Goal: Task Accomplishment & Management: Complete application form

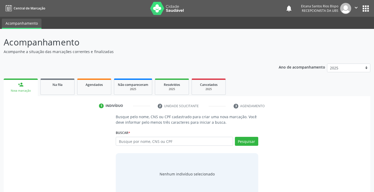
click at [177, 145] on input "text" at bounding box center [174, 141] width 117 height 9
type input "706401104858983"
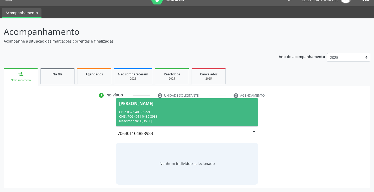
click at [159, 115] on div "CNS: 706 4011 0485 8983" at bounding box center [186, 116] width 135 height 4
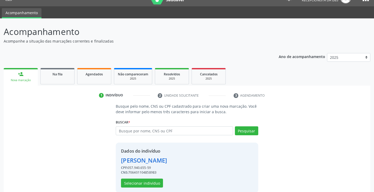
scroll to position [19, 0]
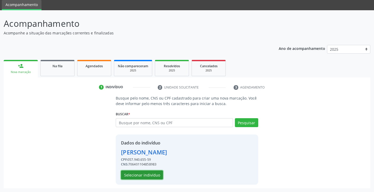
click at [139, 172] on button "Selecionar indivíduo" at bounding box center [142, 174] width 42 height 9
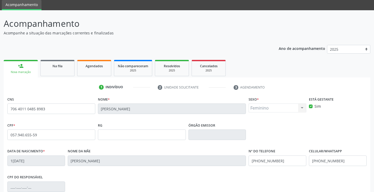
scroll to position [93, 0]
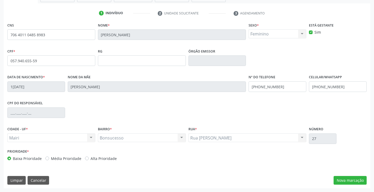
click at [107, 158] on label "Alta Prioridade" at bounding box center [103, 159] width 26 height 6
click at [89, 158] on input "Alta Prioridade" at bounding box center [87, 158] width 4 height 5
radio input "true"
click at [353, 179] on button "Nova marcação" at bounding box center [349, 180] width 33 height 9
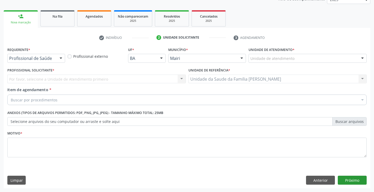
scroll to position [68, 0]
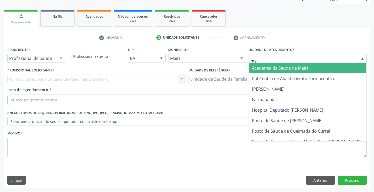
type input "m"
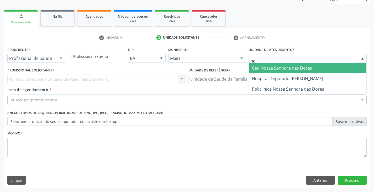
type input "hos"
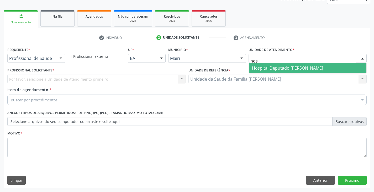
click at [274, 69] on span "Hospital Deputado [PERSON_NAME]" at bounding box center [287, 68] width 71 height 6
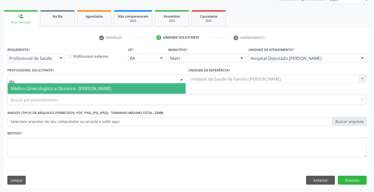
type input "dul"
click at [28, 85] on span "Médico Ginecologista e Obstetra - Dulce Isabel Lima de Almeida" at bounding box center [97, 88] width 178 height 10
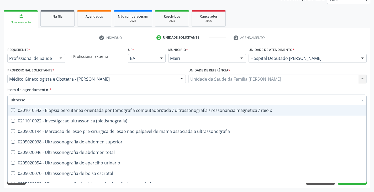
type input "ultrasson"
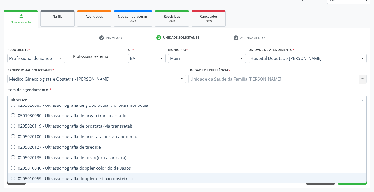
scroll to position [131, 0]
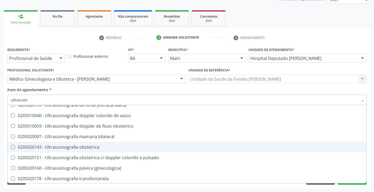
click at [56, 142] on span "0205020143 - Ultrassonografia obstetrica" at bounding box center [187, 147] width 359 height 10
checkbox obstetrica "true"
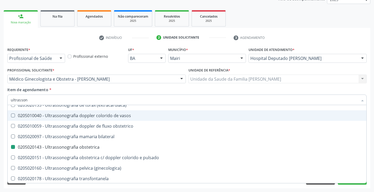
click at [80, 85] on div "Profissional Solicitante * Médico Ginecologista e Obstetra - Dulce Isabel Lima …" at bounding box center [96, 76] width 181 height 20
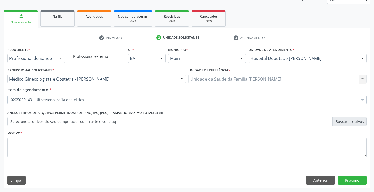
scroll to position [0, 0]
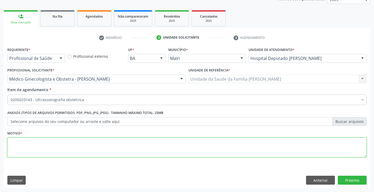
click at [48, 148] on textarea at bounding box center [186, 147] width 359 height 20
type textarea "pré [DATE]"
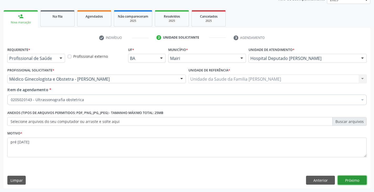
click at [354, 178] on button "Próximo" at bounding box center [352, 179] width 29 height 9
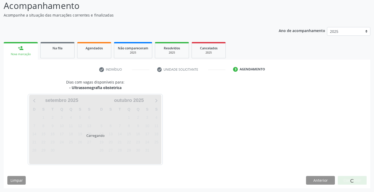
scroll to position [52, 0]
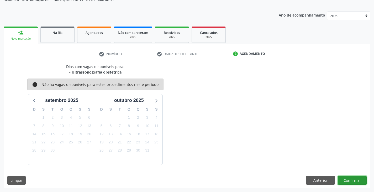
click at [354, 178] on button "Confirmar" at bounding box center [352, 180] width 29 height 9
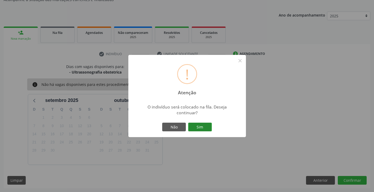
click at [205, 128] on button "Sim" at bounding box center [200, 127] width 24 height 9
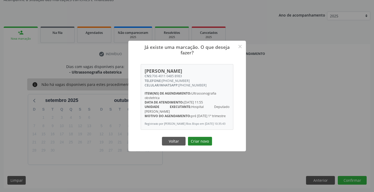
click at [199, 142] on button "Criar novo" at bounding box center [200, 141] width 24 height 9
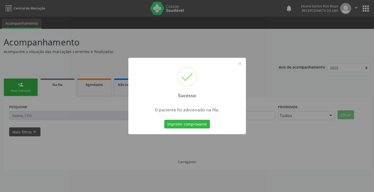
scroll to position [0, 0]
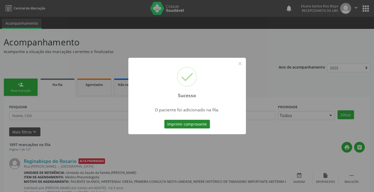
click at [205, 124] on button "Imprimir comprovante" at bounding box center [187, 124] width 46 height 9
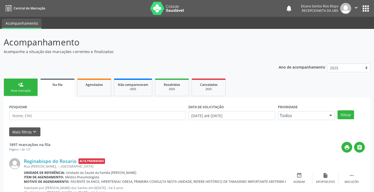
click at [25, 88] on link "person_add Nova marcação" at bounding box center [21, 87] width 34 height 18
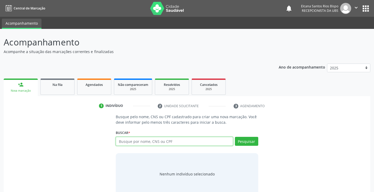
click at [129, 143] on input "text" at bounding box center [174, 141] width 117 height 9
paste input "706 4011 0485 8983"
type input "706 4011 0485 8983"
click at [252, 146] on div "Pesquisar" at bounding box center [245, 143] width 25 height 13
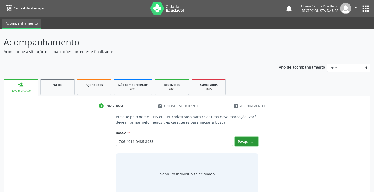
click at [249, 142] on button "Pesquisar" at bounding box center [246, 141] width 23 height 9
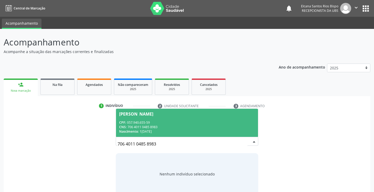
click at [193, 115] on div "[PERSON_NAME]" at bounding box center [186, 114] width 135 height 4
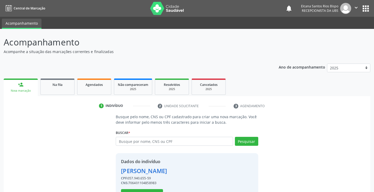
scroll to position [19, 0]
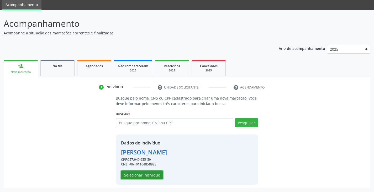
click at [135, 176] on button "Selecionar indivíduo" at bounding box center [142, 174] width 42 height 9
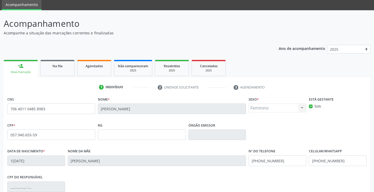
scroll to position [93, 0]
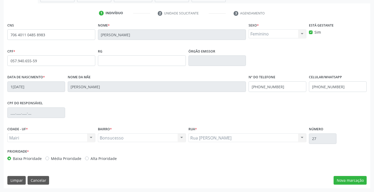
click at [104, 156] on label "Alta Prioridade" at bounding box center [103, 159] width 26 height 6
click at [89, 156] on input "Alta Prioridade" at bounding box center [87, 158] width 4 height 5
radio input "true"
click at [345, 179] on button "Nova marcação" at bounding box center [349, 180] width 33 height 9
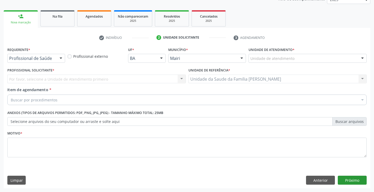
scroll to position [68, 0]
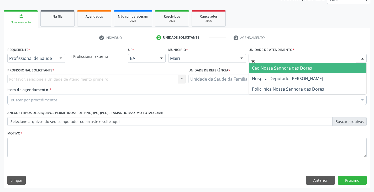
type input "hos"
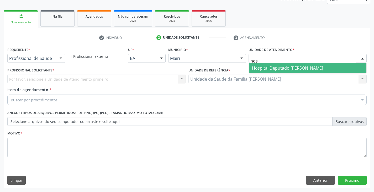
click at [270, 67] on span "Hospital Deputado [PERSON_NAME]" at bounding box center [287, 68] width 71 height 6
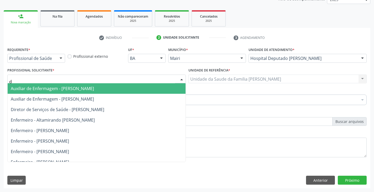
type input "du"
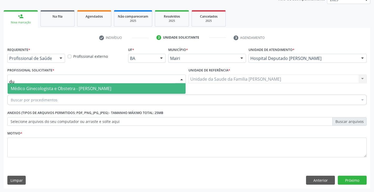
click at [40, 88] on span "Médico Ginecologista e Obstetra - Dulce Isabel Lima de Almeida" at bounding box center [61, 89] width 100 height 6
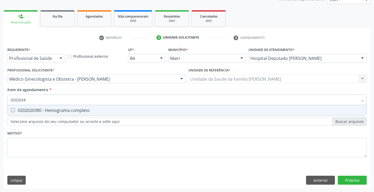
type input "02020380"
click at [38, 109] on div "0202020380 - Hemograma completo" at bounding box center [187, 110] width 352 height 4
checkbox completo "true"
type input "020203"
checkbox completo "false"
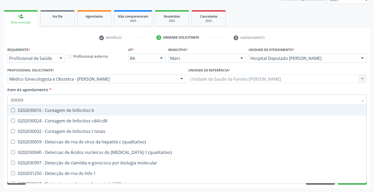
type input "02020"
checkbox completo "false"
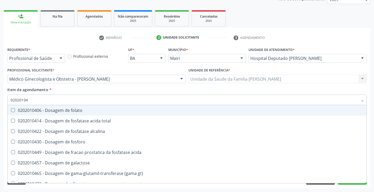
type input "020201047"
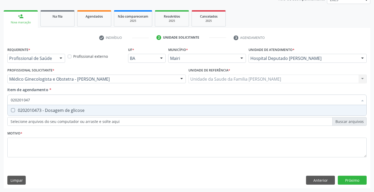
click at [38, 109] on div "0202010473 - Dosagem de glicose" at bounding box center [187, 110] width 352 height 4
checkbox glicose "true"
type input "02020104"
checkbox glicose "false"
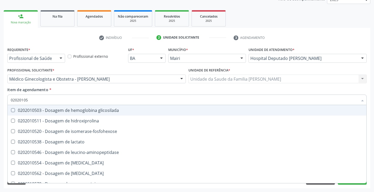
type input "020201050"
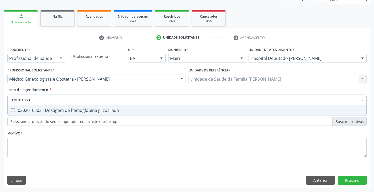
click at [38, 109] on div "0202010503 - Dosagem de hemoglobina glicosilada" at bounding box center [187, 110] width 352 height 4
checkbox glicosilada "true"
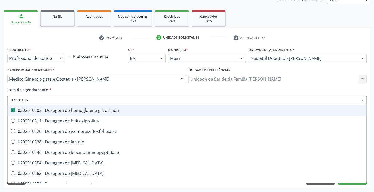
type input "0202010"
checkbox glicosilada "false"
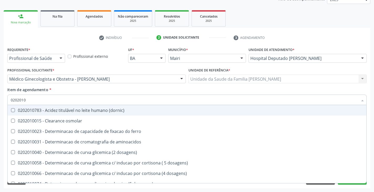
type input "020201"
checkbox glicose "false"
checkbox glicosilada "false"
checkbox magnesio "true"
checkbox porfirinas "true"
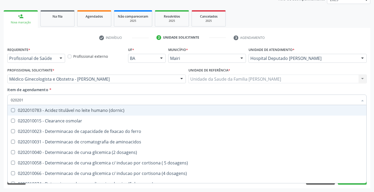
type input "02020"
checkbox glicose "false"
checkbox glicosilada "false"
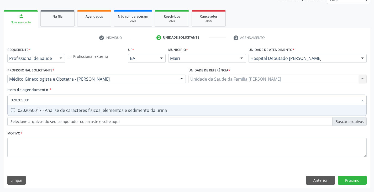
type input "0202050017"
click at [38, 109] on div "0202050017 - Analise de caracteres fisicos, elementos e sedimento da urina" at bounding box center [187, 110] width 352 height 4
checkbox urina "true"
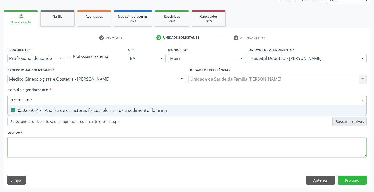
click at [31, 145] on div "Requerente * Profissional de Saúde Profissional de Saúde Paciente Nenhum result…" at bounding box center [186, 105] width 359 height 119
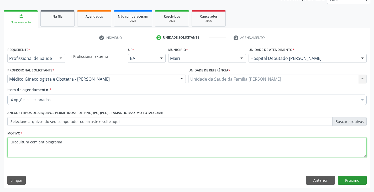
type textarea "urocultura com antibiograma"
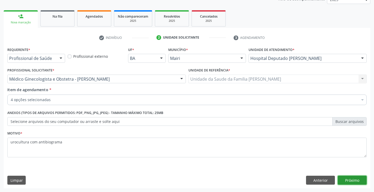
click at [354, 177] on button "Próximo" at bounding box center [352, 179] width 29 height 9
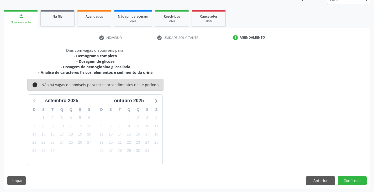
scroll to position [68, 0]
click at [349, 177] on button "Confirmar" at bounding box center [352, 180] width 29 height 9
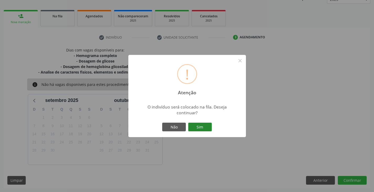
click at [198, 127] on button "Sim" at bounding box center [200, 127] width 24 height 9
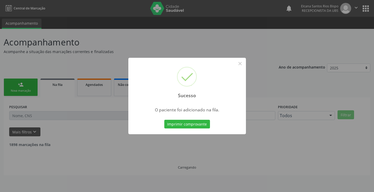
scroll to position [0, 0]
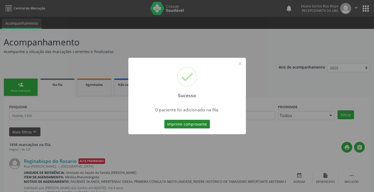
click at [206, 126] on button "Imprimir comprovante" at bounding box center [187, 124] width 46 height 9
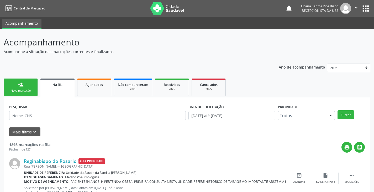
click at [19, 89] on div "Nova marcação" at bounding box center [21, 91] width 26 height 4
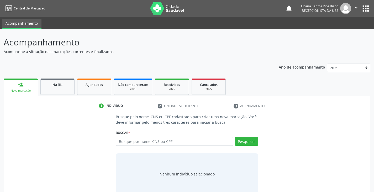
scroll to position [10, 0]
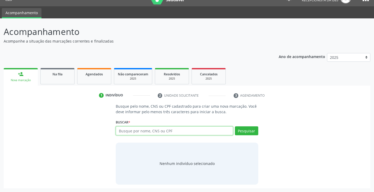
click at [136, 129] on input "text" at bounding box center [174, 130] width 117 height 9
paste input "706 4011 0485 8983"
type input "706 4011 0485 8983"
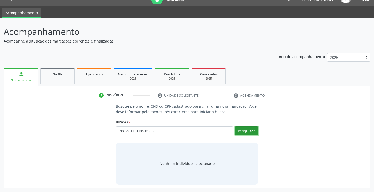
click at [243, 134] on button "Pesquisar" at bounding box center [246, 130] width 23 height 9
type input "706 4011 0485 8983"
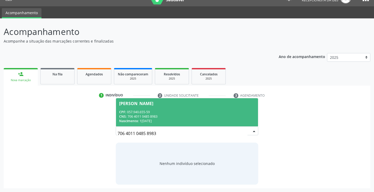
click at [152, 106] on span "Cleidiane Mendes da Silva CPF: 057.940.655-59 CNS: 706 4011 0485 8983 Nasciment…" at bounding box center [187, 112] width 142 height 28
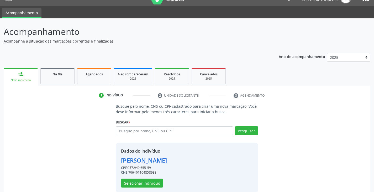
scroll to position [19, 0]
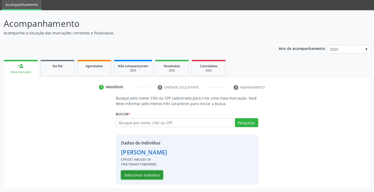
click at [133, 177] on button "Selecionar indivíduo" at bounding box center [142, 174] width 42 height 9
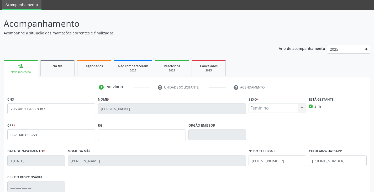
scroll to position [93, 0]
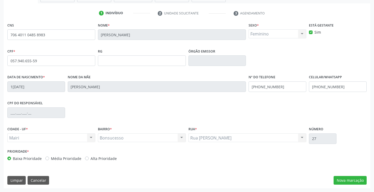
click at [91, 158] on label "Alta Prioridade" at bounding box center [103, 159] width 26 height 6
click at [89, 158] on input "Alta Prioridade" at bounding box center [87, 158] width 4 height 5
radio input "true"
click at [340, 179] on button "Nova marcação" at bounding box center [349, 180] width 33 height 9
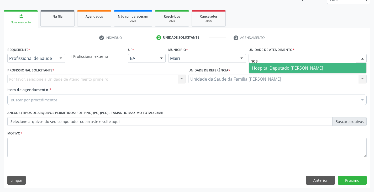
type input "hosp"
click at [266, 66] on span "Hospital Deputado [PERSON_NAME]" at bounding box center [287, 68] width 71 height 6
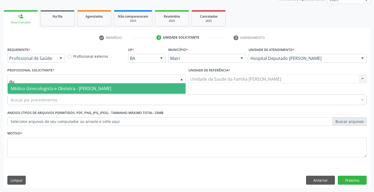
type input "dul"
click at [22, 84] on span "Médico Ginecologista e Obstetra - Dulce Isabel Lima de Almeida" at bounding box center [97, 88] width 178 height 10
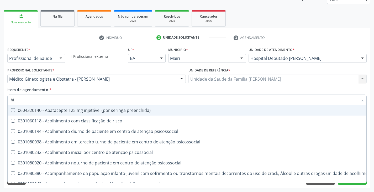
type input "[MEDICAL_DATA]"
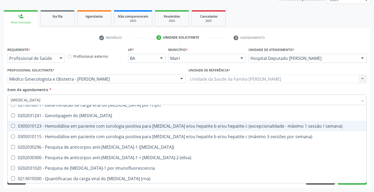
scroll to position [52, 0]
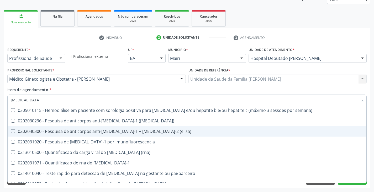
click at [63, 130] on div "0202030300 - Pesquisa de anticorpos anti-[MEDICAL_DATA]-1 + [MEDICAL_DATA]-2 (e…" at bounding box center [187, 131] width 352 height 4
checkbox \(elisa\) "true"
type input "hi"
checkbox \(elisa\) "false"
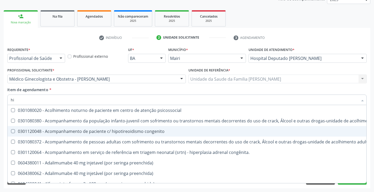
type input "h"
checkbox \(elisa\) "false"
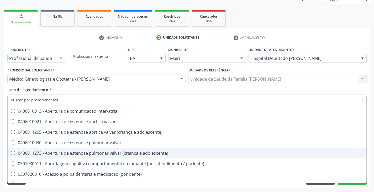
scroll to position [74, 0]
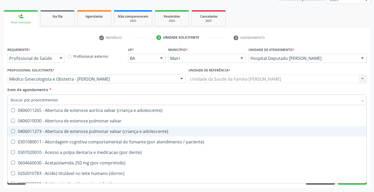
type input "h"
checkbox prostata "true"
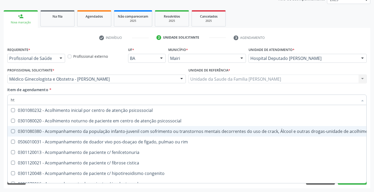
scroll to position [0, 0]
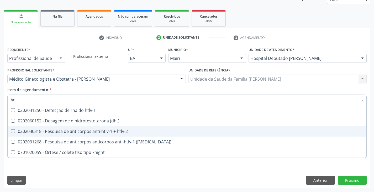
type input "htl"
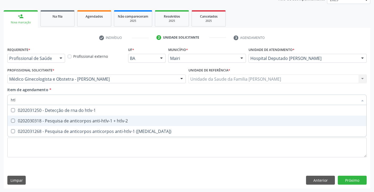
click at [67, 121] on div "0202030318 - Pesquisa de anticorpos anti-htlv-1 + htlv-2" at bounding box center [187, 121] width 352 height 4
checkbox htlv-2 "true"
type input "ht"
checkbox htlv-2 "false"
checkbox \(western-blot\) "true"
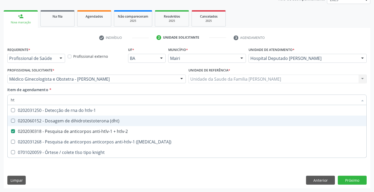
type input "h"
checkbox htlv-2 "false"
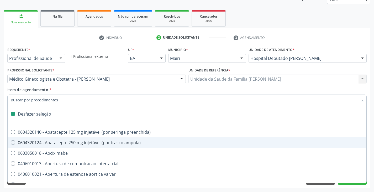
type input "h"
checkbox prostata "true"
checkbox aspiracao "true"
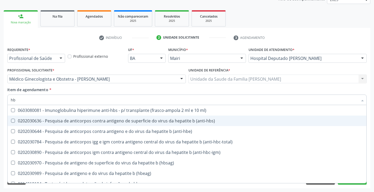
type input "hbs"
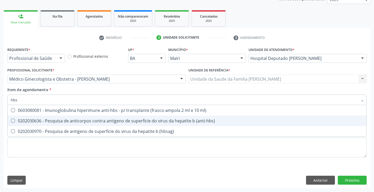
click at [75, 119] on div "0202030636 - Pesquisa de anticorpos contra antigeno de superficie do virus da h…" at bounding box center [187, 121] width 352 height 4
checkbox \(anti-hbs\) "true"
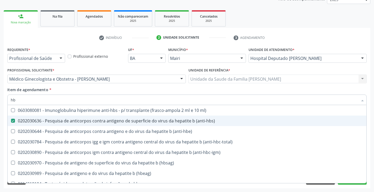
type input "h"
checkbox \(anti-hbs\) "false"
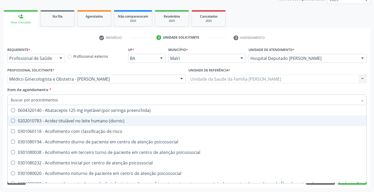
checkbox \(elisa\) "false"
checkbox htlv-2 "false"
checkbox \(anti-hbs\) "false"
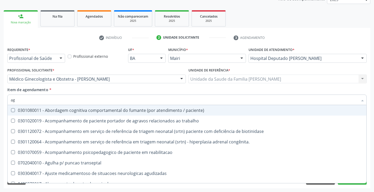
type input "a"
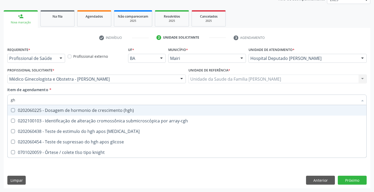
type input "g"
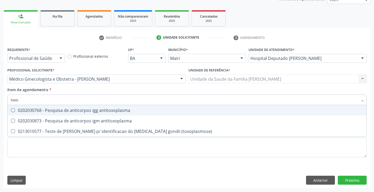
type input "toxop"
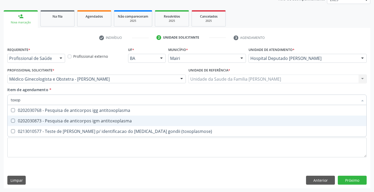
click at [75, 120] on div "0202030873 - Pesquisa de anticorpos igm antitoxoplasma" at bounding box center [187, 121] width 352 height 4
checkbox antitoxoplasma "true"
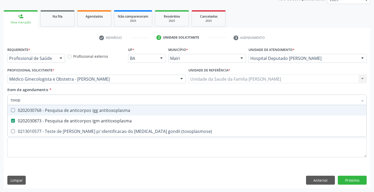
click at [76, 114] on span "0202030768 - Pesquisa de anticorpos igg antitoxoplasma" at bounding box center [187, 110] width 359 height 10
checkbox antitoxoplasma "true"
type input "tox"
checkbox antitoxoplasma "false"
checkbox \(toxoplasmose\) "true"
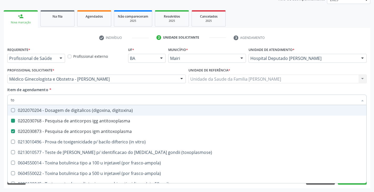
type input "t"
checkbox antitoxoplasma "false"
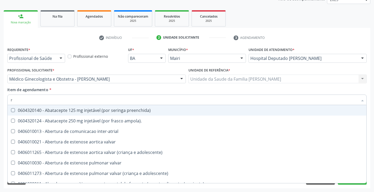
type input "ru"
checkbox vasos\) "true"
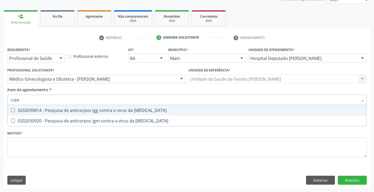
type input "rubeo"
click at [76, 114] on span "0202030814 - Pesquisa de anticorpos igg contra o virus da [MEDICAL_DATA]" at bounding box center [187, 110] width 359 height 10
checkbox rubeola "true"
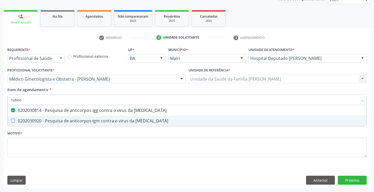
click at [73, 122] on div "0202030920 - Pesquisa de anticorpos igm contra o virus da [MEDICAL_DATA]" at bounding box center [187, 121] width 352 height 4
checkbox rubeola "true"
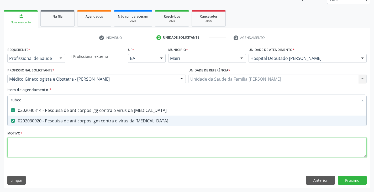
click at [57, 146] on div "Requerente * Profissional de Saúde Profissional de Saúde Paciente Nenhum result…" at bounding box center [186, 105] width 359 height 119
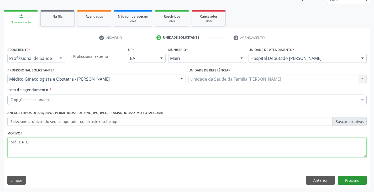
type textarea "pré [DATE]"
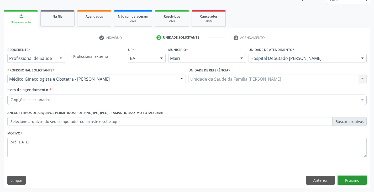
click at [363, 181] on button "Próximo" at bounding box center [352, 179] width 29 height 9
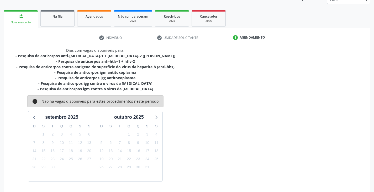
scroll to position [85, 0]
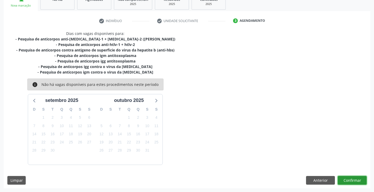
click at [352, 180] on button "Confirmar" at bounding box center [352, 180] width 29 height 9
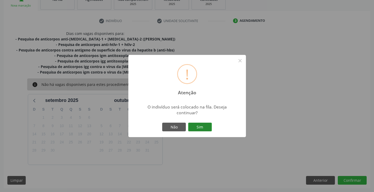
click at [200, 126] on button "Sim" at bounding box center [200, 127] width 24 height 9
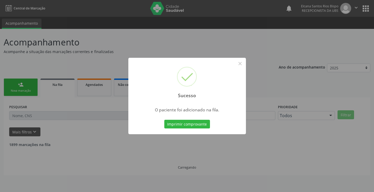
scroll to position [0, 0]
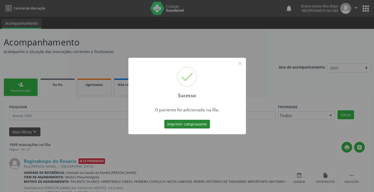
click at [202, 124] on button "Imprimir comprovante" at bounding box center [187, 124] width 46 height 9
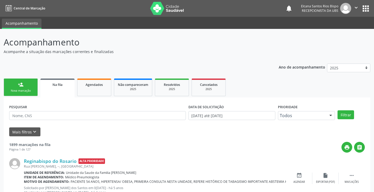
click at [31, 86] on link "person_add Nova marcação" at bounding box center [21, 87] width 34 height 18
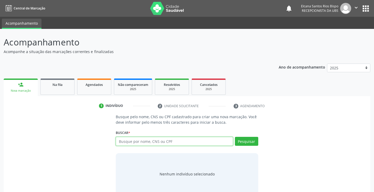
click at [142, 141] on input "text" at bounding box center [174, 141] width 117 height 9
paste input "706 4011 0485 8983"
type input "706 4011 0485 8983"
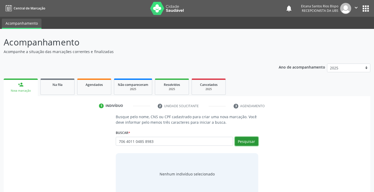
click at [248, 141] on button "Pesquisar" at bounding box center [246, 141] width 23 height 9
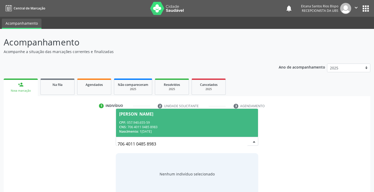
click at [155, 125] on div "CNS: 706 4011 0485 8983" at bounding box center [186, 127] width 135 height 4
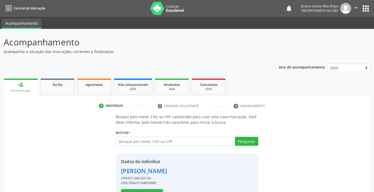
scroll to position [19, 0]
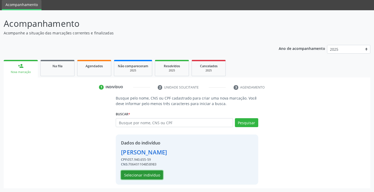
click at [148, 172] on button "Selecionar indivíduo" at bounding box center [142, 174] width 42 height 9
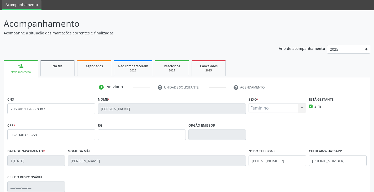
scroll to position [93, 0]
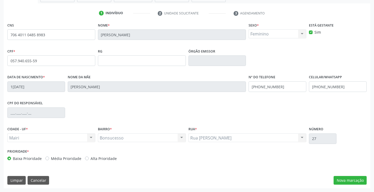
click at [97, 159] on label "Alta Prioridade" at bounding box center [103, 159] width 26 height 6
click at [89, 159] on input "Alta Prioridade" at bounding box center [87, 158] width 4 height 5
radio input "true"
click at [360, 178] on button "Nova marcação" at bounding box center [349, 180] width 33 height 9
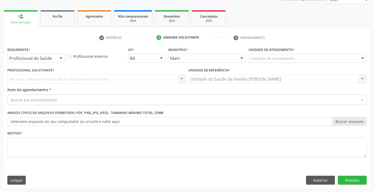
scroll to position [68, 0]
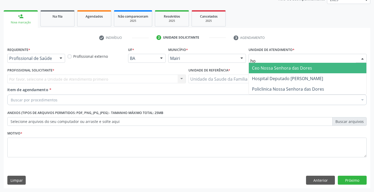
type input "hos"
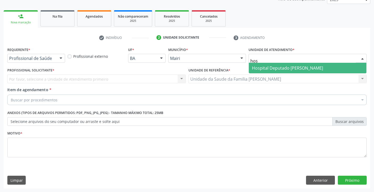
click at [288, 66] on span "Hospital Deputado [PERSON_NAME]" at bounding box center [287, 68] width 71 height 6
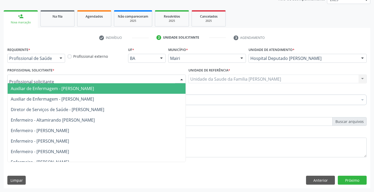
scroll to position [26, 0]
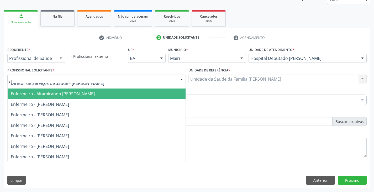
type input "du"
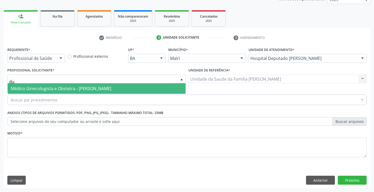
scroll to position [0, 0]
click at [19, 89] on span "Médico Ginecologista e Obstetra - Dulce Isabel Lima de Almeida" at bounding box center [61, 89] width 100 height 6
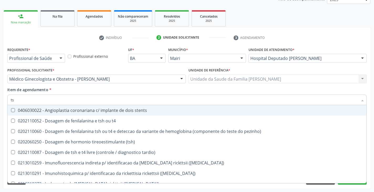
type input "tsh"
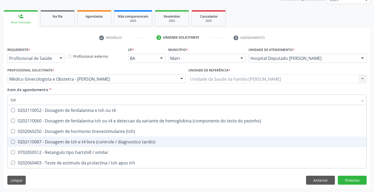
click at [71, 141] on div "0202110087 - Dosagem de tsh e t4 livre (controle / diagnostico tardio)" at bounding box center [187, 142] width 352 height 4
checkbox tardio\) "true"
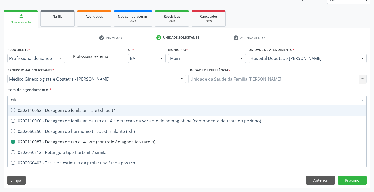
click at [79, 92] on div "Item de agendamento * tsh Desfazer seleção 0202110052 - Dosagem de fenilalanina…" at bounding box center [186, 95] width 359 height 17
checkbox pezinho\) "true"
checkbox tardio\) "false"
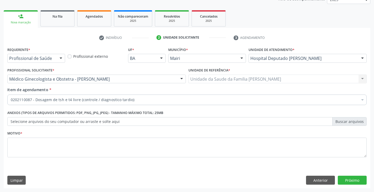
click at [38, 121] on label "Selecione arquivos do seu computador ou arraste e solte aqui" at bounding box center [186, 121] width 359 height 9
click at [38, 121] on input "Selecione arquivos do seu computador ou arraste e solte aqui" at bounding box center [186, 121] width 359 height 9
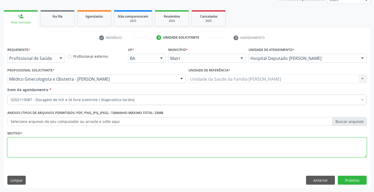
click at [26, 143] on textarea at bounding box center [186, 147] width 359 height 20
type textarea "pré [DATE]"
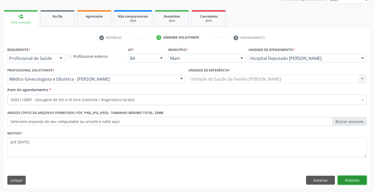
click at [348, 179] on button "Próximo" at bounding box center [352, 179] width 29 height 9
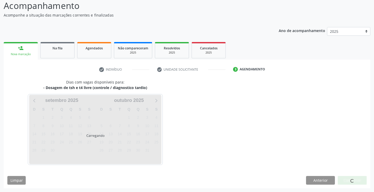
scroll to position [52, 0]
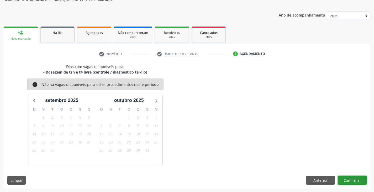
click at [360, 181] on button "Confirmar" at bounding box center [352, 180] width 29 height 9
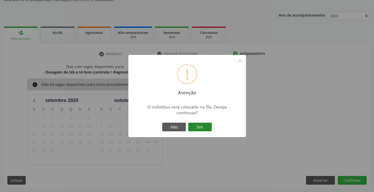
click at [204, 125] on button "Sim" at bounding box center [200, 127] width 24 height 9
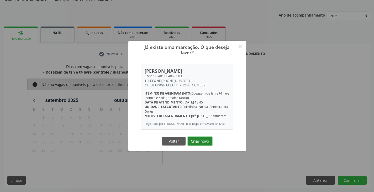
click at [205, 142] on button "Criar novo" at bounding box center [200, 141] width 24 height 9
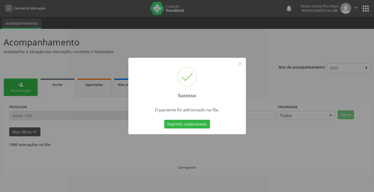
scroll to position [0, 0]
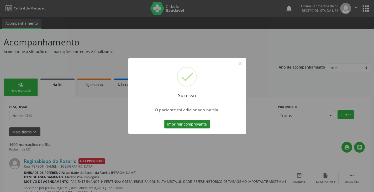
click at [203, 122] on button "Imprimir comprovante" at bounding box center [187, 124] width 46 height 9
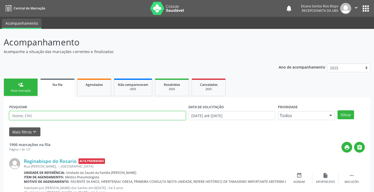
click at [87, 116] on input "text" at bounding box center [97, 115] width 177 height 9
paste input "706 4011 0485 8983"
type input "706 4011 0485 8983"
click at [337, 110] on button "Filtrar" at bounding box center [345, 114] width 17 height 9
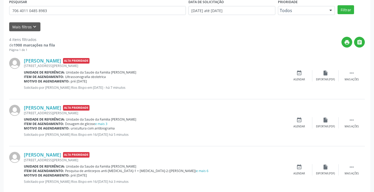
scroll to position [26, 0]
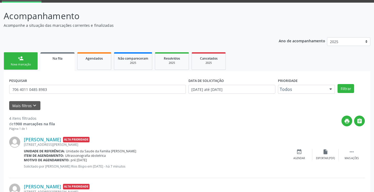
click at [21, 67] on link "person_add Nova marcação" at bounding box center [21, 61] width 34 height 18
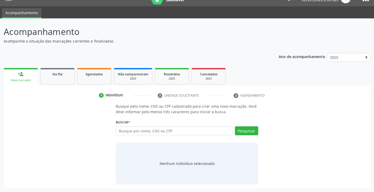
scroll to position [10, 0]
click at [146, 129] on input "text" at bounding box center [174, 130] width 117 height 9
type input "898002718202019"
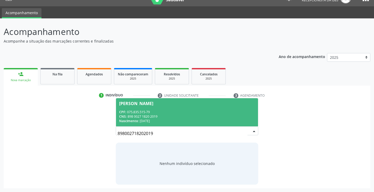
click at [178, 108] on span "Camila Oliveira da Silva CPF: 075.835.515-79 CNS: 898 0027 1820 2019 Nascimento…" at bounding box center [187, 112] width 142 height 28
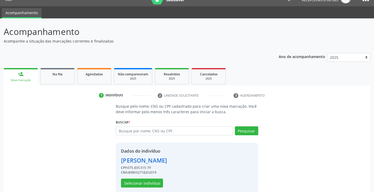
scroll to position [19, 0]
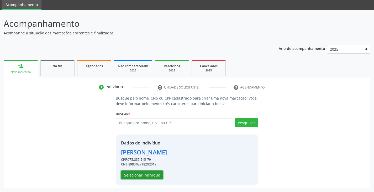
click at [140, 177] on button "Selecionar indivíduo" at bounding box center [142, 174] width 42 height 9
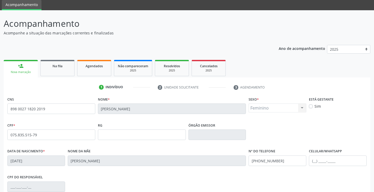
scroll to position [93, 0]
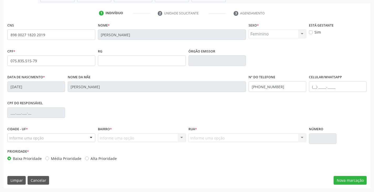
click at [314, 33] on label "Sim" at bounding box center [317, 32] width 7 height 6
click at [311, 33] on input "Sim" at bounding box center [311, 31] width 4 height 5
checkbox input "true"
click at [94, 159] on label "Alta Prioridade" at bounding box center [103, 159] width 26 height 6
click at [89, 159] on input "Alta Prioridade" at bounding box center [87, 158] width 4 height 5
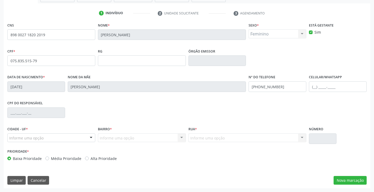
radio input "true"
click at [315, 83] on input "text" at bounding box center [338, 86] width 58 height 10
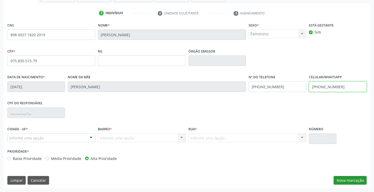
type input "(74) 99918-2506"
click at [345, 178] on button "Nova marcação" at bounding box center [349, 180] width 33 height 9
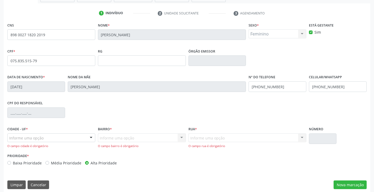
click at [67, 139] on div "Informe uma opção" at bounding box center [51, 137] width 88 height 9
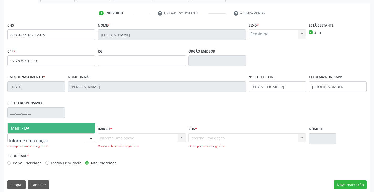
click at [61, 127] on span "Mairi - BA" at bounding box center [51, 128] width 87 height 10
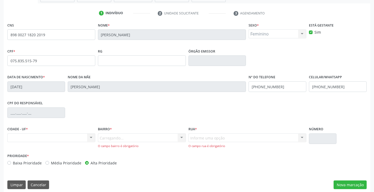
click at [142, 135] on div "Carregando... Nenhum resultado encontrado para: " " Nenhuma opção encontrada. D…" at bounding box center [142, 140] width 88 height 15
click at [138, 140] on div "Informe uma opção" at bounding box center [142, 137] width 88 height 9
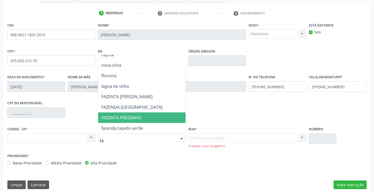
scroll to position [37, 0]
type input "tan"
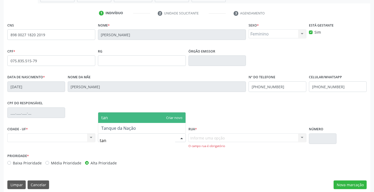
scroll to position [0, 0]
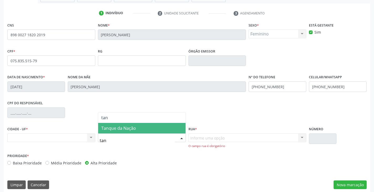
click at [129, 126] on span "Tanque da Nação" at bounding box center [118, 128] width 35 height 6
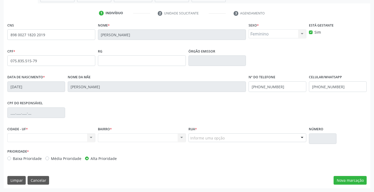
click at [147, 140] on div "Nenhum resultado encontrado para: " " Não há nenhuma opção para ser exibida." at bounding box center [142, 137] width 88 height 9
click at [142, 140] on div "Nenhum resultado encontrado para: " " Não há nenhuma opção para ser exibida." at bounding box center [142, 137] width 88 height 9
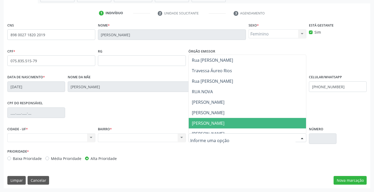
click at [215, 122] on span "CONEGO MANOEL MARIA" at bounding box center [208, 123] width 33 height 6
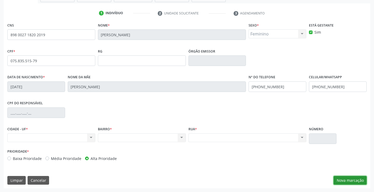
click at [349, 180] on button "Nova marcação" at bounding box center [349, 180] width 33 height 9
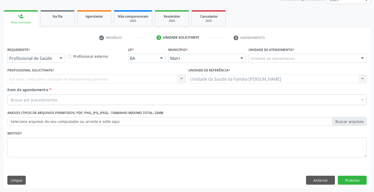
scroll to position [68, 0]
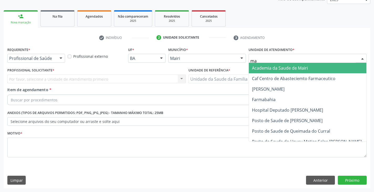
type input "mar"
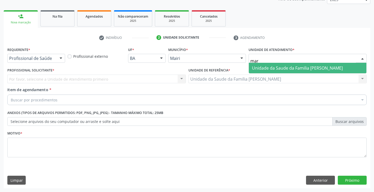
click at [256, 65] on span "Unidade da Saude da Familia [PERSON_NAME]" at bounding box center [297, 68] width 91 height 6
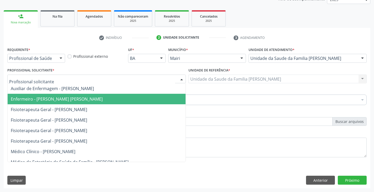
click at [46, 99] on span "Enfermeiro - [PERSON_NAME] [PERSON_NAME]" at bounding box center [57, 99] width 92 height 6
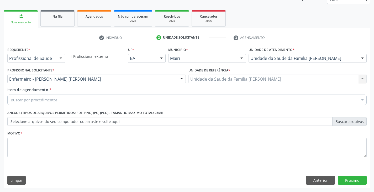
click at [72, 101] on div "Buscar por procedimentos" at bounding box center [186, 99] width 359 height 10
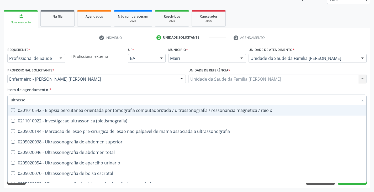
type input "ultrasson"
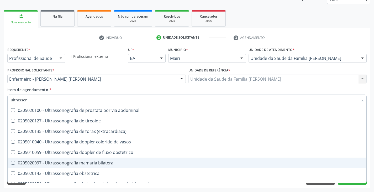
scroll to position [131, 0]
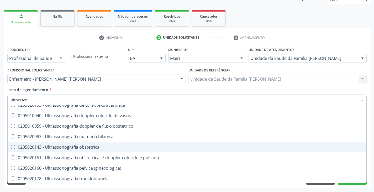
click at [91, 147] on div "0205020143 - Ultrassonografia obstetrica" at bounding box center [187, 147] width 352 height 4
checkbox obstetrica "true"
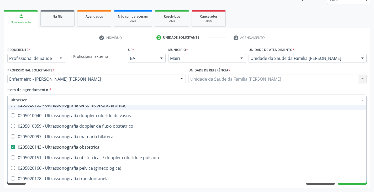
click at [89, 90] on div "Item de agendamento * ultrasson Desfazer seleção 0201010542 - Biopsia percutane…" at bounding box center [186, 95] width 359 height 17
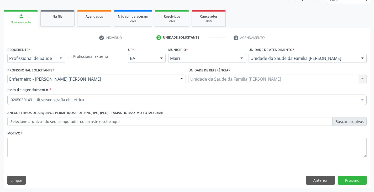
scroll to position [0, 0]
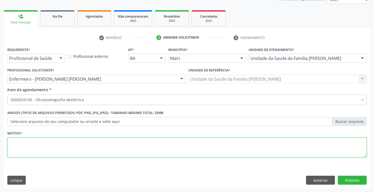
click at [48, 151] on textarea at bounding box center [186, 147] width 359 height 20
type textarea "pré natal, 1º trimestre"
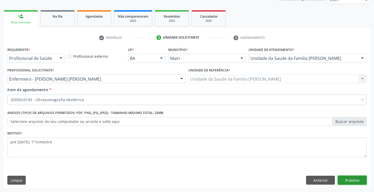
click at [346, 181] on button "Próximo" at bounding box center [352, 179] width 29 height 9
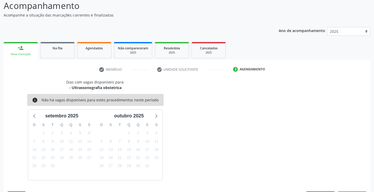
scroll to position [52, 0]
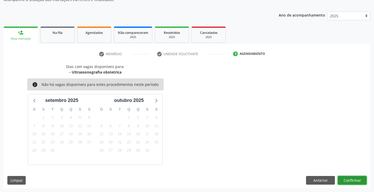
click at [355, 179] on button "Confirmar" at bounding box center [352, 180] width 29 height 9
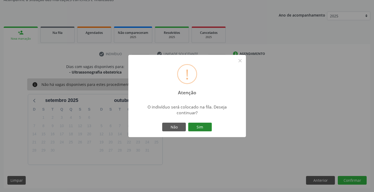
click at [202, 127] on button "Sim" at bounding box center [200, 127] width 24 height 9
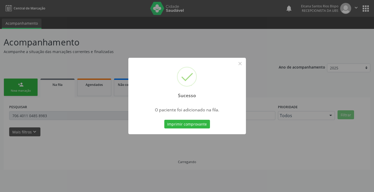
scroll to position [0, 0]
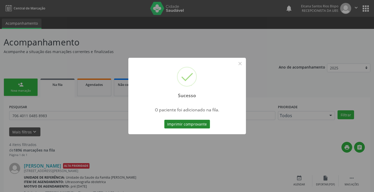
click at [199, 123] on button "Imprimir comprovante" at bounding box center [187, 124] width 46 height 9
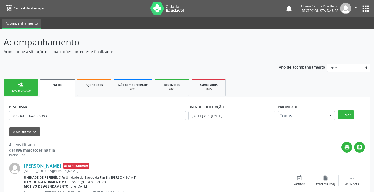
click at [8, 87] on link "person_add Nova marcação" at bounding box center [21, 87] width 34 height 18
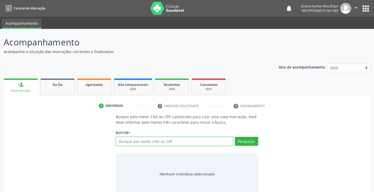
click at [142, 143] on input "text" at bounding box center [174, 141] width 117 height 9
paste input "898 0027 1820 2019"
type input "898 0027 1820 2019"
click at [244, 142] on button "Pesquisar" at bounding box center [246, 141] width 23 height 9
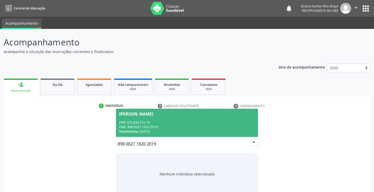
click at [182, 128] on div "CNS: 898 0027 1820 2019" at bounding box center [186, 127] width 135 height 4
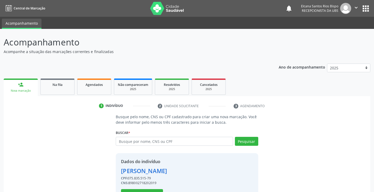
scroll to position [19, 0]
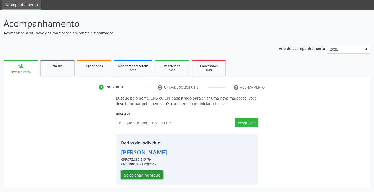
click at [145, 177] on button "Selecionar indivíduo" at bounding box center [142, 174] width 42 height 9
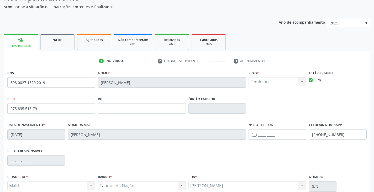
scroll to position [93, 0]
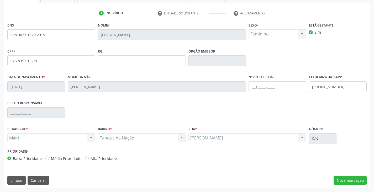
click at [96, 159] on label "Alta Prioridade" at bounding box center [103, 159] width 26 height 6
click at [89, 159] on input "Alta Prioridade" at bounding box center [87, 158] width 4 height 5
radio input "true"
click at [342, 179] on button "Nova marcação" at bounding box center [349, 180] width 33 height 9
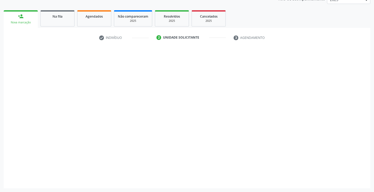
scroll to position [68, 0]
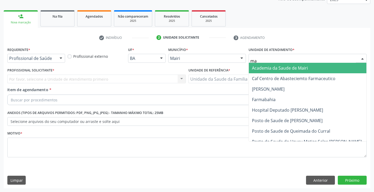
type input "mar"
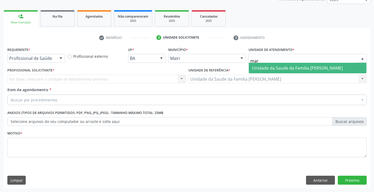
click at [275, 67] on span "Unidade da Saude da Familia [PERSON_NAME]" at bounding box center [297, 68] width 91 height 6
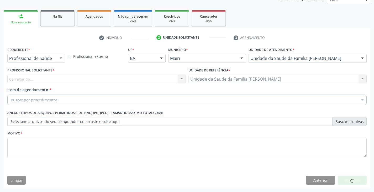
click at [26, 76] on div "Carregando... Nenhum resultado encontrado para: " " Não há nenhuma opção para s…" at bounding box center [96, 78] width 178 height 9
click at [26, 78] on div "Carregando... Nenhum resultado encontrado para: " " Não há nenhuma opção para s…" at bounding box center [96, 78] width 178 height 9
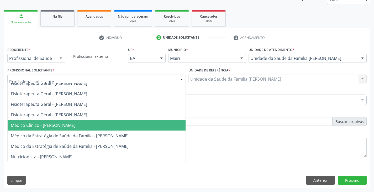
scroll to position [0, 0]
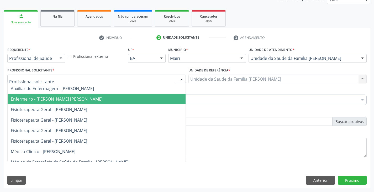
click at [46, 98] on span "Enfermeiro - [PERSON_NAME] [PERSON_NAME]" at bounding box center [57, 99] width 92 height 6
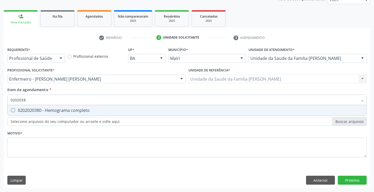
type input "02020380"
click at [44, 112] on div "0202020380 - Hemograma completo" at bounding box center [187, 110] width 352 height 4
checkbox completo "true"
type input "020203"
checkbox completo "false"
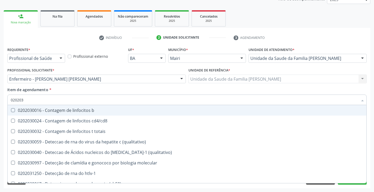
type input "02020"
checkbox completo "false"
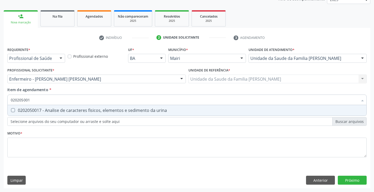
type input "0202050017"
click at [44, 112] on div "0202050017 - Analise de caracteres fisicos, elementos e sedimento da urina" at bounding box center [187, 110] width 352 height 4
checkbox urina "true"
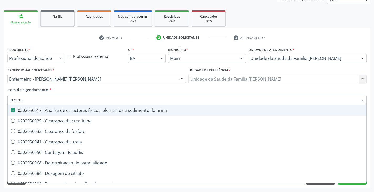
type input "02020"
checkbox urina "false"
checkbox ureia "true"
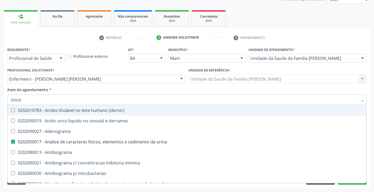
type input "020204"
checkbox urina "false"
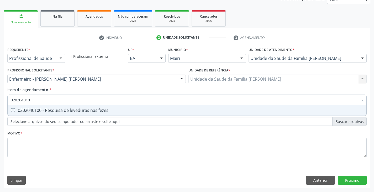
type input "0202040100"
click at [44, 112] on div "0202040100 - Pesquisa de leveduras nas fezes" at bounding box center [187, 110] width 352 height 4
checkbox fezes "true"
type input "02020401"
checkbox fezes "false"
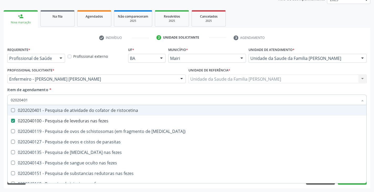
type input "0202040"
checkbox fezes "false"
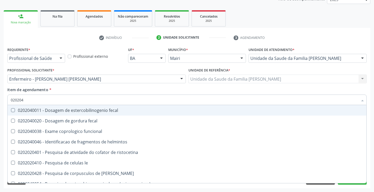
type input "02020"
checkbox helmintos "true"
checkbox fezes "false"
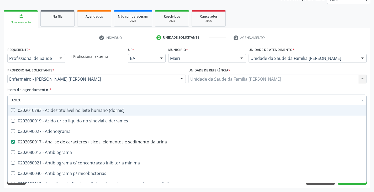
type input "020201"
checkbox urina "false"
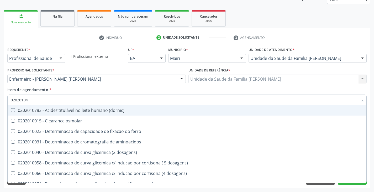
type input "020201047"
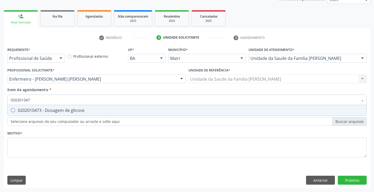
click at [44, 112] on div "0202010473 - Dosagem de glicose" at bounding box center [187, 110] width 352 height 4
checkbox glicose "true"
type input "02020104"
checkbox glicose "false"
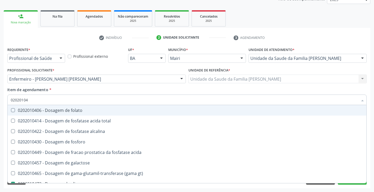
type input "0202010"
checkbox glicose "false"
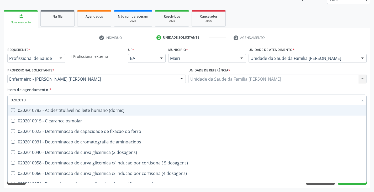
type input "020201"
checkbox glicose "false"
checkbox magnesio "true"
type input "0"
checkbox aminoacidos "false"
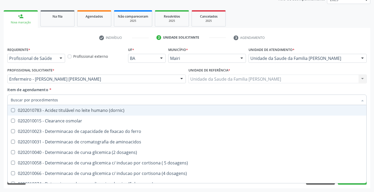
checkbox acida "false"
checkbox fracionadas\) "false"
checkbox glicose "false"
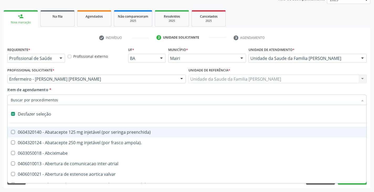
type input "v"
checkbox urina "false"
checkbox \(puericultura\) "true"
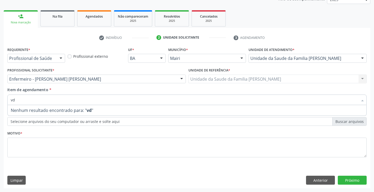
type input "v"
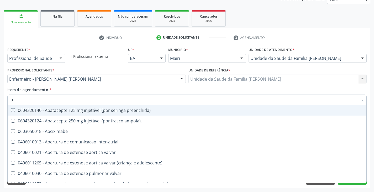
type input "02"
checkbox biotinidase "true"
checkbox urina "false"
checkbox osmolar "true"
type input "020"
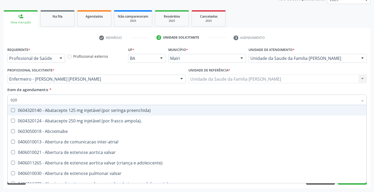
checkbox congenito "true"
checkbox biotinidase "false"
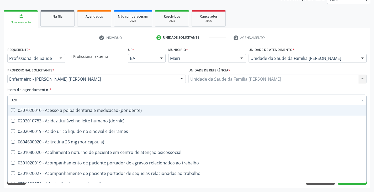
type input "0202"
checkbox capsula\) "true"
checkbox urina "false"
checkbox laser "true"
checkbox revisao "true"
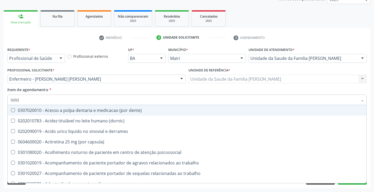
checkbox iii "true"
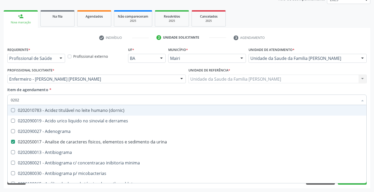
type input "02020"
checkbox fenitoina "true"
checkbox glicose "false"
checkbox acilcarnitinas "true"
checkbox completo "false"
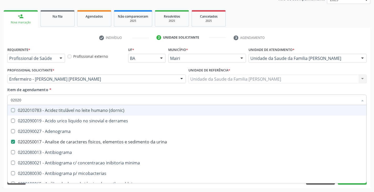
checkbox brasiliensis "true"
type input "020203"
checkbox urina "false"
checkbox molecular "true"
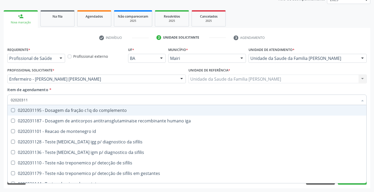
type input "020203112"
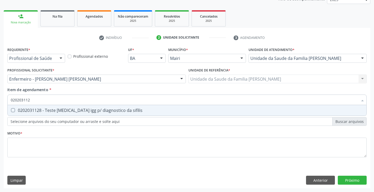
click at [44, 112] on div "0202031128 - Teste [MEDICAL_DATA] igg p/ diagnostico da sifilis" at bounding box center [187, 110] width 352 height 4
checkbox sifilis "true"
type input "02020311"
checkbox sifilis "false"
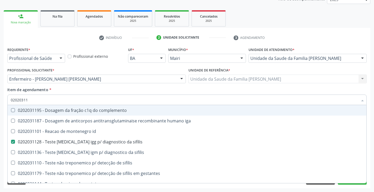
type input "020203113"
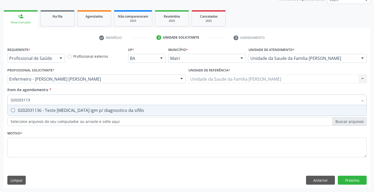
click at [44, 112] on div "0202031136 - Teste [MEDICAL_DATA] igm p/ diagnostico da sifilis" at bounding box center [187, 110] width 352 height 4
checkbox sifilis "true"
type input "02020311"
checkbox sifilis "false"
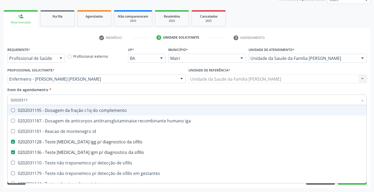
type input "0202031"
checkbox sifilis "false"
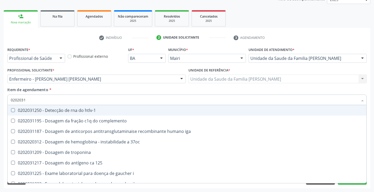
type input "020203"
checkbox sifilis "false"
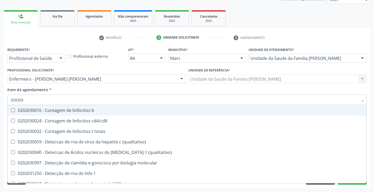
type input "02020"
checkbox \(qualitativo\) "true"
checkbox completo "false"
checkbox sifilis "false"
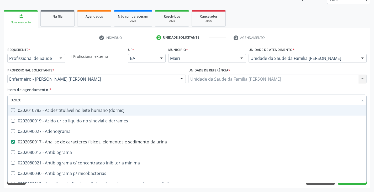
type input "0202"
checkbox glicose "false"
checkbox \(ige\) "true"
checkbox completo "false"
checkbox \(western-blot\) "true"
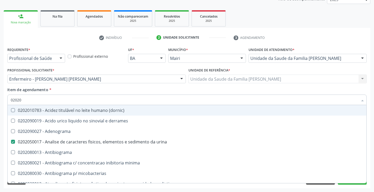
checkbox fezes "false"
checkbox sifilis "false"
type input "0"
checkbox urina "false"
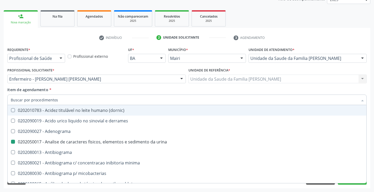
checkbox addis "false"
checkbox antiplaquetarios "false"
checkbox crioaglutinina "true"
checkbox glicose "false"
checkbox completo "false"
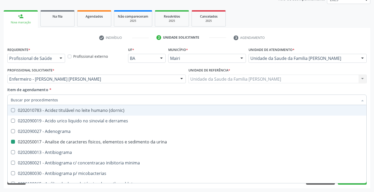
checkbox fezes "false"
checkbox sifilis "false"
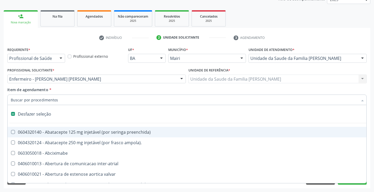
type input "f"
checkbox reabilitacao "true"
checkbox urina "false"
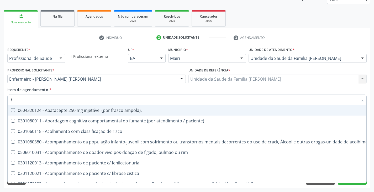
type input "fa"
checkbox urina "false"
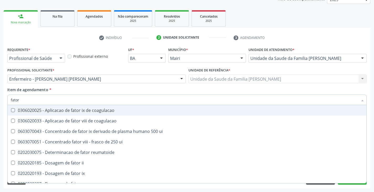
type input "fator"
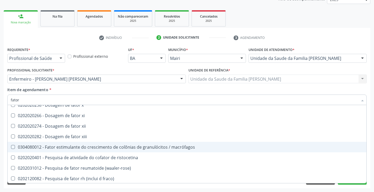
scroll to position [142, 0]
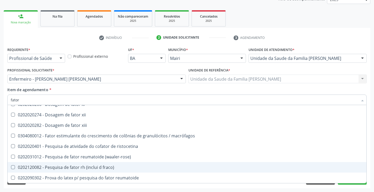
click at [101, 166] on div "0202120082 - Pesquisa de fator rh (inclui d fraco)" at bounding box center [187, 167] width 352 height 4
checkbox fraco\) "true"
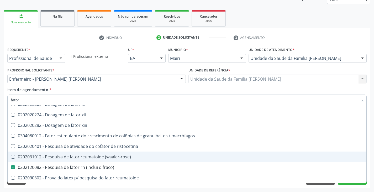
type input "fato"
checkbox fraco\) "false"
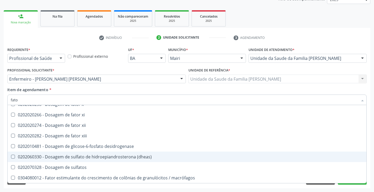
type input "fat"
checkbox fraco\) "false"
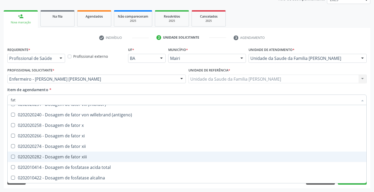
type input "fa"
checkbox fraco\) "false"
type input "f"
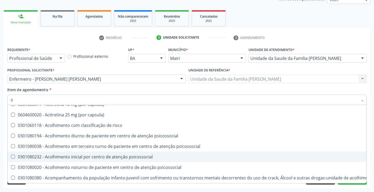
type input "02"
checkbox biotinidase "true"
checkbox urina "false"
checkbox osmolar "true"
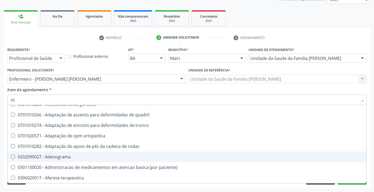
type input "020"
checkbox capsula\) "true"
checkbox urina "false"
checkbox amniotico "true"
checkbox glicose "false"
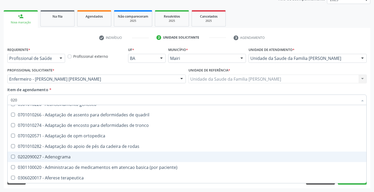
checkbox Eletro-oculografia "true"
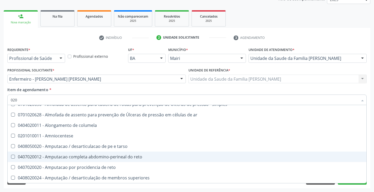
type input "0202"
checkbox capsula\) "true"
checkbox urina "false"
checkbox laser "true"
checkbox revisao "true"
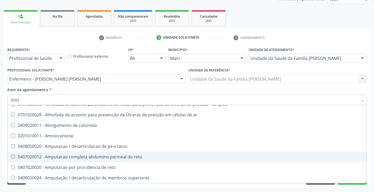
checkbox i\) "true"
checkbox iii "true"
checkbox estriol "true"
checkbox estrona "true"
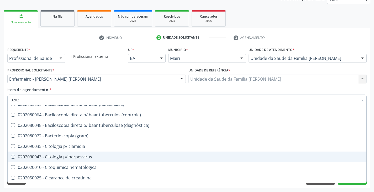
type input "02021"
checkbox urina "false"
checkbox biotinidase "true"
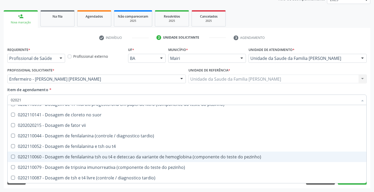
type input "020212"
checkbox antiplaquetarios "true"
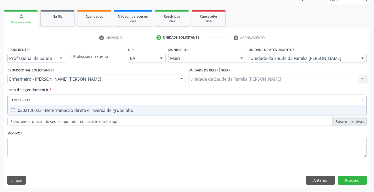
scroll to position [0, 0]
type input "0202120023"
click at [116, 110] on div "0202120023 - Determinacao direta e reversa de grupo abo" at bounding box center [187, 110] width 352 height 4
checkbox abo "true"
click at [106, 140] on div "Requerente * Profissional de Saúde Profissional de Saúde Paciente Nenhum result…" at bounding box center [186, 105] width 359 height 119
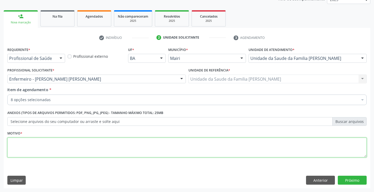
click at [106, 142] on textarea at bounding box center [186, 147] width 359 height 20
type textarea "pré [DATE]"
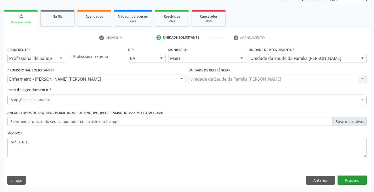
click at [346, 178] on button "Próximo" at bounding box center [352, 179] width 29 height 9
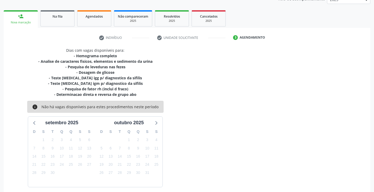
scroll to position [90, 0]
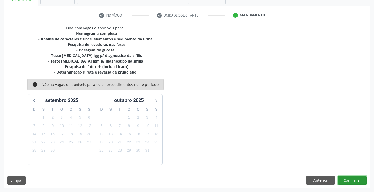
click at [359, 178] on button "Confirmar" at bounding box center [352, 180] width 29 height 9
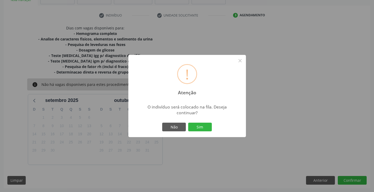
click at [200, 132] on div "Não Sim" at bounding box center [187, 126] width 52 height 11
click at [200, 128] on button "Sim" at bounding box center [200, 127] width 24 height 9
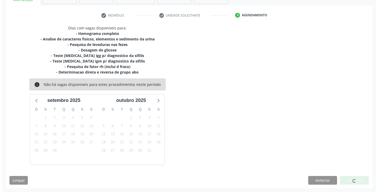
scroll to position [0, 0]
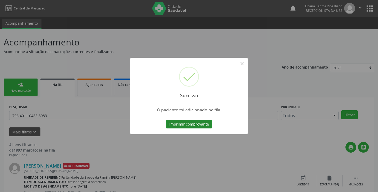
click at [193, 123] on button "Imprimir comprovante" at bounding box center [189, 124] width 46 height 9
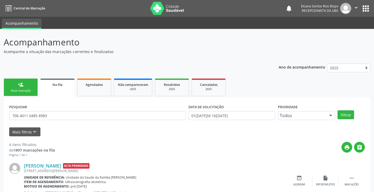
click at [19, 88] on link "person_add Nova marcação" at bounding box center [21, 87] width 34 height 18
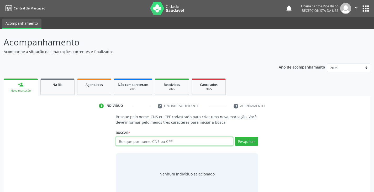
click at [133, 142] on input "text" at bounding box center [174, 141] width 117 height 9
paste input "898 0027 1820 2019"
type input "898 0027 1820 2019"
click at [237, 141] on button "Pesquisar" at bounding box center [246, 141] width 23 height 9
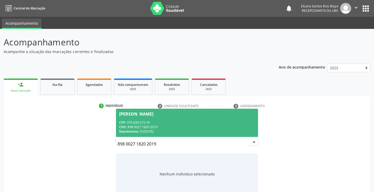
click at [163, 123] on div "CPF: 075.835.515-79" at bounding box center [186, 122] width 135 height 4
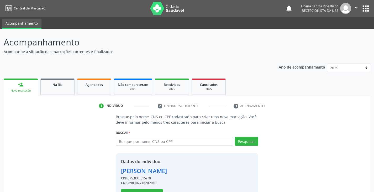
scroll to position [19, 0]
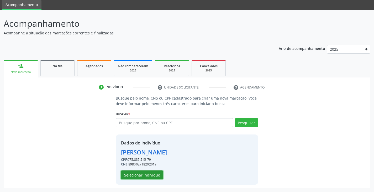
click at [151, 176] on button "Selecionar indivíduo" at bounding box center [142, 174] width 42 height 9
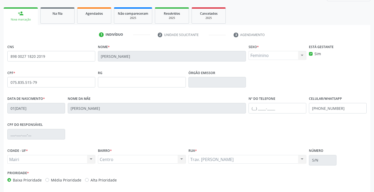
scroll to position [93, 0]
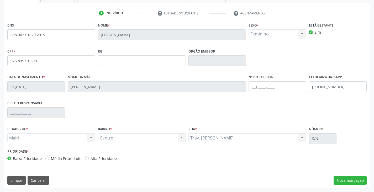
click at [101, 156] on label "Alta Prioridade" at bounding box center [103, 159] width 26 height 6
click at [89, 156] on input "Alta Prioridade" at bounding box center [87, 158] width 4 height 5
radio input "true"
click at [343, 179] on button "Nova marcação" at bounding box center [349, 180] width 33 height 9
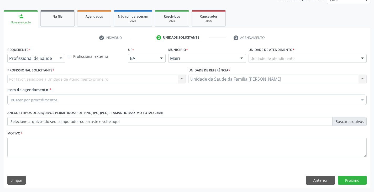
click at [290, 55] on div "Unidade de atendimento" at bounding box center [307, 58] width 118 height 9
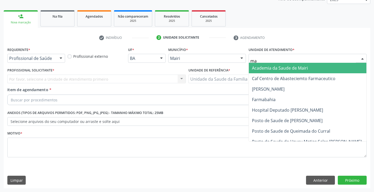
type input "mar"
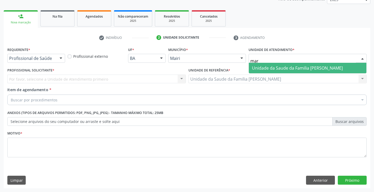
click at [265, 68] on span "Unidade da Saude da Familia [PERSON_NAME]" at bounding box center [297, 68] width 91 height 6
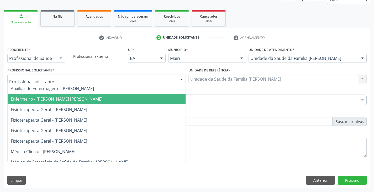
click at [33, 100] on span "Enfermeiro - [PERSON_NAME] [PERSON_NAME]" at bounding box center [57, 99] width 92 height 6
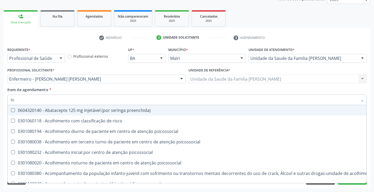
type input "[MEDICAL_DATA]"
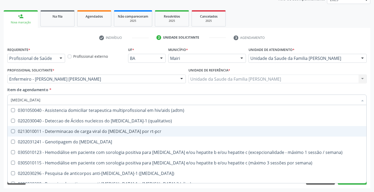
scroll to position [52, 0]
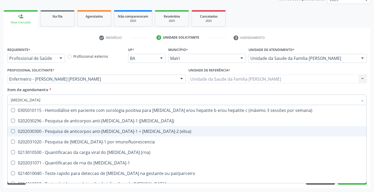
click at [73, 133] on div "0202030300 - Pesquisa de anticorpos anti-[MEDICAL_DATA]-1 + [MEDICAL_DATA]-2 (e…" at bounding box center [187, 131] width 352 height 4
checkbox \(elisa\) "true"
type input "hi"
checkbox \(elisa\) "false"
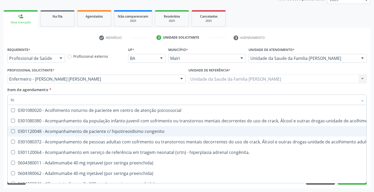
type input "h"
checkbox \(elisa\) "false"
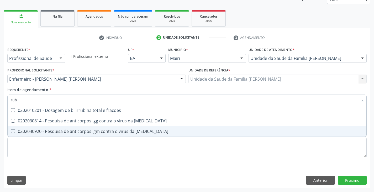
scroll to position [0, 0]
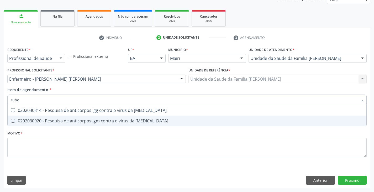
type input "rubeo"
click at [80, 122] on div "0202030920 - Pesquisa de anticorpos igm contra o virus da [MEDICAL_DATA]" at bounding box center [187, 121] width 352 height 4
checkbox rubeola "true"
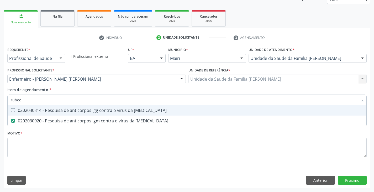
click at [81, 112] on div "0202030814 - Pesquisa de anticorpos igg contra o virus da [MEDICAL_DATA]" at bounding box center [187, 110] width 352 height 4
checkbox rubeola "true"
type input "rub"
checkbox rubeola "false"
type input "ru"
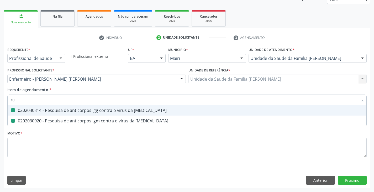
checkbox rubeola "false"
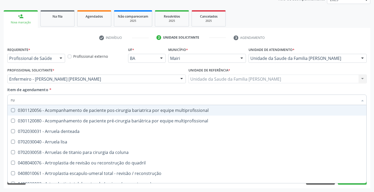
type input "r"
checkbox rubeola "false"
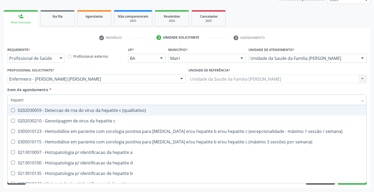
type input "hepatite"
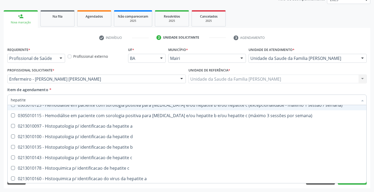
scroll to position [52, 0]
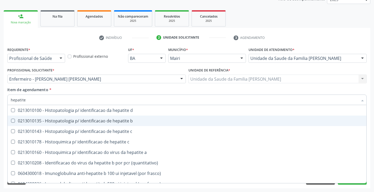
click at [93, 119] on div "0213010135 - Histopatologia p/ identificacao de hepatite b" at bounding box center [187, 121] width 352 height 4
checkbox b "true"
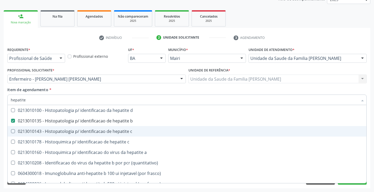
click at [93, 131] on div "0213010143 - Histopatologia p/ identificacao de hepatite c" at bounding box center [187, 131] width 352 height 4
checkbox c "true"
type input "hepati"
checkbox b "false"
checkbox c "true"
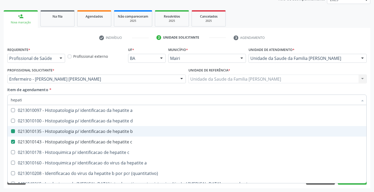
type input "hepat"
checkbox b "false"
checkbox c "false"
checkbox frasco\) "true"
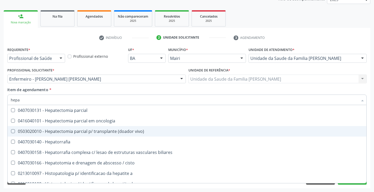
type input "hep"
checkbox b "false"
checkbox c "true"
type input "he"
checkbox c "false"
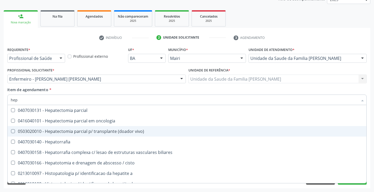
checkbox c "false"
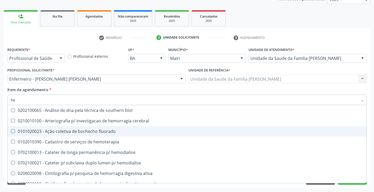
type input "h"
checkbox b "false"
checkbox c "false"
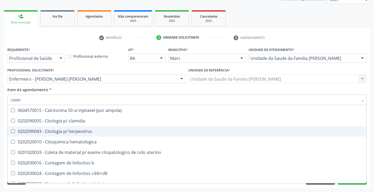
scroll to position [0, 0]
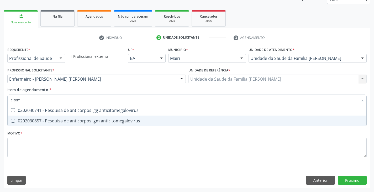
type input "citome"
click at [94, 122] on div "0202030857 - Pesquisa de anticorpos igm anticitomegalovirus" at bounding box center [187, 121] width 352 height 4
checkbox anticitomegalovirus "true"
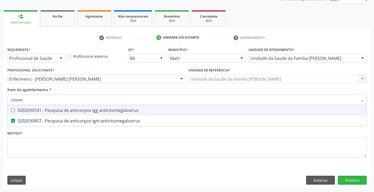
click at [93, 113] on span "0202030741 - Pesquisa de anticorpos igg anticitomegalovirus" at bounding box center [187, 110] width 359 height 10
checkbox anticitomegalovirus "true"
type input "cito"
checkbox anticitomegalovirus "false"
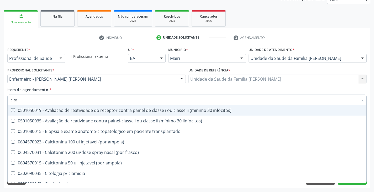
type input "cit"
checkbox anticitomegalovirus "false"
type input "c"
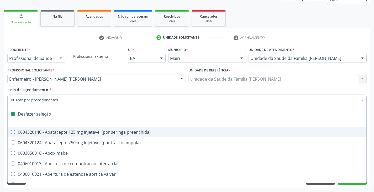
type input "h"
checkbox sistemicas "true"
checkbox esqueléticas "true"
checkbox prostata "true"
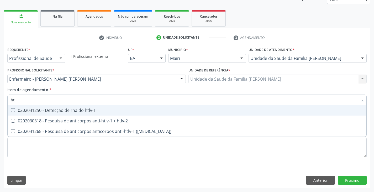
type input "htlv"
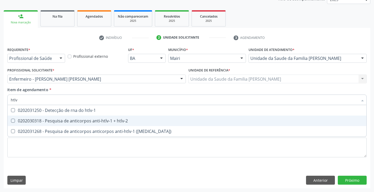
click at [93, 122] on div "0202030318 - Pesquisa de anticorpos anti-htlv-1 + htlv-2" at bounding box center [187, 121] width 352 height 4
checkbox htlv-2 "true"
type input "ht"
checkbox htlv-2 "false"
checkbox \(western-blot\) "true"
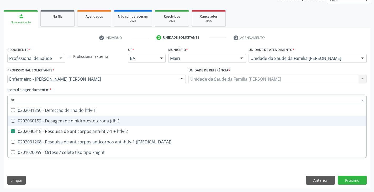
type input "h"
checkbox htlv-2 "false"
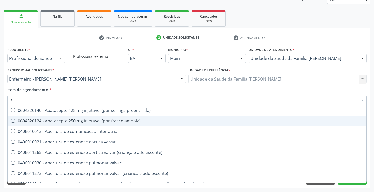
type input "to"
checkbox ui "true"
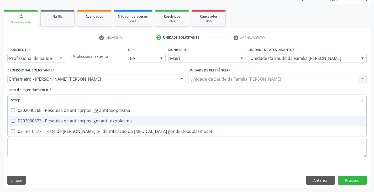
type input "toxopla"
click at [93, 122] on div "0202030873 - Pesquisa de anticorpos igm antitoxoplasma" at bounding box center [187, 121] width 352 height 4
checkbox antitoxoplasma "true"
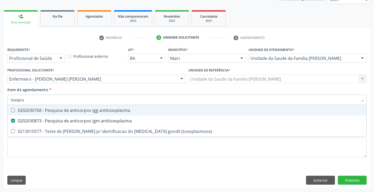
click at [95, 109] on div "0202030768 - Pesquisa de anticorpos igg antitoxoplasma" at bounding box center [187, 110] width 352 height 4
checkbox antitoxoplasma "true"
type input "tox"
checkbox antitoxoplasma "false"
checkbox \(toxoplasmose\) "true"
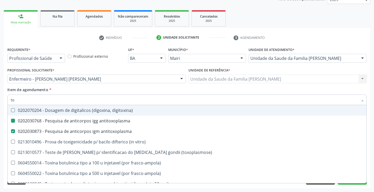
type input "t"
checkbox antitoxoplasma "false"
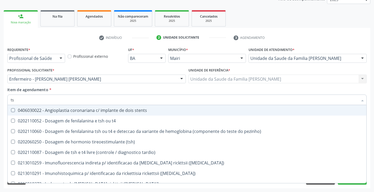
type input "tsh"
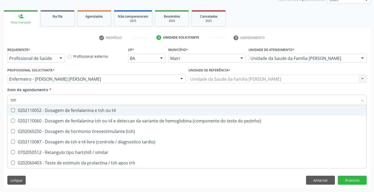
click at [95, 109] on div "0202110052 - Dosagem de fenilalanina e tsh ou t4" at bounding box center [187, 110] width 352 height 4
checkbox t4 "true"
type input "ts"
checkbox t4 "false"
checkbox pezinho\) "true"
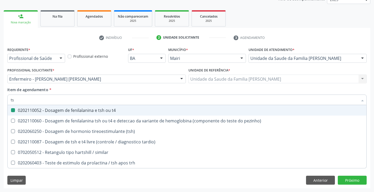
type input "t"
checkbox pezinho\) "false"
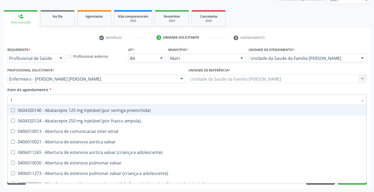
type input "[MEDICAL_DATA]"
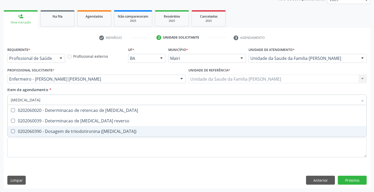
click at [87, 129] on div "0202060390 - Dosagem de triiodotironina ([MEDICAL_DATA])" at bounding box center [187, 131] width 352 height 4
checkbox \(t3\) "true"
type input "t"
checkbox \(t3\) "false"
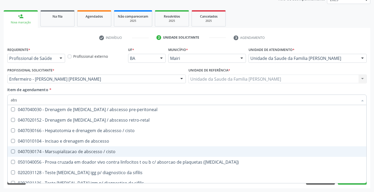
scroll to position [116, 0]
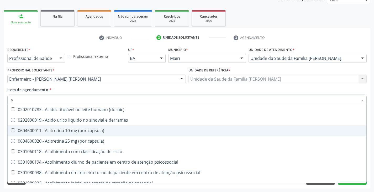
type input "ag"
checkbox stent\) "true"
checkbox articulações "true"
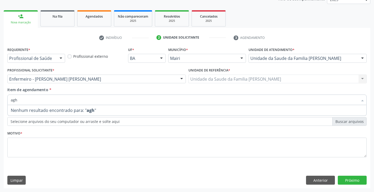
scroll to position [0, 0]
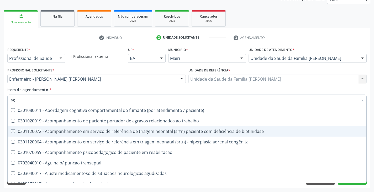
type input "a"
checkbox t4 "false"
checkbox \(t3\) "false"
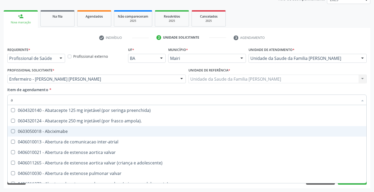
type input "an"
checkbox população "true"
checkbox cefalico "true"
checkbox monopolar "true"
checkbox \(adulto\) "true"
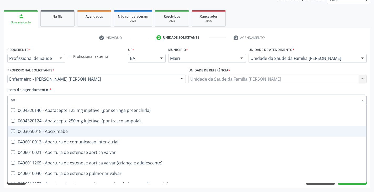
checkbox \(pediatrico\) "true"
checkbox dias\) "true"
checkbox vagina "true"
checkbox tuberculose "true"
checkbox \(puericultura\) "true"
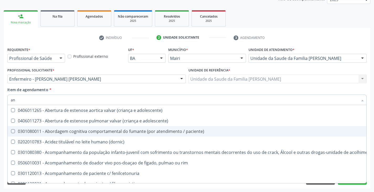
type input "ant"
checkbox transjugular "true"
checkbox cicladora\) "true"
checkbox adolescente\) "true"
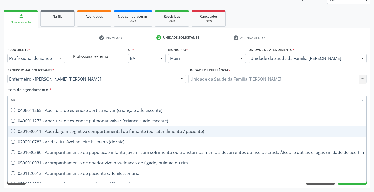
checkbox osseo "true"
checkbox complementar\) "true"
checkbox \(pos-pasteurização\) "true"
checkbox t4 "false"
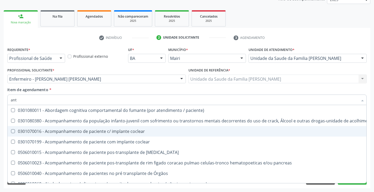
type input "an"
checkbox \(elisa\) "false"
checkbox htlv-2 "false"
checkbox anticitomegalovirus "false"
checkbox antitoxoplasma "false"
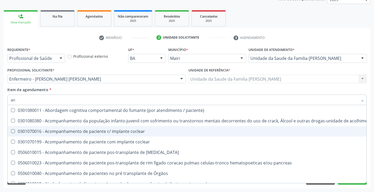
checkbox rubeola "false"
checkbox anticitomegalovirus "false"
checkbox antitoxoplasma "false"
checkbox rubeola "false"
checkbox anterior "true"
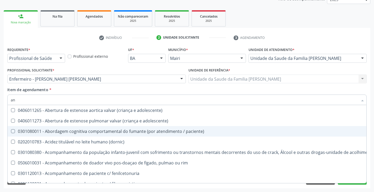
type input "a"
checkbox t4 "false"
checkbox \(elisa\) "false"
checkbox htlv-2 "false"
checkbox anticitomegalovirus "false"
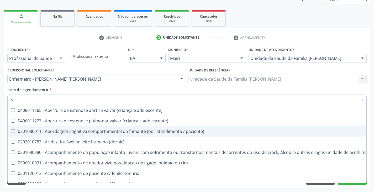
checkbox antitoxoplasma "false"
checkbox rubeola "false"
checkbox anticitomegalovirus "false"
checkbox antitoxoplasma "false"
checkbox rubeola "false"
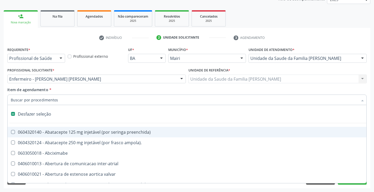
type input "h"
checkbox abdominal "true"
checkbox sistemicas "true"
checkbox esqueléticas "true"
checkbox prostata "true"
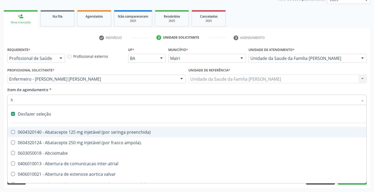
checkbox aspiracao "true"
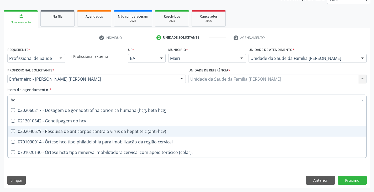
type input "hcv"
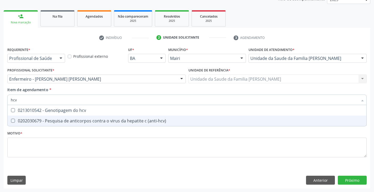
click at [87, 119] on div "0202030679 - Pesquisa de anticorpos contra o virus da hepatite c (anti-hcv)" at bounding box center [187, 121] width 352 height 4
checkbox \(anti-hcv\) "true"
type input "hc"
checkbox \(anti-hcv\) "false"
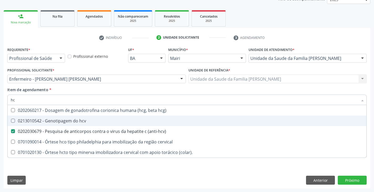
type input "h"
checkbox \(anti-hcv\) "false"
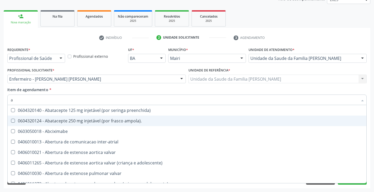
type input "an"
checkbox população "true"
checkbox cefalico "true"
checkbox monopolar "true"
checkbox urostomizados "true"
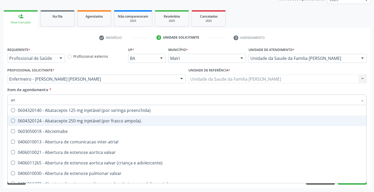
checkbox \(adulto\) "true"
checkbox \(pediatrico\) "true"
checkbox dias\) "true"
checkbox vagina "true"
checkbox tuberculose "true"
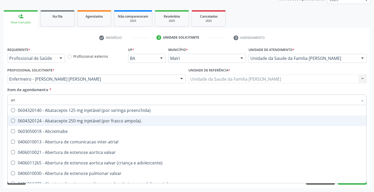
checkbox \(puericultura\) "true"
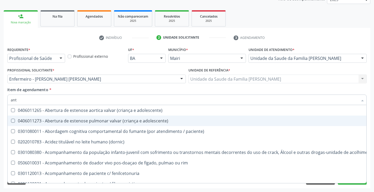
type input "anti"
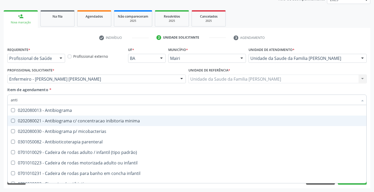
checkbox \(elisa\) "true"
checkbox htlv-2 "true"
checkbox \(anti-hcv\) "true"
checkbox anticitomegalovirus "true"
checkbox antitoxoplasma "true"
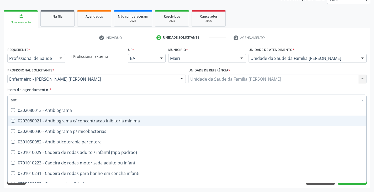
checkbox rubeola "true"
checkbox anticitomegalovirus "true"
checkbox antitoxoplasma "true"
checkbox rubeola "true"
type input "anti-"
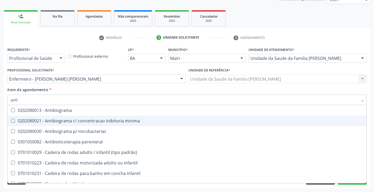
checkbox reativa "true"
checkbox parafusos "true"
checkbox aminoácidos "true"
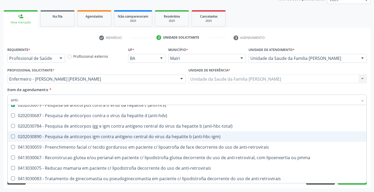
scroll to position [237, 0]
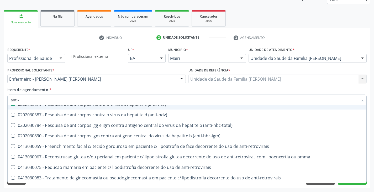
click at [115, 91] on div "Item de agendamento * anti- Desfazer seleção 0702030317 - Dispositivo anti-prot…" at bounding box center [186, 95] width 359 height 17
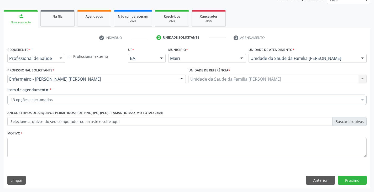
scroll to position [0, 0]
click at [354, 180] on button "Próximo" at bounding box center [352, 179] width 29 height 9
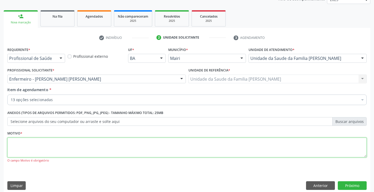
click at [74, 148] on textarea at bounding box center [186, 147] width 359 height 20
type textarea "pré natal"
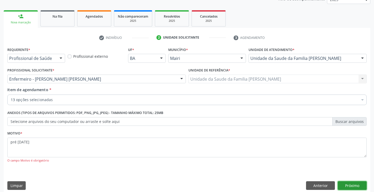
click at [352, 186] on button "Próximo" at bounding box center [352, 185] width 29 height 9
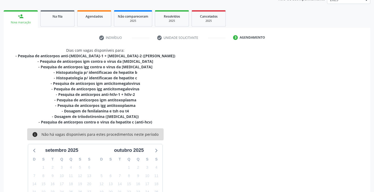
scroll to position [118, 0]
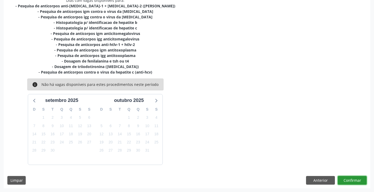
click at [356, 176] on button "Confirmar" at bounding box center [352, 180] width 29 height 9
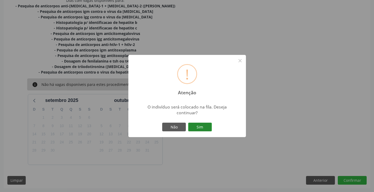
click at [199, 129] on button "Sim" at bounding box center [200, 127] width 24 height 9
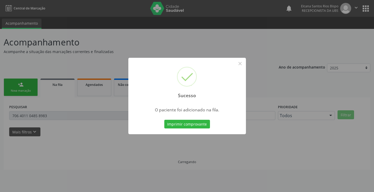
scroll to position [0, 0]
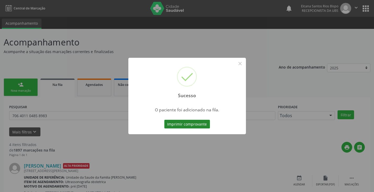
click at [201, 124] on button "Imprimir comprovante" at bounding box center [187, 124] width 46 height 9
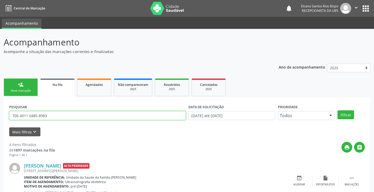
drag, startPoint x: 38, startPoint y: 123, endPoint x: 0, endPoint y: 128, distance: 38.4
click at [0, 128] on div "Acompanhamento Acompanhe a situação das marcações correntes e finalizadas Relat…" at bounding box center [187, 191] width 374 height 325
paste input "898 0027 1820 2019"
type input "898 0027 1820 2019"
click at [337, 110] on button "Filtrar" at bounding box center [345, 114] width 17 height 9
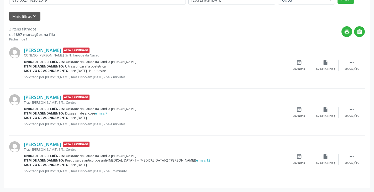
scroll to position [10, 0]
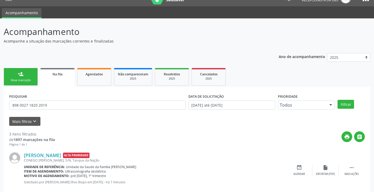
click at [21, 84] on link "person_add Nova marcação" at bounding box center [21, 77] width 34 height 18
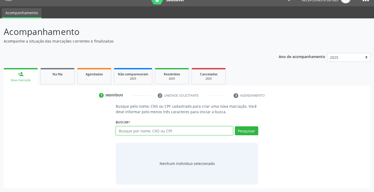
click at [134, 130] on input "text" at bounding box center [174, 130] width 117 height 9
type input "2"
type input "704607639842028"
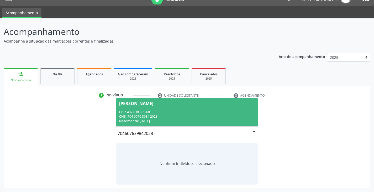
click at [143, 113] on div "CPF: 407.838.985-68" at bounding box center [186, 112] width 135 height 4
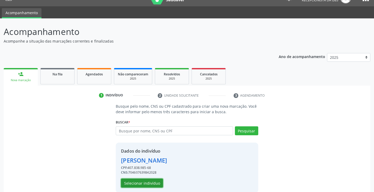
click at [155, 182] on button "Selecionar indivíduo" at bounding box center [142, 182] width 42 height 9
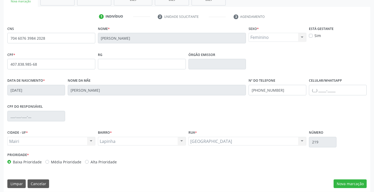
scroll to position [93, 0]
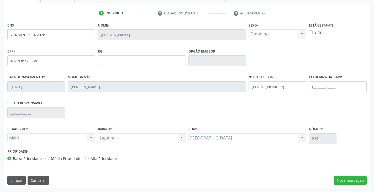
click at [102, 159] on label "Alta Prioridade" at bounding box center [103, 159] width 26 height 6
click at [89, 159] on input "Alta Prioridade" at bounding box center [87, 158] width 4 height 5
radio input "true"
click at [356, 179] on button "Nova marcação" at bounding box center [349, 180] width 33 height 9
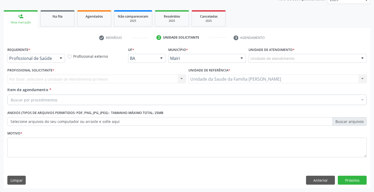
scroll to position [68, 0]
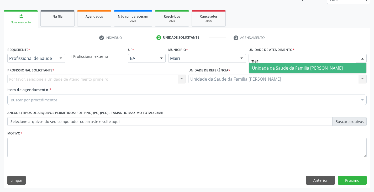
type input "mari"
click at [270, 67] on span "Unidade da Saude da Familia [PERSON_NAME]" at bounding box center [297, 68] width 91 height 6
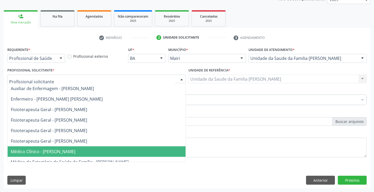
click at [57, 153] on span "Médico Clínico - [PERSON_NAME]" at bounding box center [43, 151] width 65 height 6
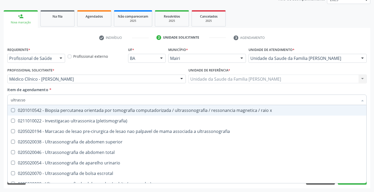
type input "ultrasson"
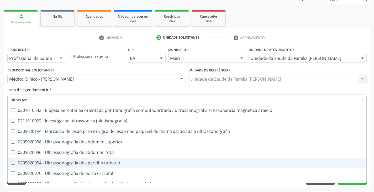
scroll to position [52, 0]
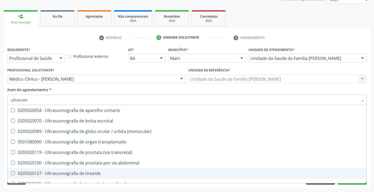
click at [67, 173] on div "0205020127 - Ultrassonografia de tireoide" at bounding box center [187, 173] width 352 height 4
checkbox tireoide "true"
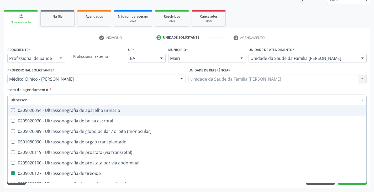
click at [132, 92] on div "Item de agendamento * ultrasson Desfazer seleção 0201010542 - Biopsia percutane…" at bounding box center [186, 95] width 359 height 17
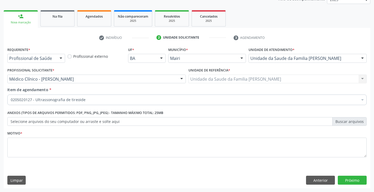
scroll to position [0, 0]
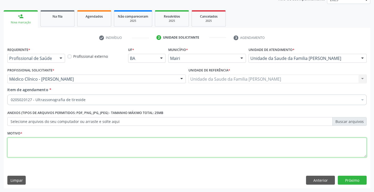
click at [46, 145] on textarea at bounding box center [186, 147] width 359 height 20
type textarea "avaliação"
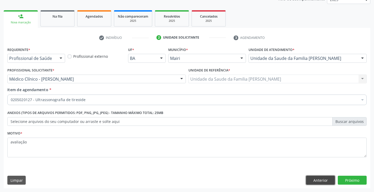
click at [322, 180] on button "Anterior" at bounding box center [320, 179] width 29 height 9
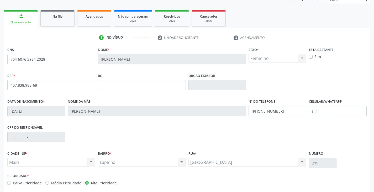
click at [65, 181] on label "Média Prioridade" at bounding box center [66, 183] width 30 height 6
click at [49, 181] on input "Média Prioridade" at bounding box center [47, 182] width 4 height 5
radio input "true"
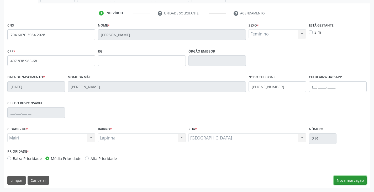
click at [348, 180] on button "Nova marcação" at bounding box center [349, 180] width 33 height 9
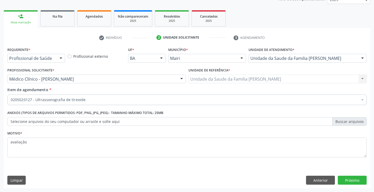
scroll to position [68, 0]
click at [357, 179] on button "Próximo" at bounding box center [352, 179] width 29 height 9
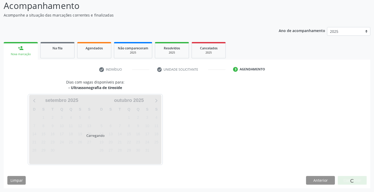
scroll to position [52, 0]
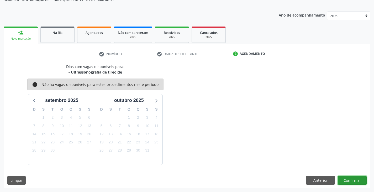
click at [359, 181] on button "Confirmar" at bounding box center [352, 180] width 29 height 9
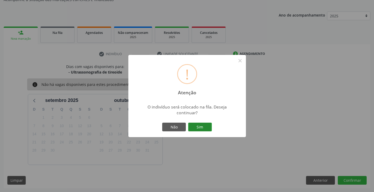
click at [191, 125] on button "Sim" at bounding box center [200, 127] width 24 height 9
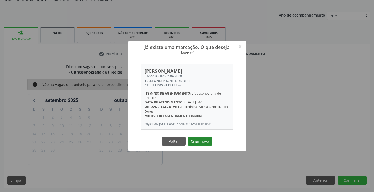
click at [199, 142] on button "Criar novo" at bounding box center [200, 141] width 24 height 9
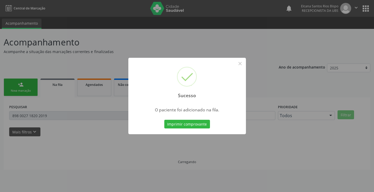
scroll to position [0, 0]
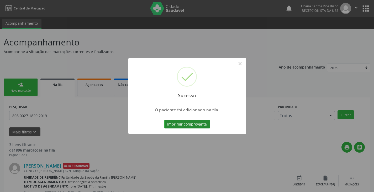
click at [200, 124] on button "Imprimir comprovante" at bounding box center [187, 124] width 46 height 9
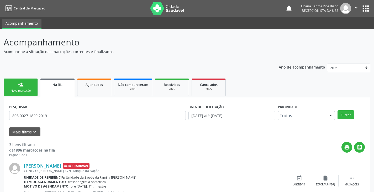
click at [26, 86] on link "person_add Nova marcação" at bounding box center [21, 87] width 34 height 18
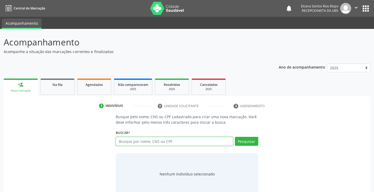
click at [151, 141] on input "text" at bounding box center [174, 141] width 117 height 9
paste input "704 6076 3984 2028"
type input "704 6076 3984 2028"
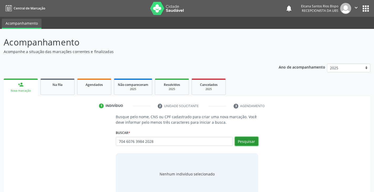
click at [247, 141] on button "Pesquisar" at bounding box center [246, 141] width 23 height 9
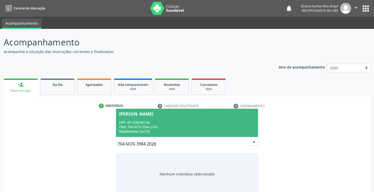
click at [142, 127] on div "CNS: 704 6076 3984 2028" at bounding box center [186, 127] width 135 height 4
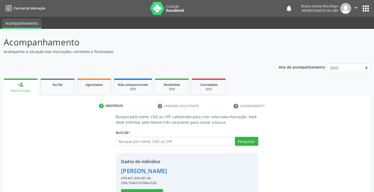
scroll to position [19, 0]
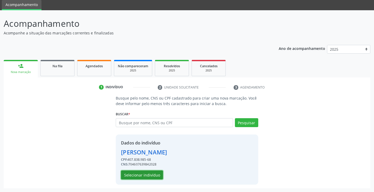
click at [146, 174] on button "Selecionar indivíduo" at bounding box center [142, 174] width 42 height 9
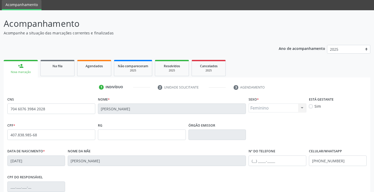
scroll to position [93, 0]
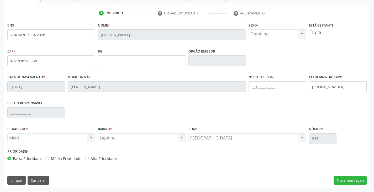
click at [93, 157] on label "Alta Prioridade" at bounding box center [103, 159] width 26 height 6
click at [89, 157] on input "Alta Prioridade" at bounding box center [87, 158] width 4 height 5
radio input "true"
click at [67, 156] on label "Média Prioridade" at bounding box center [66, 159] width 30 height 6
click at [49, 156] on input "Média Prioridade" at bounding box center [47, 158] width 4 height 5
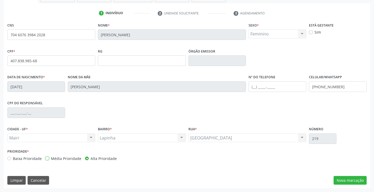
radio input "true"
click at [349, 179] on button "Nova marcação" at bounding box center [349, 180] width 33 height 9
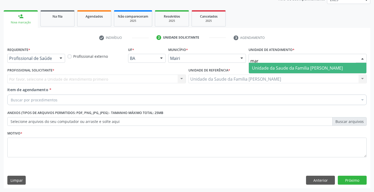
type input "mari"
click at [268, 66] on span "Unidade da Saude da Familia [PERSON_NAME]" at bounding box center [297, 68] width 91 height 6
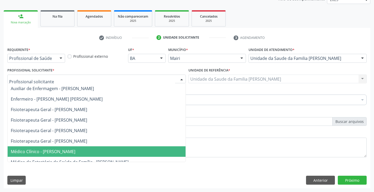
drag, startPoint x: 63, startPoint y: 153, endPoint x: 67, endPoint y: 149, distance: 5.6
click at [63, 153] on span "Médico Clínico - [PERSON_NAME]" at bounding box center [43, 151] width 65 height 6
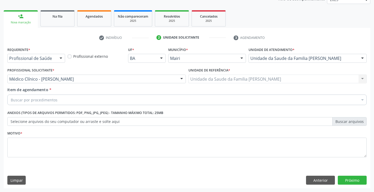
click at [59, 98] on div "Buscar por procedimentos" at bounding box center [186, 99] width 359 height 10
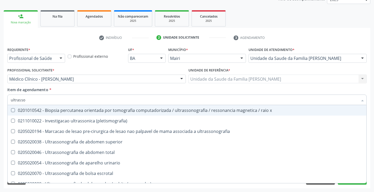
type input "ultrasson"
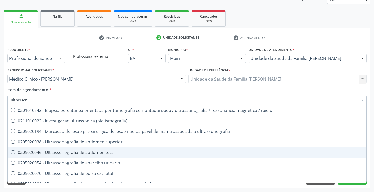
click at [57, 150] on div "0205020046 - Ultrassonografia de abdomen total" at bounding box center [187, 152] width 352 height 4
checkbox total "true"
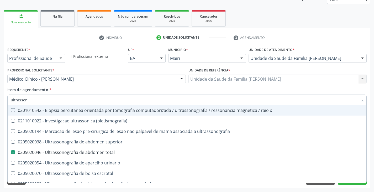
click at [77, 84] on div "Profissional Solicitante * Médico Clínico - Marilia Sodre Barreto Auxiliar de E…" at bounding box center [96, 76] width 181 height 20
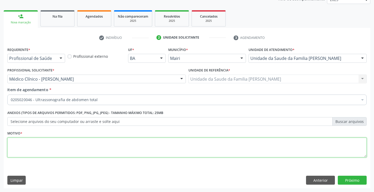
click at [37, 147] on textarea at bounding box center [186, 147] width 359 height 20
type textarea "avaliação"
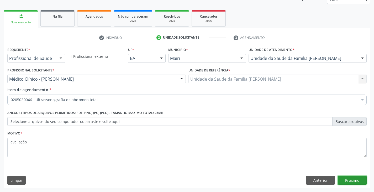
click at [358, 179] on button "Próximo" at bounding box center [352, 179] width 29 height 9
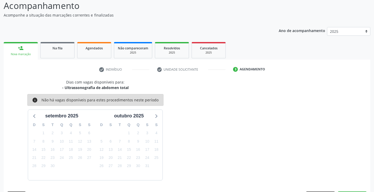
scroll to position [52, 0]
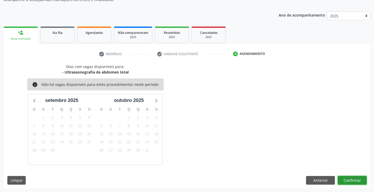
click at [350, 180] on button "Confirmar" at bounding box center [352, 180] width 29 height 9
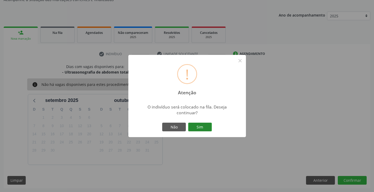
click at [210, 127] on button "Sim" at bounding box center [200, 127] width 24 height 9
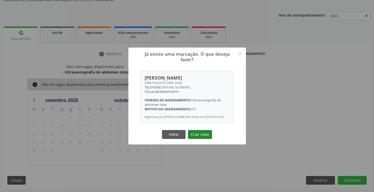
click at [199, 137] on button "Criar novo" at bounding box center [200, 134] width 24 height 9
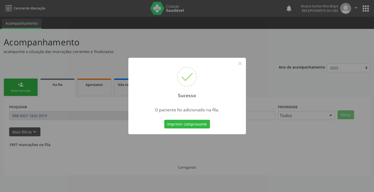
scroll to position [0, 0]
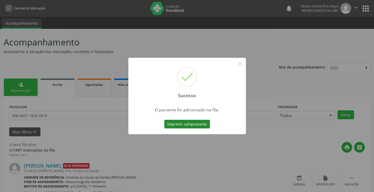
click at [205, 123] on button "Imprimir comprovante" at bounding box center [187, 124] width 46 height 9
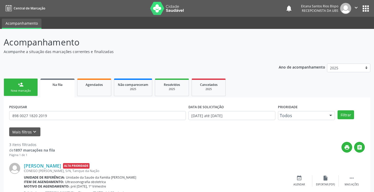
click at [15, 91] on div "Nova marcação" at bounding box center [21, 91] width 26 height 4
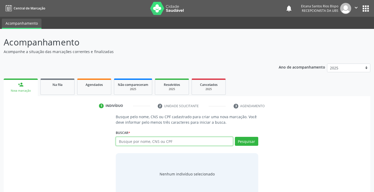
click at [152, 140] on input "text" at bounding box center [174, 141] width 117 height 9
paste input "704 6076 3984 2028"
type input "704 6076 3984 2028"
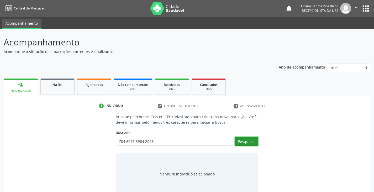
click at [244, 142] on button "Pesquisar" at bounding box center [246, 141] width 23 height 9
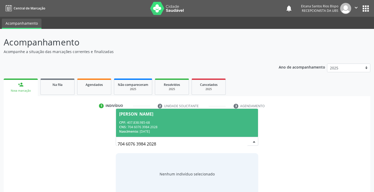
click at [161, 122] on div "CPF: 407.838.985-68" at bounding box center [186, 122] width 135 height 4
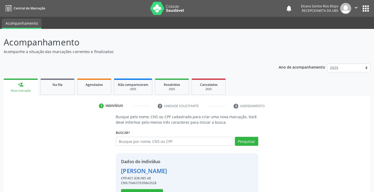
scroll to position [19, 0]
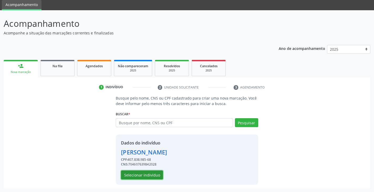
click at [142, 176] on button "Selecionar indivíduo" at bounding box center [142, 174] width 42 height 9
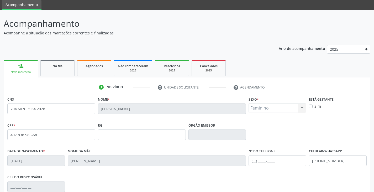
scroll to position [93, 0]
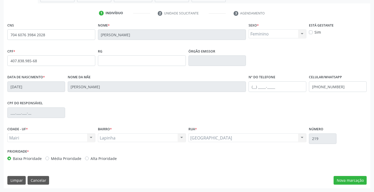
click at [107, 158] on label "Alta Prioridade" at bounding box center [103, 159] width 26 height 6
click at [89, 158] on input "Alta Prioridade" at bounding box center [87, 158] width 4 height 5
radio input "true"
click at [352, 178] on button "Nova marcação" at bounding box center [349, 180] width 33 height 9
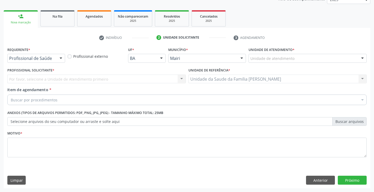
scroll to position [68, 0]
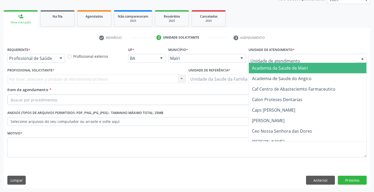
click at [290, 54] on div at bounding box center [307, 58] width 118 height 9
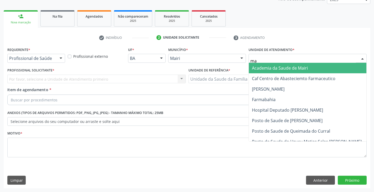
type input "mar"
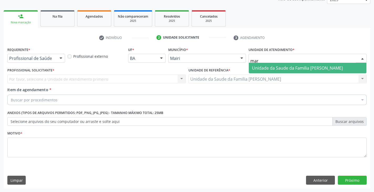
click at [280, 68] on span "Unidade da Saude da Familia [PERSON_NAME]" at bounding box center [297, 68] width 91 height 6
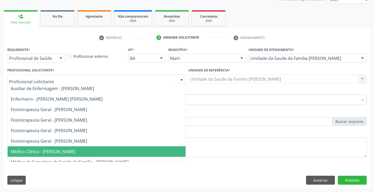
click at [21, 152] on span "Médico Clínico - [PERSON_NAME]" at bounding box center [43, 151] width 65 height 6
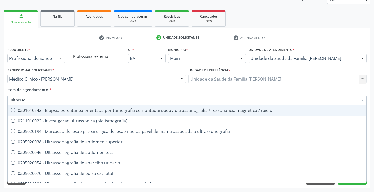
type input "ultrasson"
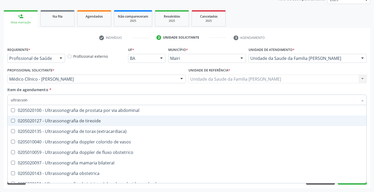
scroll to position [131, 0]
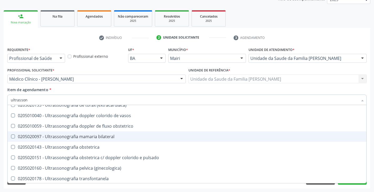
click at [113, 138] on div "0205020097 - Ultrassonografia mamaria bilateral" at bounding box center [187, 136] width 352 height 4
checkbox bilateral "true"
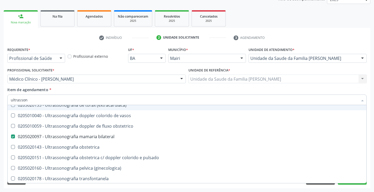
click at [121, 84] on div "Profissional Solicitante * Médico Clínico - Marilia Sodre Barreto Auxiliar de E…" at bounding box center [96, 76] width 181 height 20
checkbox \(pletismografia\) "true"
checkbox bilateral "false"
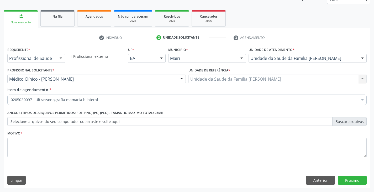
scroll to position [0, 0]
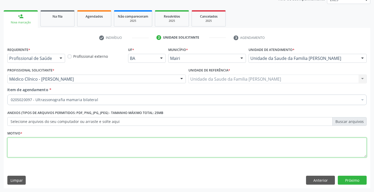
click at [61, 147] on textarea at bounding box center [186, 147] width 359 height 20
type textarea "avaliação"
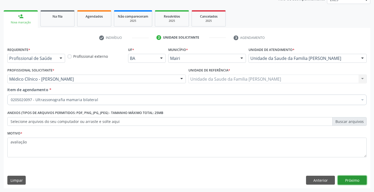
click at [353, 178] on button "Próximo" at bounding box center [352, 179] width 29 height 9
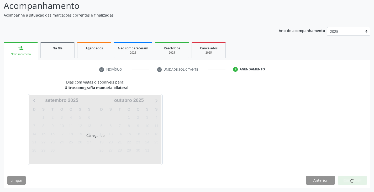
scroll to position [52, 0]
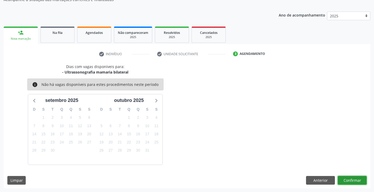
click at [355, 183] on button "Confirmar" at bounding box center [352, 180] width 29 height 9
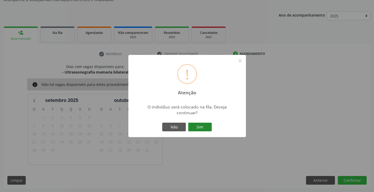
click at [199, 128] on button "Sim" at bounding box center [200, 127] width 24 height 9
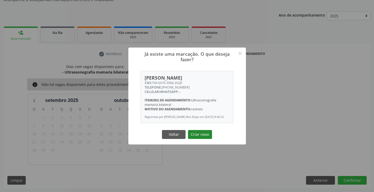
click at [199, 135] on button "Criar novo" at bounding box center [200, 134] width 24 height 9
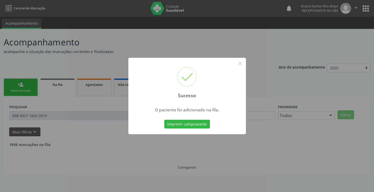
scroll to position [0, 0]
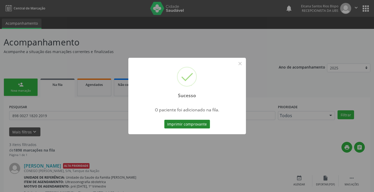
click at [189, 125] on button "Imprimir comprovante" at bounding box center [187, 124] width 46 height 9
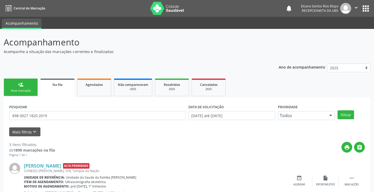
click at [21, 83] on div "person_add" at bounding box center [21, 85] width 6 height 6
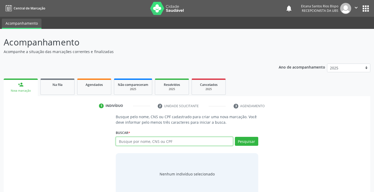
click at [159, 143] on input "text" at bounding box center [174, 141] width 117 height 9
paste input "704 6076 3984 2028"
type input "704 6076 3984 2028"
click at [246, 136] on div "Buscar * Busque por nome, CNS ou CPF Nenhum resultado encontrado para: " " Não …" at bounding box center [187, 139] width 142 height 20
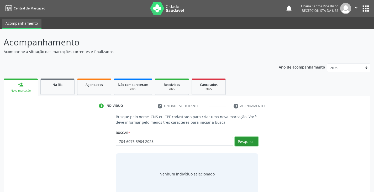
click at [246, 139] on button "Pesquisar" at bounding box center [246, 141] width 23 height 9
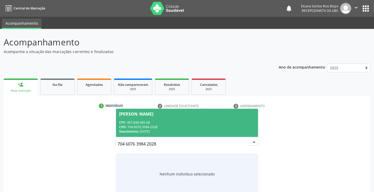
click at [145, 124] on div "CPF: 407.838.985-68" at bounding box center [186, 122] width 135 height 4
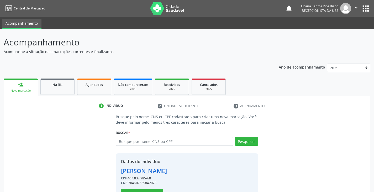
scroll to position [19, 0]
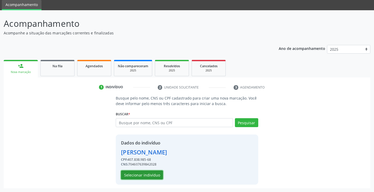
click at [139, 174] on button "Selecionar indivíduo" at bounding box center [142, 174] width 42 height 9
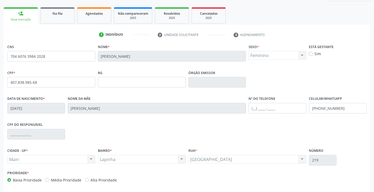
scroll to position [93, 0]
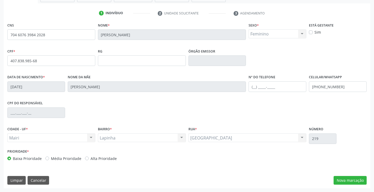
click at [98, 158] on label "Alta Prioridade" at bounding box center [103, 159] width 26 height 6
click at [89, 158] on input "Alta Prioridade" at bounding box center [87, 158] width 4 height 5
radio input "true"
click at [354, 178] on button "Nova marcação" at bounding box center [349, 180] width 33 height 9
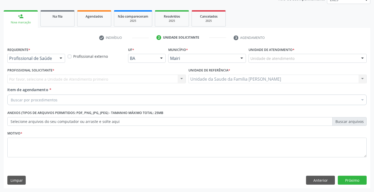
scroll to position [68, 0]
click at [275, 61] on div "Unidade de atendimento" at bounding box center [307, 58] width 118 height 9
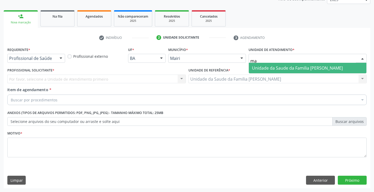
type input "mar"
click at [272, 70] on span "Unidade da Saude da Familia [PERSON_NAME]" at bounding box center [297, 68] width 91 height 6
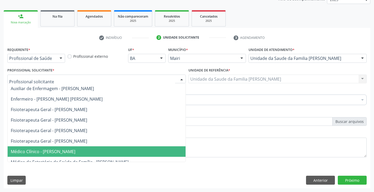
click at [37, 149] on span "Médico Clínico - [PERSON_NAME]" at bounding box center [43, 151] width 65 height 6
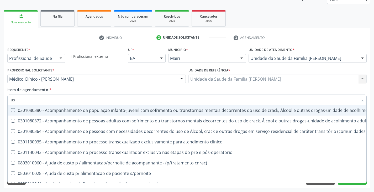
type input "usg"
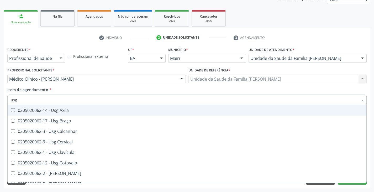
click at [60, 106] on span "0205020062-14 - Usg Axila" at bounding box center [187, 110] width 359 height 10
checkbox Axila "true"
click at [73, 91] on div "Item de agendamento * usg Desfazer seleção 0205020062-14 - Usg Axila 0205020062…" at bounding box center [186, 95] width 359 height 17
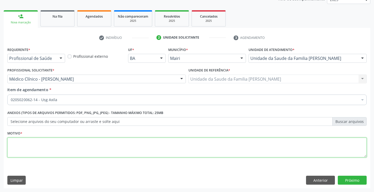
click at [40, 146] on textarea at bounding box center [186, 147] width 359 height 20
type textarea "avaliação"
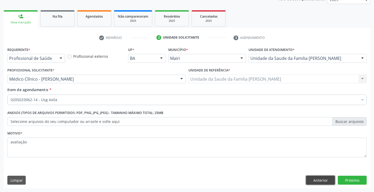
click at [317, 179] on button "Anterior" at bounding box center [320, 179] width 29 height 9
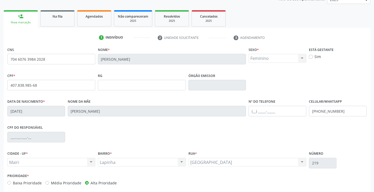
click at [71, 180] on label "Média Prioridade" at bounding box center [66, 183] width 30 height 6
click at [49, 180] on input "Média Prioridade" at bounding box center [47, 182] width 4 height 5
radio input "true"
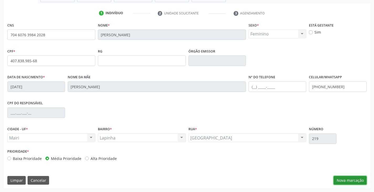
click at [338, 182] on button "Nova marcação" at bounding box center [349, 180] width 33 height 9
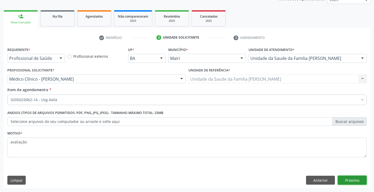
click at [352, 180] on button "Próximo" at bounding box center [352, 179] width 29 height 9
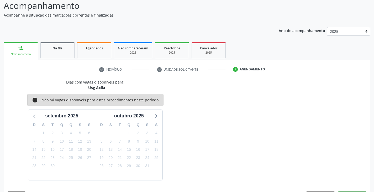
scroll to position [52, 0]
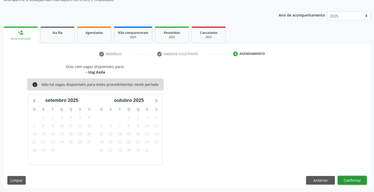
click at [352, 180] on button "Confirmar" at bounding box center [352, 180] width 29 height 9
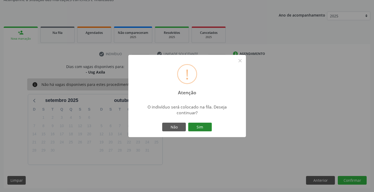
click at [201, 129] on button "Sim" at bounding box center [200, 127] width 24 height 9
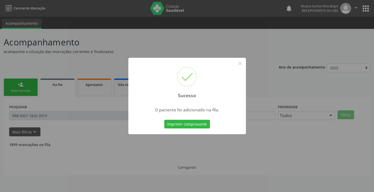
scroll to position [0, 0]
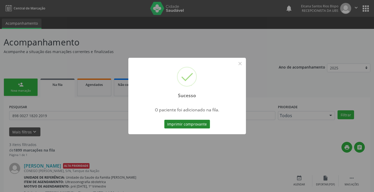
click at [202, 124] on button "Imprimir comprovante" at bounding box center [187, 124] width 46 height 9
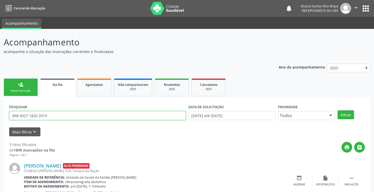
drag, startPoint x: 52, startPoint y: 111, endPoint x: 0, endPoint y: 116, distance: 52.2
click at [0, 116] on div "Acompanhamento Acompanhe a situação das marcações correntes e finalizadas Relat…" at bounding box center [187, 168] width 374 height 278
paste input "704 6076 3984 2028"
type input "704 6076 3984 2028"
click at [337, 110] on button "Filtrar" at bounding box center [345, 114] width 17 height 9
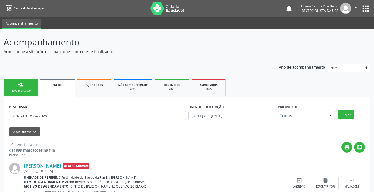
click at [21, 83] on div "person_add" at bounding box center [21, 85] width 6 height 6
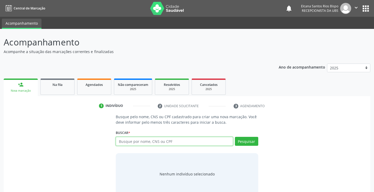
click at [135, 140] on input "text" at bounding box center [174, 141] width 117 height 9
type input "708603065284086"
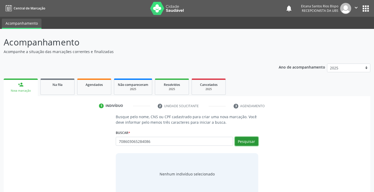
click at [241, 143] on button "Pesquisar" at bounding box center [246, 141] width 23 height 9
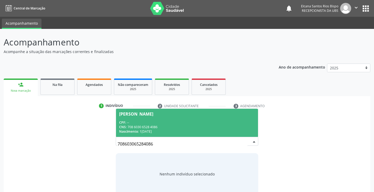
click at [151, 125] on div "CNS: 708 6030 6528 4086" at bounding box center [186, 127] width 135 height 4
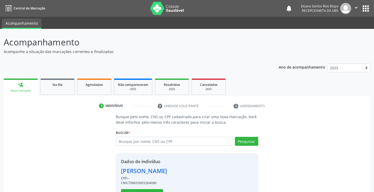
scroll to position [19, 0]
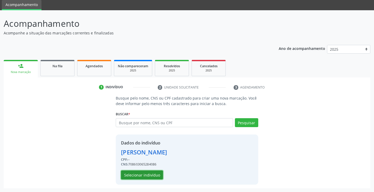
click at [143, 178] on button "Selecionar indivíduo" at bounding box center [142, 174] width 42 height 9
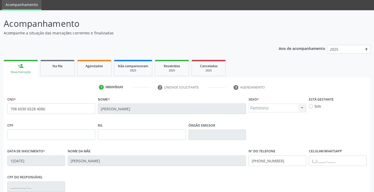
scroll to position [71, 0]
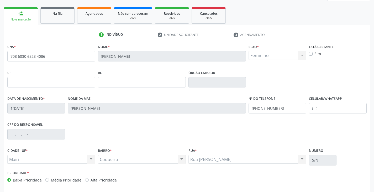
click at [324, 71] on div "CPF RG Órgão emissor" at bounding box center [187, 82] width 362 height 26
click at [316, 55] on label "Sim" at bounding box center [317, 54] width 7 height 6
click at [312, 55] on input "Sim" at bounding box center [311, 53] width 4 height 5
checkbox input "true"
click at [323, 105] on input "text" at bounding box center [338, 108] width 58 height 10
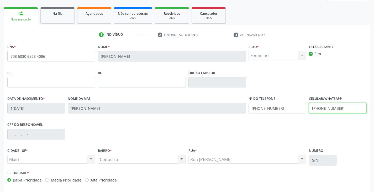
click at [322, 106] on input "(74) 9983-7439" at bounding box center [338, 108] width 58 height 10
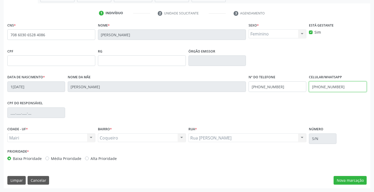
type input "[PHONE_NUMBER]"
click at [100, 158] on label "Alta Prioridade" at bounding box center [103, 159] width 26 height 6
click at [89, 158] on input "Alta Prioridade" at bounding box center [87, 158] width 4 height 5
radio input "true"
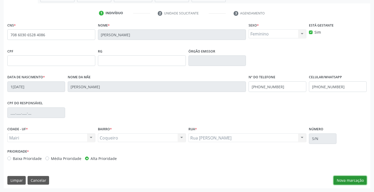
click at [347, 177] on button "Nova marcação" at bounding box center [349, 180] width 33 height 9
click at [0, 0] on button "Próximo" at bounding box center [0, 0] width 0 height 0
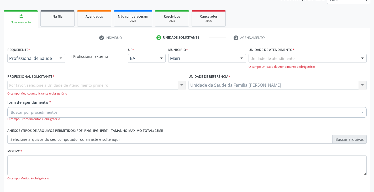
scroll to position [91, 0]
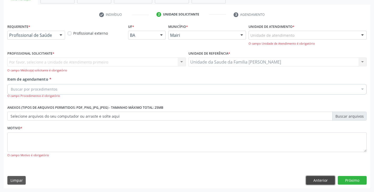
click at [318, 180] on button "Anterior" at bounding box center [320, 180] width 29 height 9
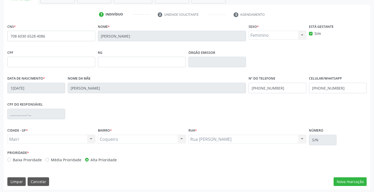
click at [181, 140] on div "Coqueiro Coqueiro Nenhum resultado encontrado para: " " Não há nenhuma opção pa…" at bounding box center [142, 139] width 88 height 9
click at [342, 183] on button "Nova marcação" at bounding box center [349, 181] width 33 height 9
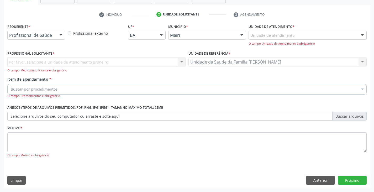
click at [296, 33] on div "Unidade de atendimento" at bounding box center [307, 35] width 118 height 9
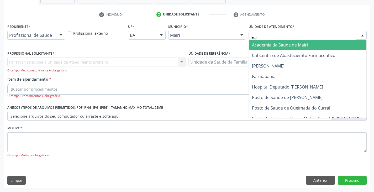
type input "mar"
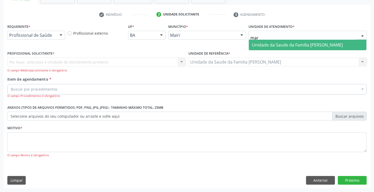
click at [285, 42] on span "Unidade da Saude da Familia [PERSON_NAME]" at bounding box center [297, 45] width 91 height 6
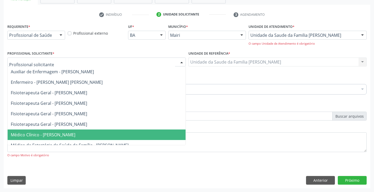
click at [28, 133] on span "Médico Clínico - [PERSON_NAME]" at bounding box center [43, 135] width 65 height 6
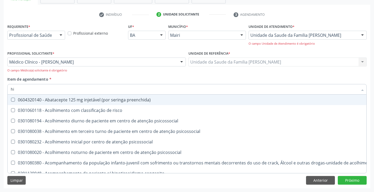
type input "hiv"
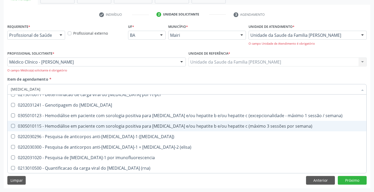
scroll to position [52, 0]
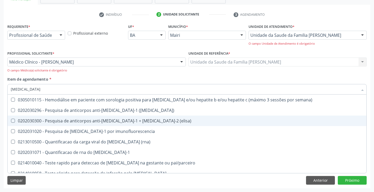
click at [66, 119] on div "0202030300 - Pesquisa de anticorpos anti-[MEDICAL_DATA]-1 + [MEDICAL_DATA]-2 (e…" at bounding box center [187, 121] width 352 height 4
checkbox \(elisa\) "true"
type input "hi"
checkbox \(elisa\) "false"
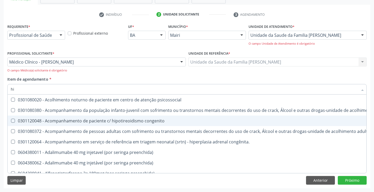
type input "h"
checkbox \(elisa\) "false"
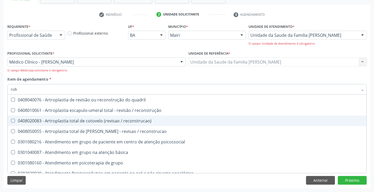
scroll to position [0, 0]
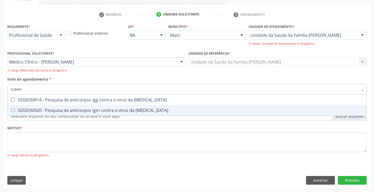
type input "rubeol"
click at [68, 110] on div "0202030920 - Pesquisa de anticorpos igm contra o virus da [MEDICAL_DATA]" at bounding box center [187, 110] width 352 height 4
checkbox rubeola "true"
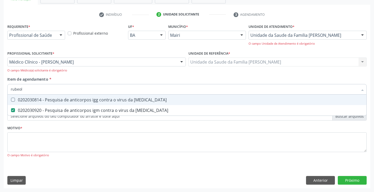
click at [68, 101] on div "0202030814 - Pesquisa de anticorpos igg contra o virus da [MEDICAL_DATA]" at bounding box center [187, 100] width 352 height 4
checkbox rubeola "true"
type input "rub"
checkbox rubeola "false"
type input "ru"
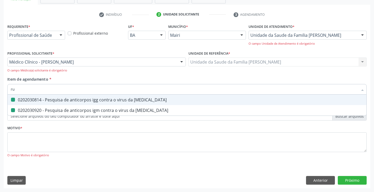
checkbox rubeola "false"
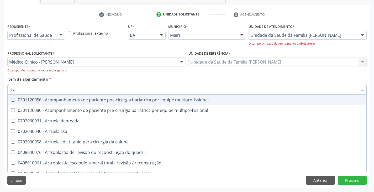
type input "r"
checkbox rubeola "false"
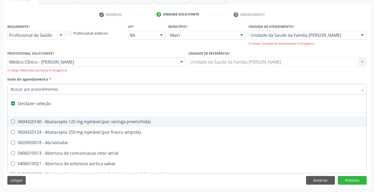
type input "h"
checkbox prostata "true"
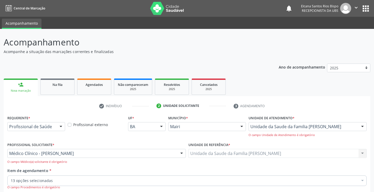
scroll to position [91, 0]
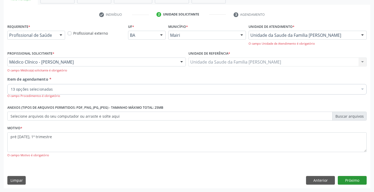
type textarea "pré [DATE], 1º trimestre"
click at [350, 180] on button "Próximo" at bounding box center [352, 180] width 29 height 9
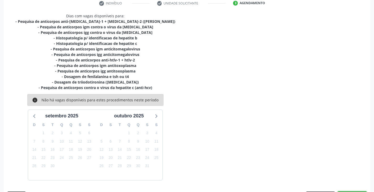
scroll to position [118, 0]
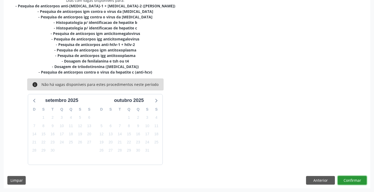
click at [354, 180] on button "Confirmar" at bounding box center [352, 180] width 29 height 9
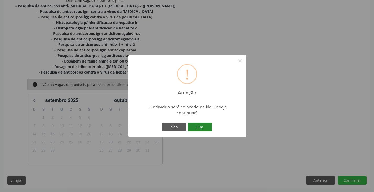
click at [208, 127] on button "Sim" at bounding box center [200, 127] width 24 height 9
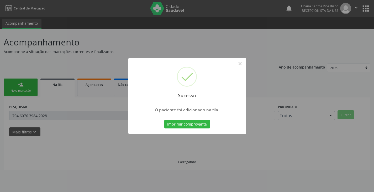
scroll to position [0, 0]
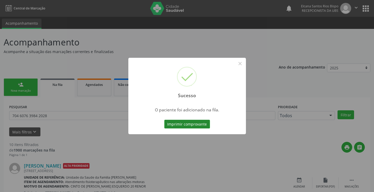
click at [190, 125] on button "Imprimir comprovante" at bounding box center [187, 124] width 46 height 9
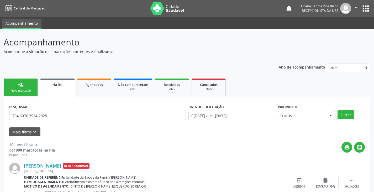
click at [21, 93] on link "person_add Nova marcação" at bounding box center [21, 87] width 34 height 18
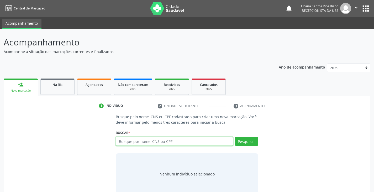
click at [147, 140] on input "text" at bounding box center [174, 141] width 117 height 9
paste input "708 6030 6528 4086"
type input "708 6030 6528 4086"
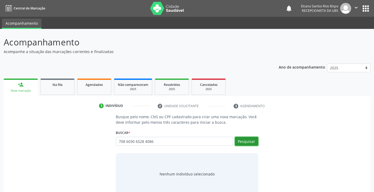
click at [242, 139] on button "Pesquisar" at bounding box center [246, 141] width 23 height 9
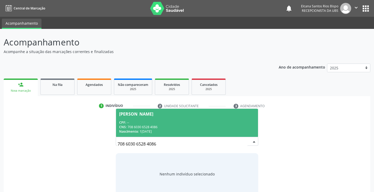
click at [135, 128] on div "CNS: 708 6030 6528 4086" at bounding box center [186, 127] width 135 height 4
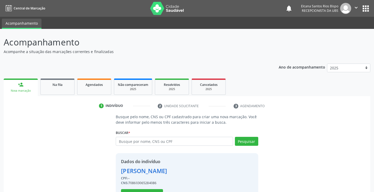
scroll to position [19, 0]
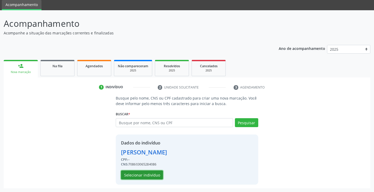
click at [142, 172] on button "Selecionar indivíduo" at bounding box center [142, 174] width 42 height 9
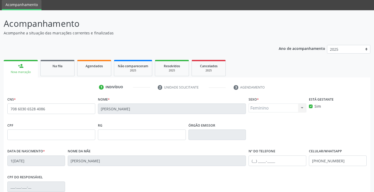
scroll to position [93, 0]
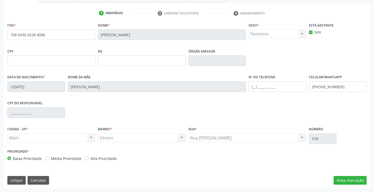
click at [93, 159] on label "Alta Prioridade" at bounding box center [103, 159] width 26 height 6
click at [89, 159] on input "Alta Prioridade" at bounding box center [87, 158] width 4 height 5
radio input "true"
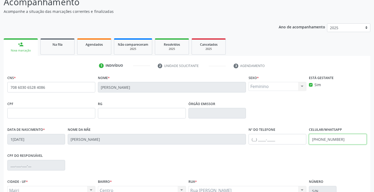
drag, startPoint x: 345, startPoint y: 139, endPoint x: 349, endPoint y: 137, distance: 3.8
click at [349, 137] on input "[PHONE_NUMBER]" at bounding box center [338, 139] width 58 height 10
drag, startPoint x: 346, startPoint y: 139, endPoint x: 285, endPoint y: 146, distance: 61.8
click at [285, 146] on div "Data de nascimento * 10/07/2004 Nome da mãe Luana Palmeira Santos Nº do Telefon…" at bounding box center [187, 139] width 362 height 26
drag, startPoint x: 344, startPoint y: 137, endPoint x: 301, endPoint y: 144, distance: 44.3
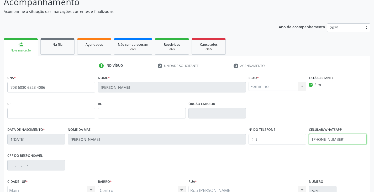
click at [301, 144] on div "Data de nascimento * 10/07/2004 Nome da mãe Luana Palmeira Santos Nº do Telefon…" at bounding box center [187, 139] width 362 height 26
type input "(74) 99983-7439"
click at [266, 141] on input "text" at bounding box center [277, 139] width 58 height 10
paste input "(74) 99983-7439"
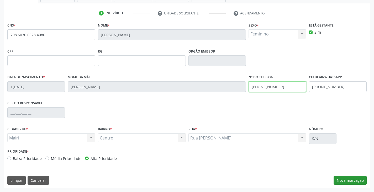
type input "(74) 99983-7439"
click at [345, 177] on button "Nova marcação" at bounding box center [349, 180] width 33 height 9
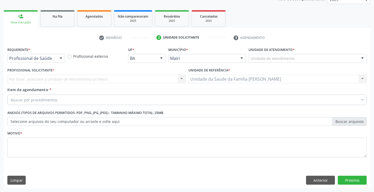
scroll to position [68, 0]
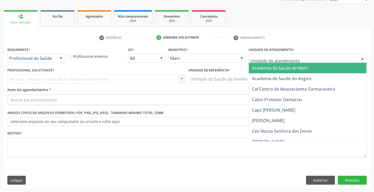
click at [262, 55] on div at bounding box center [307, 58] width 118 height 9
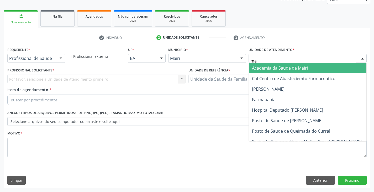
type input "mar"
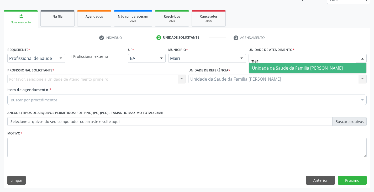
click at [259, 66] on span "Unidade da Saude da Familia [PERSON_NAME]" at bounding box center [297, 68] width 91 height 6
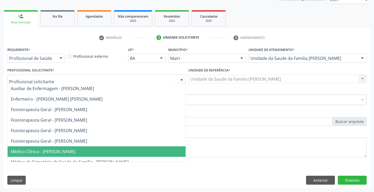
click at [55, 148] on span "Médico Clínico - [PERSON_NAME]" at bounding box center [43, 151] width 65 height 6
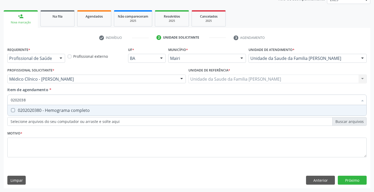
type input "02020380"
click at [63, 111] on div "0202020380 - Hemograma completo" at bounding box center [187, 110] width 352 height 4
checkbox completo "true"
type input "020203"
checkbox completo "false"
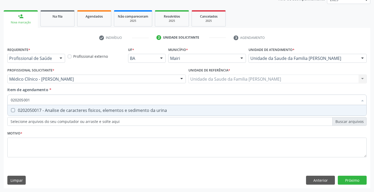
type input "0202050017"
click at [63, 111] on div "0202050017 - Analise de caracteres fisicos, elementos e sedimento da urina" at bounding box center [187, 110] width 352 height 4
checkbox urina "true"
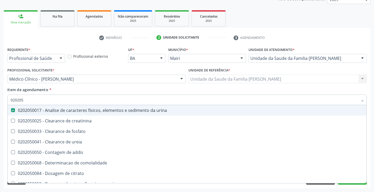
type input "02020"
checkbox urina "false"
checkbox ureia "true"
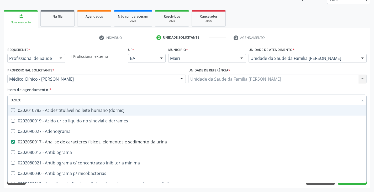
type input "020204"
checkbox urina "false"
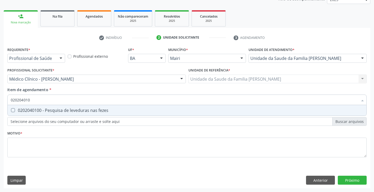
type input "0202040100"
click at [63, 111] on div "0202040100 - Pesquisa de leveduras nas fezes" at bounding box center [187, 110] width 352 height 4
checkbox fezes "true"
type input "02020401"
checkbox fezes "false"
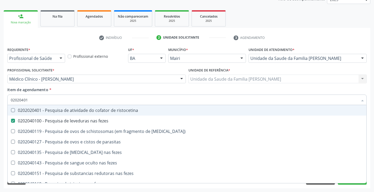
type input "0202040"
checkbox fezes "false"
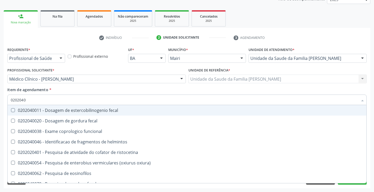
type input "020204"
checkbox fezes "false"
checkbox fezes "true"
type input "02020"
checkbox helmintos "true"
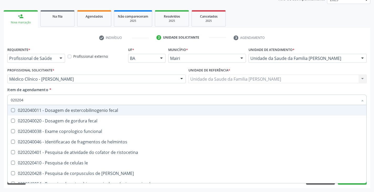
checkbox fezes "false"
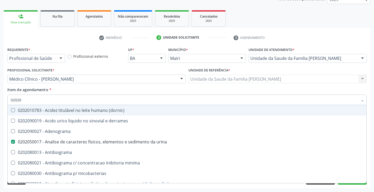
type input "020201"
checkbox urina "false"
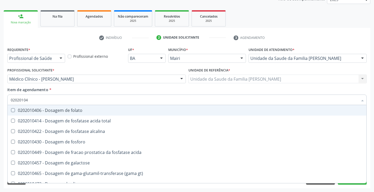
type input "020201047"
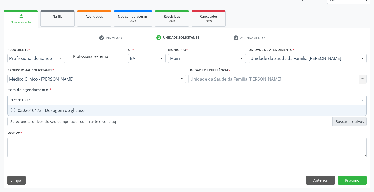
click at [63, 111] on div "0202010473 - Dosagem de glicose" at bounding box center [187, 110] width 352 height 4
checkbox glicose "true"
type input "02020104"
checkbox glicose "false"
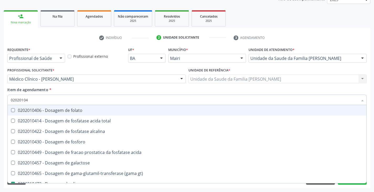
type input "0202010"
checkbox glicose "false"
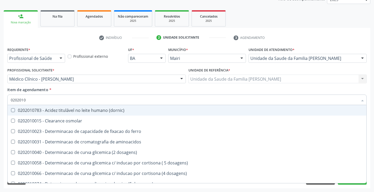
type input "020201"
checkbox ferritina "false"
checkbox glicose "true"
type input "02020"
checkbox aminoacidos "true"
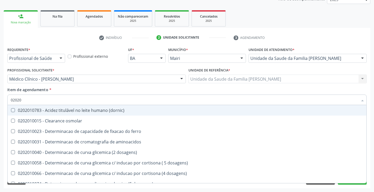
checkbox glicose "false"
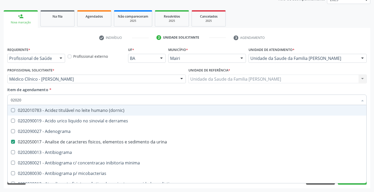
type input "020203"
checkbox urina "false"
checkbox molecular "true"
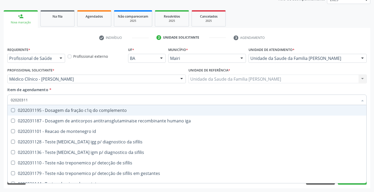
type input "020203113"
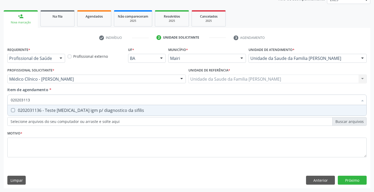
click at [63, 111] on div "0202031136 - Teste fta-abs igm p/ diagnostico da sifilis" at bounding box center [187, 110] width 352 height 4
checkbox sifilis "true"
type input "02020311"
checkbox sifilis "false"
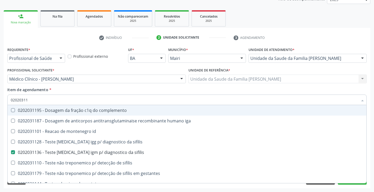
type input "020203112"
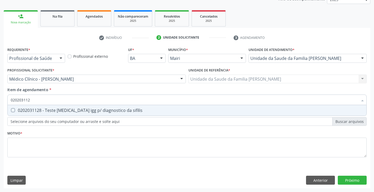
click at [63, 111] on div "0202031128 - Teste fta-abs igg p/ diagnostico da sifilis" at bounding box center [187, 110] width 352 height 4
checkbox sifilis "true"
type input "02020311"
checkbox sifilis "false"
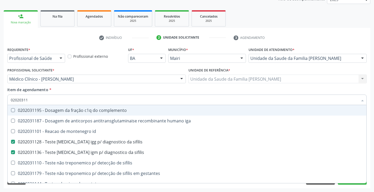
type input "0202031"
checkbox sifilis "false"
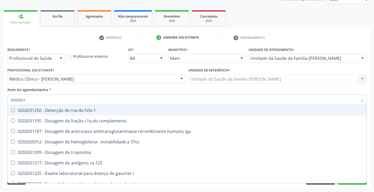
type input "020203"
checkbox sifilis "false"
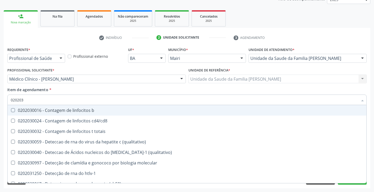
type input "02020"
checkbox \(qualitativo\) "true"
checkbox completo "false"
checkbox sifilis "false"
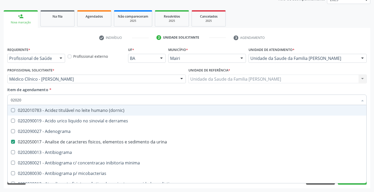
type input "0202"
checkbox glicose "false"
checkbox \(ige\) "true"
checkbox completo "false"
checkbox \(western-blot\) "true"
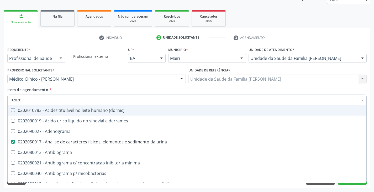
checkbox fezes "false"
checkbox sifilis "false"
type input "020"
checkbox urina "false"
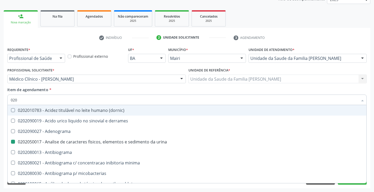
checkbox addis "true"
checkbox glicose "false"
checkbox completo "false"
checkbox fezes "false"
checkbox sifilis "false"
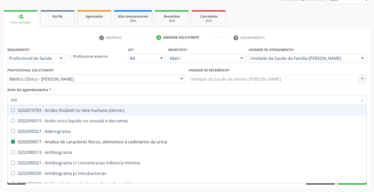
checkbox sifilis "false"
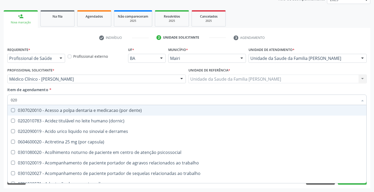
type input "02"
checkbox urina "false"
checkbox coagulacao "true"
checkbox glicose "false"
checkbox \) "true"
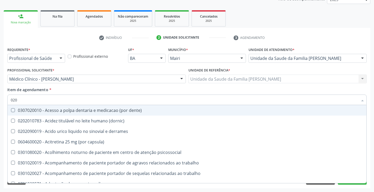
checkbox completo "false"
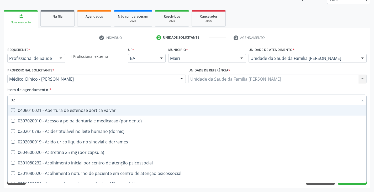
type input "0"
checkbox urina "false"
checkbox sistêmico "true"
checkbox glicose "false"
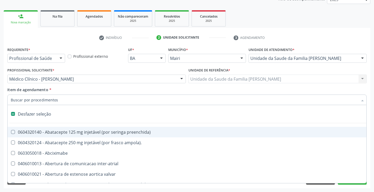
type input "f"
checkbox reabilitacao "true"
checkbox urina "false"
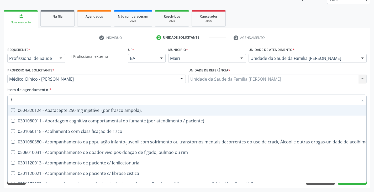
type input "fa"
checkbox urina "false"
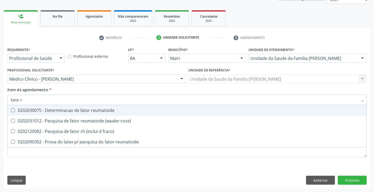
type input "fator rh"
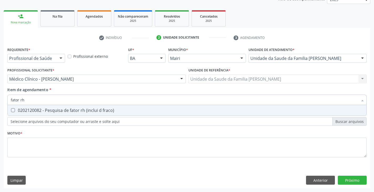
click at [57, 112] on div "0202120082 - Pesquisa de fator rh (inclui d fraco)" at bounding box center [187, 110] width 352 height 4
checkbox fraco\) "true"
type input "fator r"
checkbox fraco\) "false"
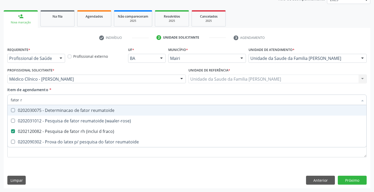
type input "fator"
checkbox fraco\) "false"
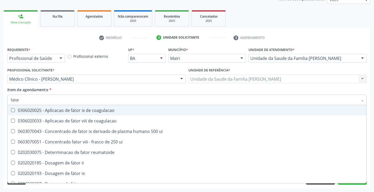
type input "fato"
checkbox fraco\) "false"
type input "fat"
checkbox fraco\) "false"
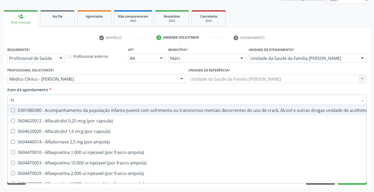
type input "f"
checkbox quadril "true"
checkbox fraco\) "false"
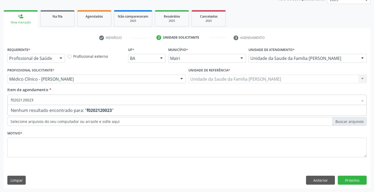
click at [13, 100] on input "f0202120023" at bounding box center [184, 99] width 347 height 10
type input "0202120023"
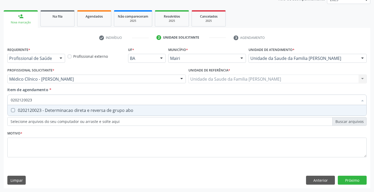
click at [13, 110] on abo at bounding box center [13, 110] width 4 height 4
click at [11, 110] on abo "checkbox" at bounding box center [9, 109] width 3 height 3
checkbox abo "true"
type input "20023"
checkbox abo "false"
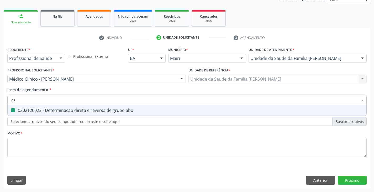
type input "3"
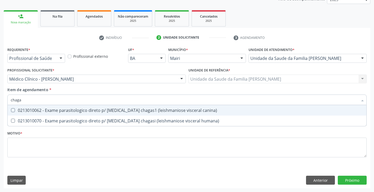
type input "chagas"
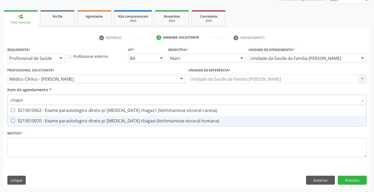
click at [53, 119] on div "0213010070 - Exame parasitologico direto p/ [MEDICAL_DATA] chagasi (leishmanios…" at bounding box center [187, 121] width 352 height 4
checkbox humana\) "true"
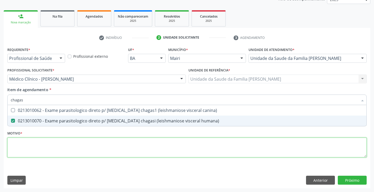
click at [43, 148] on div "Requerente * Profissional de Saúde Profissional de Saúde Paciente Nenhum result…" at bounding box center [186, 105] width 359 height 119
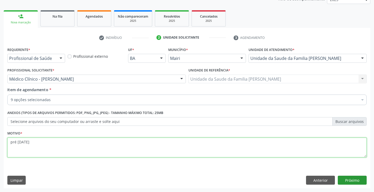
type textarea "pré natal"
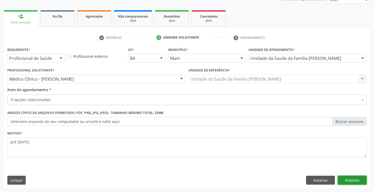
click at [356, 182] on button "Próximo" at bounding box center [352, 179] width 29 height 9
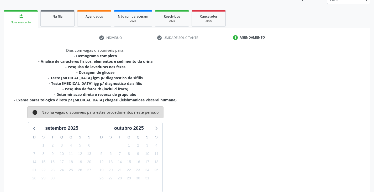
scroll to position [96, 0]
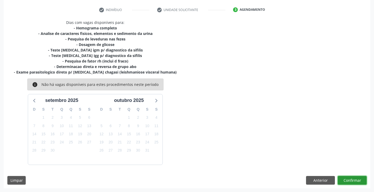
click at [354, 178] on button "Confirmar" at bounding box center [352, 180] width 29 height 9
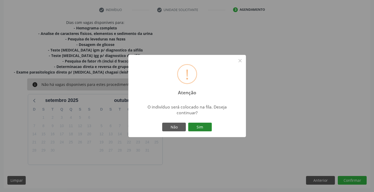
click at [203, 127] on button "Sim" at bounding box center [200, 127] width 24 height 9
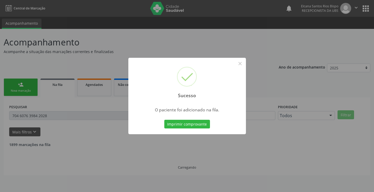
scroll to position [0, 0]
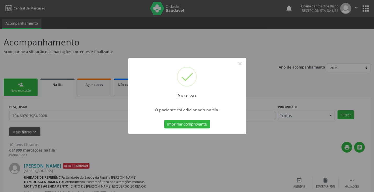
click at [207, 129] on div "Imprimir comprovante Cancel" at bounding box center [187, 124] width 48 height 11
click at [205, 126] on button "Imprimir comprovante" at bounding box center [187, 124] width 46 height 9
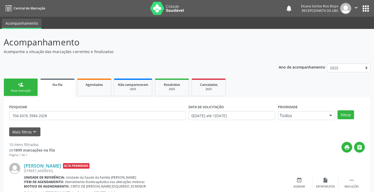
click at [24, 91] on div "Nova marcação" at bounding box center [21, 91] width 26 height 4
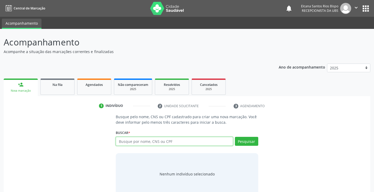
click at [145, 141] on input "text" at bounding box center [174, 141] width 117 height 9
paste input "(74) 99983-7439"
drag, startPoint x: 158, startPoint y: 142, endPoint x: 92, endPoint y: 147, distance: 66.9
click at [92, 147] on div "Busque pelo nome, CNS ou CPF cadastrado para criar uma nova marcação. Você deve…" at bounding box center [186, 154] width 359 height 81
type input "708603065284086"
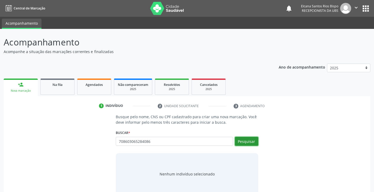
click at [252, 144] on button "Pesquisar" at bounding box center [246, 141] width 23 height 9
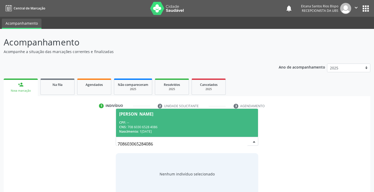
click at [163, 128] on div "CNS: 708 6030 6528 4086" at bounding box center [186, 127] width 135 height 4
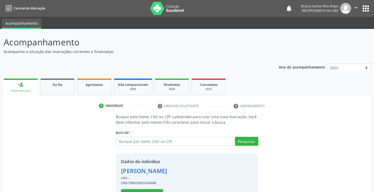
scroll to position [19, 0]
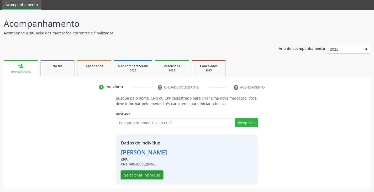
click at [146, 173] on button "Selecionar indivíduo" at bounding box center [142, 174] width 42 height 9
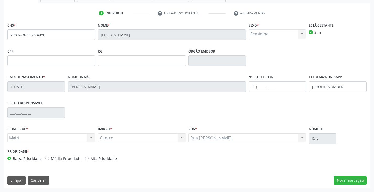
scroll to position [66, 0]
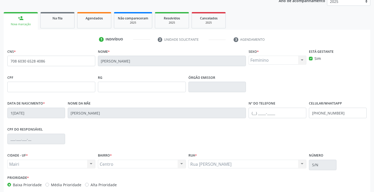
drag, startPoint x: 300, startPoint y: 143, endPoint x: 298, endPoint y: 141, distance: 2.9
click at [300, 143] on div "CPF do responsável" at bounding box center [187, 138] width 362 height 26
click at [258, 108] on input "text" at bounding box center [277, 113] width 58 height 10
type input "(74) 99983-7439"
drag, startPoint x: 346, startPoint y: 114, endPoint x: 302, endPoint y: 118, distance: 43.9
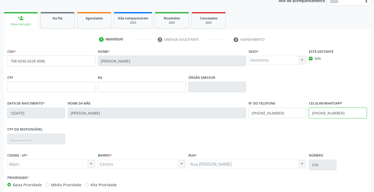
click at [302, 118] on div "Data de nascimento * 10/07/2004 Nome da mãe Luana Palmeira Santos Nº do Telefon…" at bounding box center [187, 112] width 362 height 26
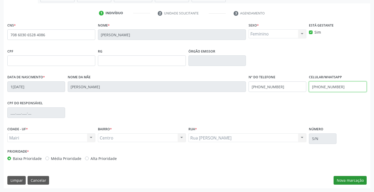
type input "(74) 99983-7439"
click at [346, 178] on button "Nova marcação" at bounding box center [349, 180] width 33 height 9
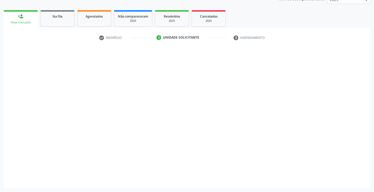
scroll to position [68, 0]
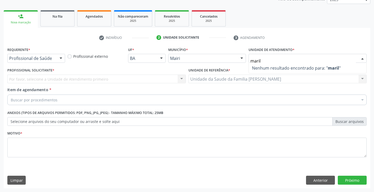
type input "mari"
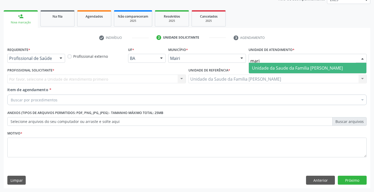
drag, startPoint x: 284, startPoint y: 65, endPoint x: 242, endPoint y: 74, distance: 42.6
click at [283, 65] on span "Unidade da Saude da Familia [PERSON_NAME]" at bounding box center [308, 68] width 118 height 10
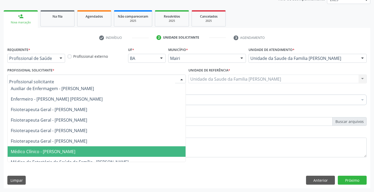
click at [42, 155] on span "Médico Clínico - [PERSON_NAME]" at bounding box center [97, 151] width 178 height 10
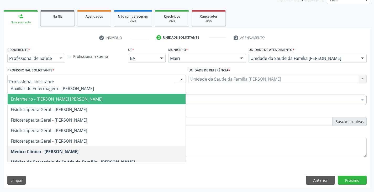
click at [59, 103] on span "Enfermeiro - [PERSON_NAME] [PERSON_NAME]" at bounding box center [97, 99] width 178 height 10
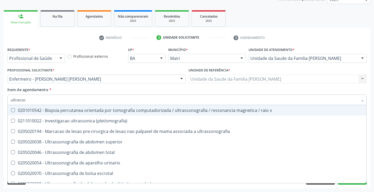
type input "ultrasson"
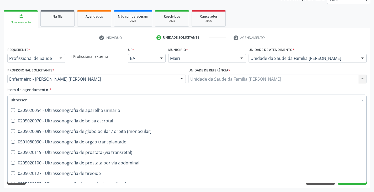
scroll to position [105, 0]
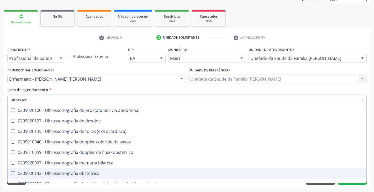
click at [71, 172] on div "0205020143 - Ultrassonografia obstetrica" at bounding box center [187, 173] width 352 height 4
checkbox obstetrica "true"
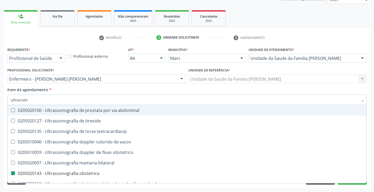
click at [74, 90] on div "Item de agendamento * ultrasson Desfazer seleção 0201010542 - Biopsia percutane…" at bounding box center [186, 95] width 359 height 17
checkbox \(pletismografia\) "true"
checkbox obstetrica "false"
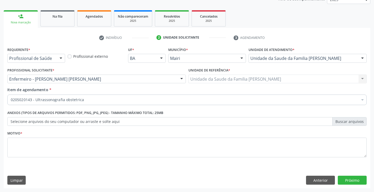
scroll to position [0, 0]
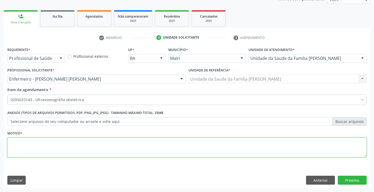
click at [55, 144] on textarea at bounding box center [186, 147] width 359 height 20
type textarea "pré natal 1º trimestre"
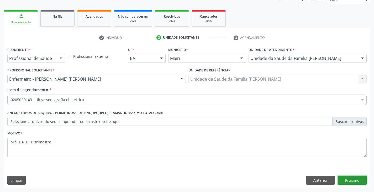
click at [356, 181] on button "Próximo" at bounding box center [352, 179] width 29 height 9
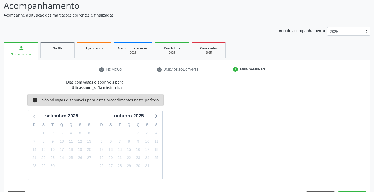
scroll to position [52, 0]
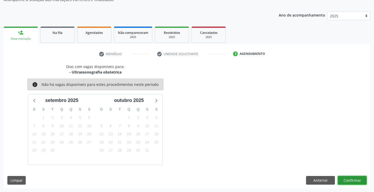
click at [362, 178] on button "Confirmar" at bounding box center [352, 180] width 29 height 9
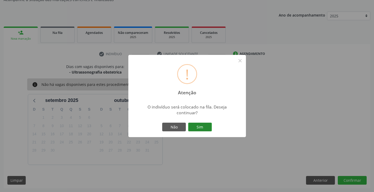
click at [204, 127] on button "Sim" at bounding box center [200, 127] width 24 height 9
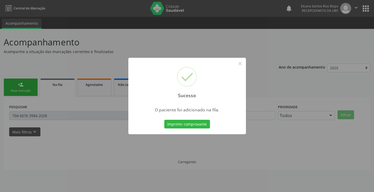
scroll to position [0, 0]
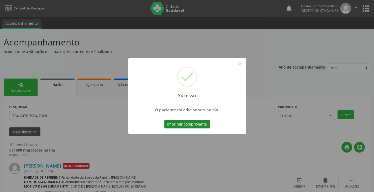
click at [184, 123] on button "Imprimir comprovante" at bounding box center [187, 124] width 46 height 9
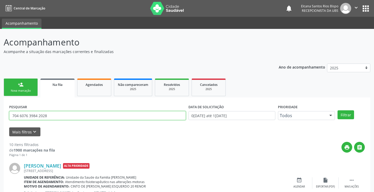
drag, startPoint x: 53, startPoint y: 116, endPoint x: 0, endPoint y: 116, distance: 53.3
paste input "(74) 99983-7439"
drag, startPoint x: 43, startPoint y: 116, endPoint x: 0, endPoint y: 114, distance: 43.3
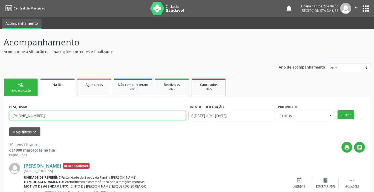
paste input "708 6030 6528 4086"
type input "708 6030 6528 4086"
click at [337, 110] on button "Filtrar" at bounding box center [345, 114] width 17 height 9
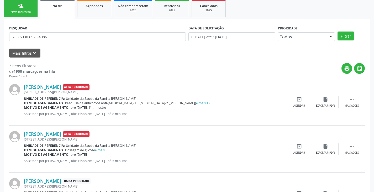
scroll to position [115, 0]
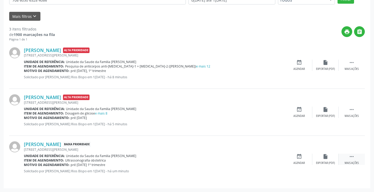
click at [355, 157] on div " Mais ações" at bounding box center [351, 158] width 26 height 11
click at [328, 158] on div "edit Editar" at bounding box center [325, 158] width 26 height 11
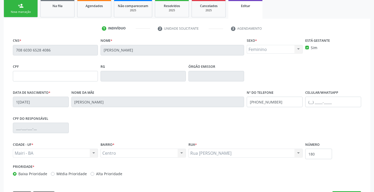
scroll to position [100, 0]
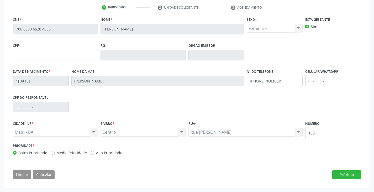
click at [99, 152] on label "Alta Prioridade" at bounding box center [109, 153] width 26 height 6
click at [94, 152] on input "Alta Prioridade" at bounding box center [92, 152] width 4 height 5
radio input "true"
click at [312, 84] on input "text" at bounding box center [333, 81] width 56 height 10
paste input "(70) 86030-6528"
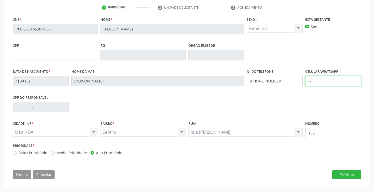
type input "("
click at [239, 181] on div "CNS * 708 6030 6528 4086 Nome * Amanda Santos Cedraz Sexo * Feminino Masculino …" at bounding box center [186, 99] width 355 height 167
click at [350, 177] on button "Próximo" at bounding box center [346, 174] width 29 height 9
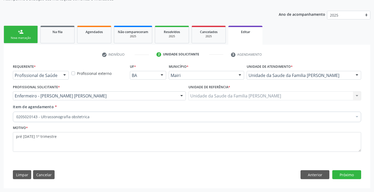
scroll to position [53, 0]
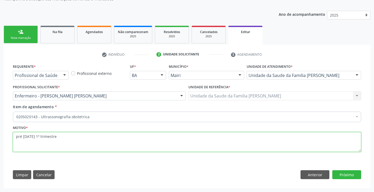
click at [138, 145] on textarea "pré natal 1º trimestre" at bounding box center [187, 142] width 348 height 20
type textarea "pré natal 1º trimestre, ACS JANELMA"
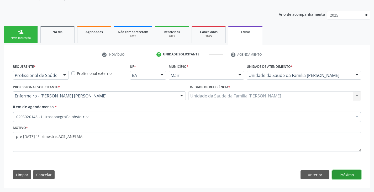
click at [347, 174] on button "Próximo" at bounding box center [346, 174] width 29 height 9
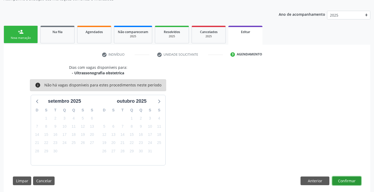
click at [345, 177] on button "Confirmar" at bounding box center [346, 180] width 29 height 9
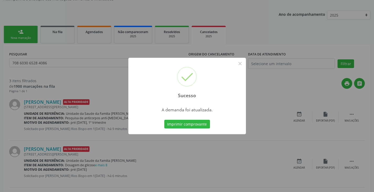
scroll to position [0, 0]
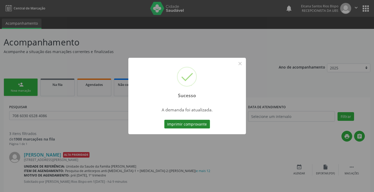
click at [196, 125] on button "Imprimir comprovante" at bounding box center [187, 124] width 46 height 9
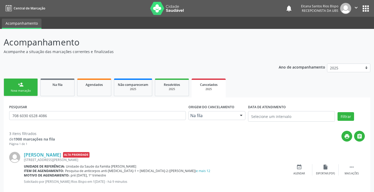
scroll to position [104, 0]
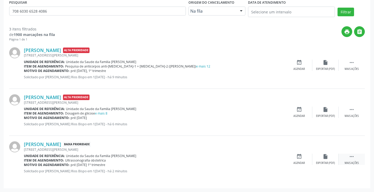
click at [353, 158] on icon "" at bounding box center [352, 156] width 6 height 6
click at [326, 156] on icon "edit" at bounding box center [325, 156] width 6 height 6
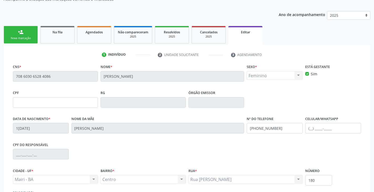
scroll to position [100, 0]
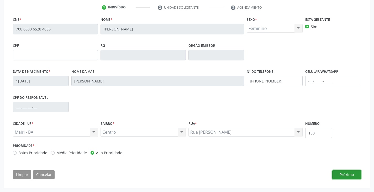
click at [349, 176] on button "Próximo" at bounding box center [346, 174] width 29 height 9
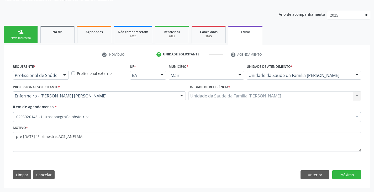
scroll to position [53, 0]
click at [349, 176] on button "Próximo" at bounding box center [346, 174] width 29 height 9
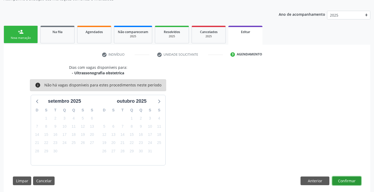
click at [349, 180] on button "Confirmar" at bounding box center [346, 180] width 29 height 9
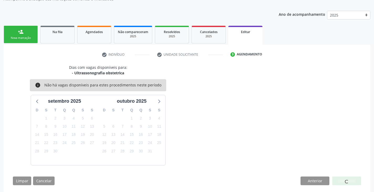
scroll to position [0, 0]
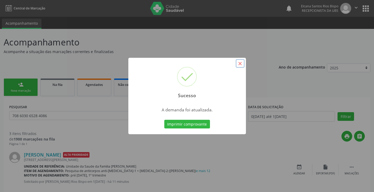
click at [241, 62] on button "×" at bounding box center [240, 63] width 9 height 9
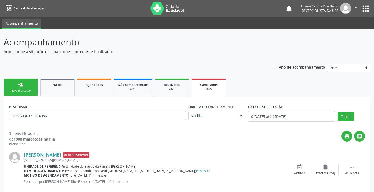
scroll to position [104, 0]
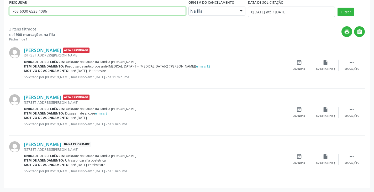
drag, startPoint x: 49, startPoint y: 13, endPoint x: 3, endPoint y: 15, distance: 46.0
click at [3, 15] on div "Acompanhamento Acompanhe a situação das marcações correntes e finalizadas Relat…" at bounding box center [187, 57] width 374 height 267
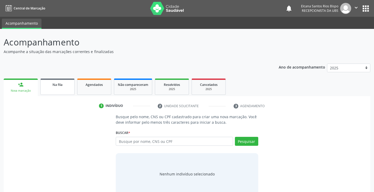
click at [49, 87] on div "Na fila" at bounding box center [57, 85] width 26 height 6
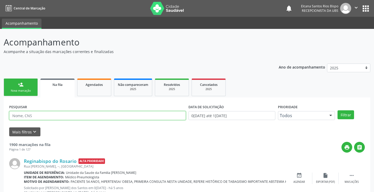
click at [38, 116] on input "text" at bounding box center [97, 115] width 177 height 9
paste input "708 6030 6528 4086"
type input "708 6030 6528 4086"
click at [337, 110] on button "Filtrar" at bounding box center [345, 114] width 17 height 9
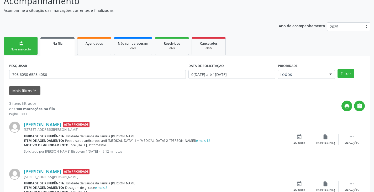
scroll to position [15, 0]
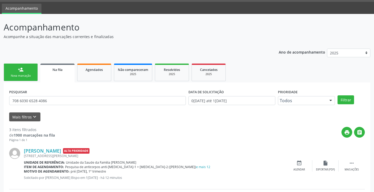
click at [16, 69] on link "person_add Nova marcação" at bounding box center [21, 72] width 34 height 18
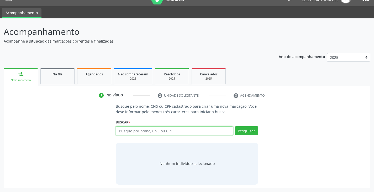
click at [132, 133] on input "text" at bounding box center [174, 130] width 117 height 9
type input "700601998314668"
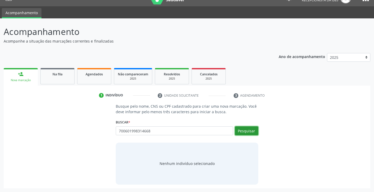
click at [241, 129] on button "Pesquisar" at bounding box center [246, 130] width 23 height 9
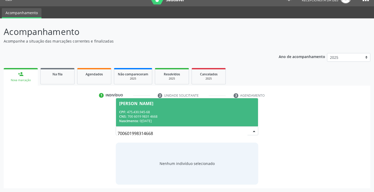
click at [167, 113] on div "CPF: 475.430.945-68" at bounding box center [186, 112] width 135 height 4
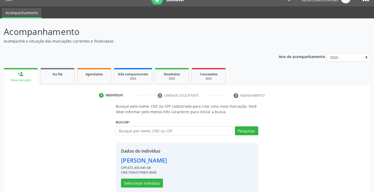
scroll to position [19, 0]
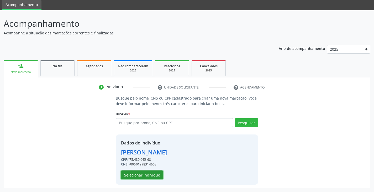
click at [140, 174] on button "Selecionar indivíduo" at bounding box center [142, 174] width 42 height 9
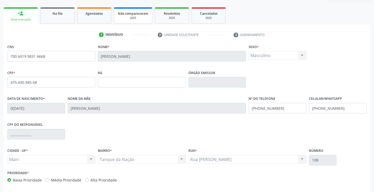
scroll to position [93, 0]
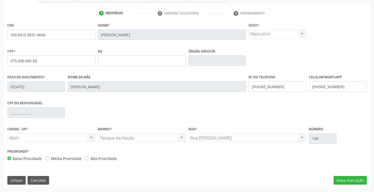
click at [104, 157] on label "Alta Prioridade" at bounding box center [103, 159] width 26 height 6
click at [89, 157] on input "Alta Prioridade" at bounding box center [87, 158] width 4 height 5
radio input "true"
drag, startPoint x: 342, startPoint y: 85, endPoint x: 309, endPoint y: 90, distance: 33.8
click at [309, 90] on input "(74) 99999-9999" at bounding box center [338, 86] width 58 height 10
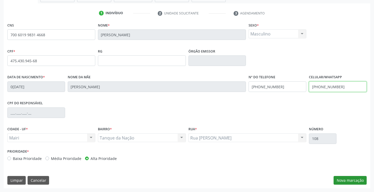
type input "(74) 99902-3878"
click at [352, 182] on button "Nova marcação" at bounding box center [349, 180] width 33 height 9
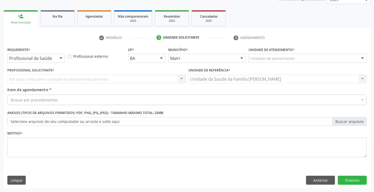
scroll to position [68, 0]
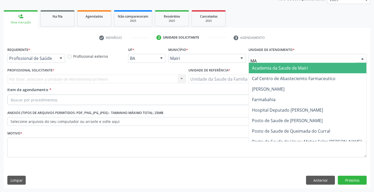
type input "MAR"
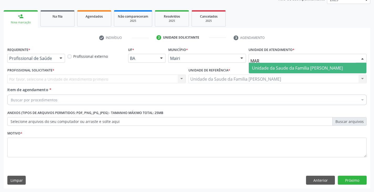
click at [253, 70] on span "Unidade da Saude da Familia [PERSON_NAME]" at bounding box center [297, 68] width 91 height 6
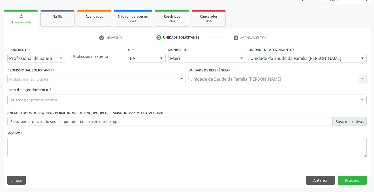
click at [29, 82] on div "Profissional solicitante" at bounding box center [96, 78] width 178 height 9
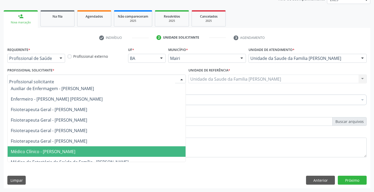
scroll to position [26, 0]
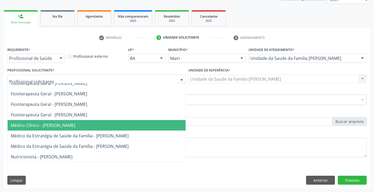
click at [44, 122] on span "Médico Clínico - [PERSON_NAME]" at bounding box center [97, 125] width 178 height 10
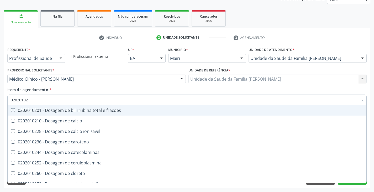
type input "020201029"
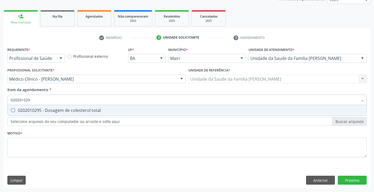
click at [50, 109] on div "0202010295 - Dosagem de colesterol total" at bounding box center [187, 110] width 352 height 4
checkbox total "true"
type input "02020102"
checkbox total "false"
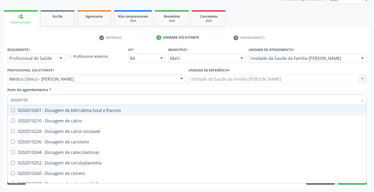
type input "020201028"
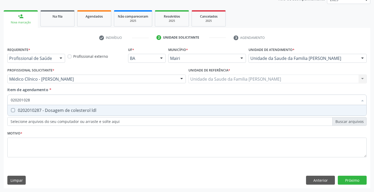
click at [50, 109] on div "0202010287 - Dosagem de colesterol ldl" at bounding box center [187, 110] width 352 height 4
checkbox ldl "true"
type input "02020102"
checkbox ldl "false"
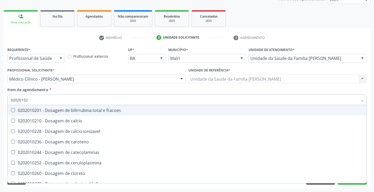
type input "020201027"
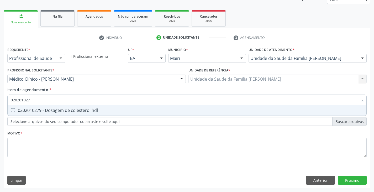
click at [50, 109] on div "0202010279 - Dosagem de colesterol hdl" at bounding box center [187, 110] width 352 height 4
checkbox hdl "true"
type input "02020102"
checkbox hdl "false"
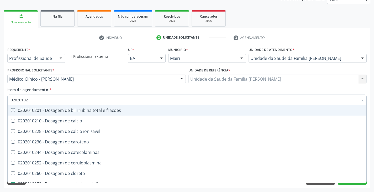
type input "0202010"
checkbox hdl "false"
checkbox ldl "false"
checkbox total "false"
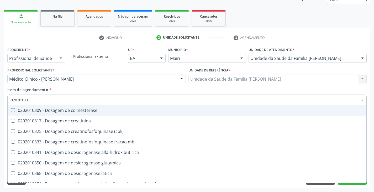
type input "020201031"
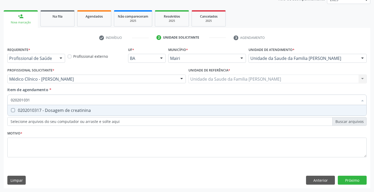
click at [50, 109] on div "0202010317 - Dosagem de creatinina" at bounding box center [187, 110] width 352 height 4
checkbox creatinina "true"
type input "02020103"
checkbox creatinina "false"
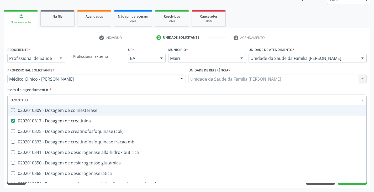
type input "0202010"
checkbox creatinina "false"
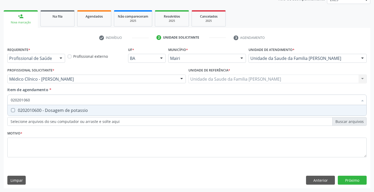
type input "0202010600"
click at [50, 109] on div "0202010600 - Dosagem de potassio" at bounding box center [187, 110] width 352 height 4
checkbox potassio "true"
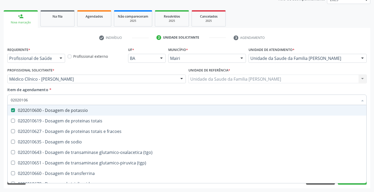
type input "0202010"
checkbox potassio "false"
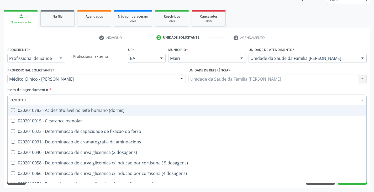
type input "02020106"
checkbox \(dornic\) "true"
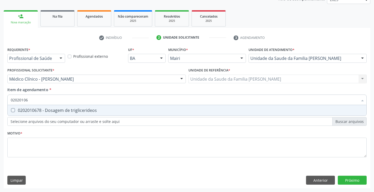
type input "020201067"
click at [50, 109] on div "0202010678 - Dosagem de triglicerideos" at bounding box center [187, 110] width 352 height 4
checkbox triglicerideos "true"
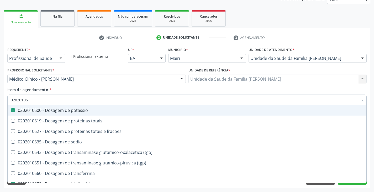
type input "0202010"
checkbox potassio "false"
checkbox triglicerideos "false"
type input "020201047"
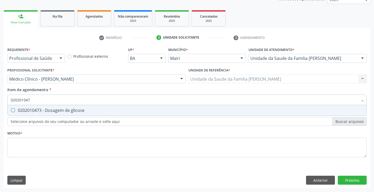
click at [50, 109] on div "0202010473 - Dosagem de glicose" at bounding box center [187, 110] width 352 height 4
checkbox glicose "true"
type input "02020104"
checkbox glicose "false"
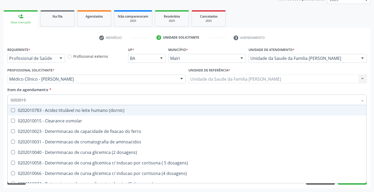
type input "02020102"
checkbox dosagens\) "true"
checkbox osmolaridade "true"
checkbox ivy "true"
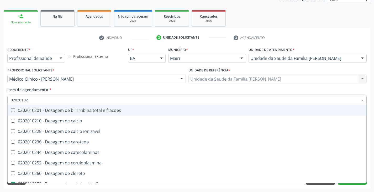
type input "020201029"
checkbox fracoes "true"
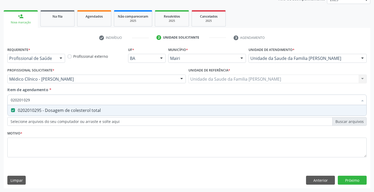
type input "02020102"
checkbox total "false"
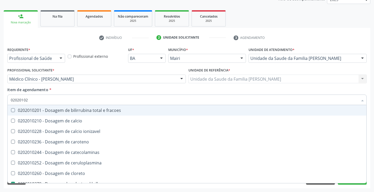
type input "020201027"
checkbox fracoes "true"
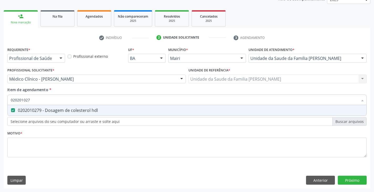
type input "02020102"
checkbox hdl "false"
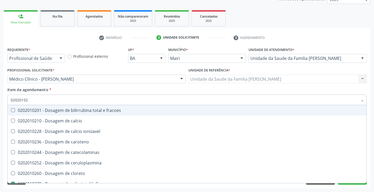
type input "0202010"
checkbox hdl "false"
checkbox ldl "false"
checkbox total "false"
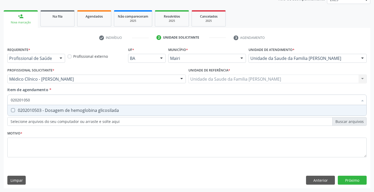
type input "0202010503"
click at [50, 109] on div "0202010503 - Dosagem de hemoglobina glicosilada" at bounding box center [187, 110] width 352 height 4
checkbox glicosilada "true"
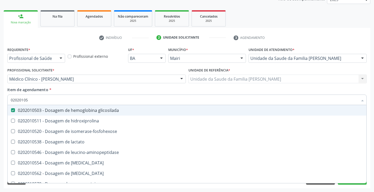
type input "0202010"
checkbox glicosilada "false"
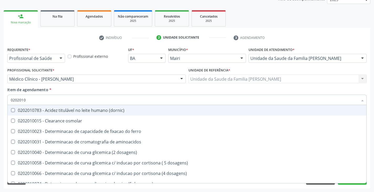
type input "020201"
checkbox hdl "false"
checkbox ldl "false"
checkbox total "false"
checkbox creatinina "false"
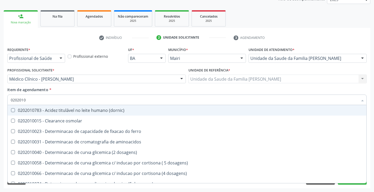
checkbox alfa-hidroxibutirica "true"
checkbox glutamica "true"
checkbox latica "true"
checkbox ferritina "true"
checkbox glicose "false"
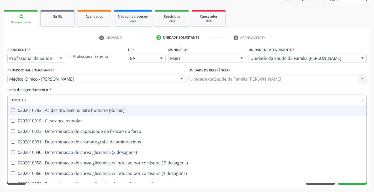
checkbox glicosilada "false"
checkbox magnesio "true"
checkbox porfirinas "true"
checkbox potassio "false"
checkbox triglicerideos "false"
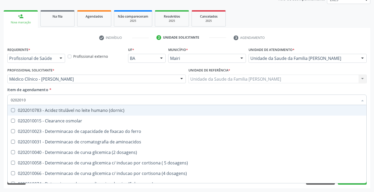
checkbox ureia "true"
type input "02020"
checkbox hdl "false"
checkbox ldl "false"
checkbox total "false"
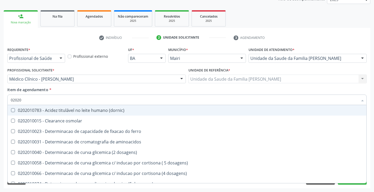
checkbox creatinina "false"
checkbox glicose "false"
checkbox glicosilada "false"
checkbox potassio "false"
checkbox triglicerideos "false"
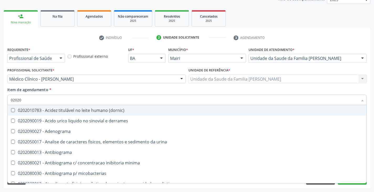
type input "020203"
checkbox hdl "false"
checkbox ldl "false"
checkbox total "false"
checkbox creatinina "false"
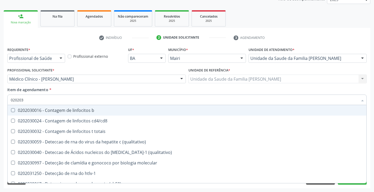
type input "0202038"
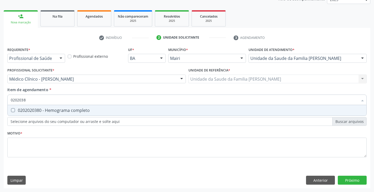
click at [50, 109] on div "0202020380 - Hemograma completo" at bounding box center [187, 110] width 352 height 4
checkbox completo "true"
type input "020203"
checkbox completo "false"
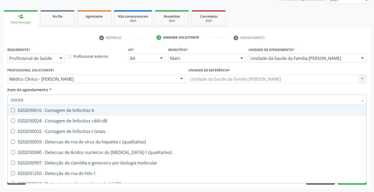
type input "02020"
checkbox completo "false"
checkbox bacterianas "true"
checkbox hiv-1 "true"
checkbox c "true"
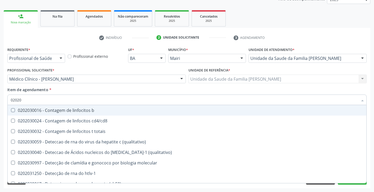
checkbox gestantes "true"
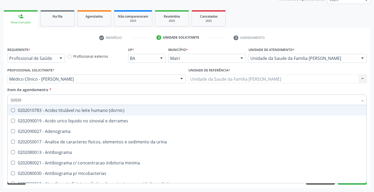
type input "0202"
checkbox hdl "false"
checkbox ldl "false"
checkbox total "false"
checkbox creatinina "false"
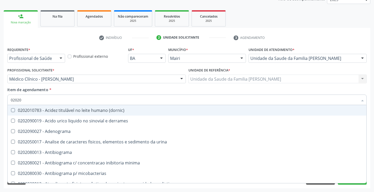
checkbox latica "true"
checkbox fracionadas\) "true"
checkbox digitoxina\) "true"
checkbox estrona "true"
checkbox glicose "false"
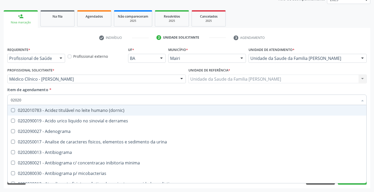
checkbox glicosilada "false"
checkbox \(ige\) "true"
checkbox magnesio "true"
checkbox potassio "false"
checkbox livre "true"
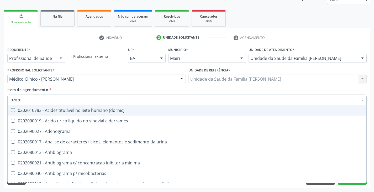
checkbox triglicerideos "false"
checkbox celulas "true"
checkbox completo "false"
checkbox \(western-blot\) "true"
type input "02020"
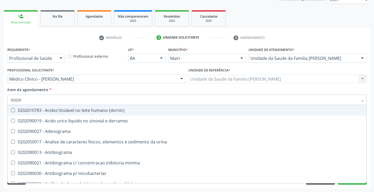
checkbox cadmio "true"
checkbox calcio "true"
checkbox ionizavel "true"
checkbox catecolaminas "true"
checkbox hdl "false"
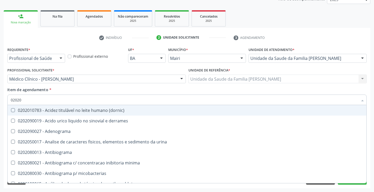
checkbox ldl "false"
checkbox total "false"
checkbox creatinina "false"
checkbox fenitoina "true"
checkbox esperma "true"
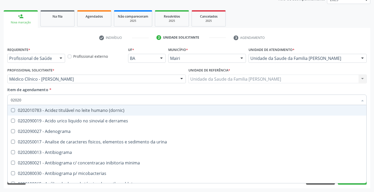
checkbox glicose "false"
checkbox glicosilada "false"
checkbox isomerase-fosfohexose "true"
checkbox potassio "false"
checkbox quinidina "true"
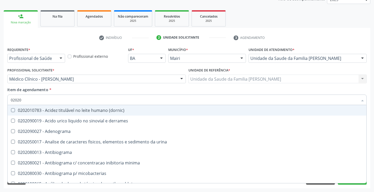
checkbox triglicerideos "false"
checkbox acilcarnitinas "true"
checkbox completo "false"
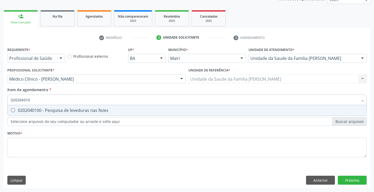
type input "0202040100"
click at [50, 109] on div "0202040100 - Pesquisa de leveduras nas fezes" at bounding box center [187, 110] width 352 height 4
checkbox fezes "true"
type input "02020401"
checkbox fezes "false"
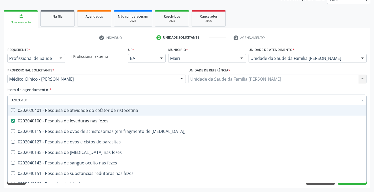
type input "0202040"
checkbox fezes "false"
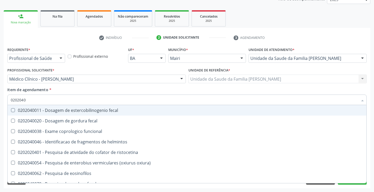
type input "020204"
checkbox fezes "false"
checkbox fezes "true"
type input "02020"
checkbox fezes "false"
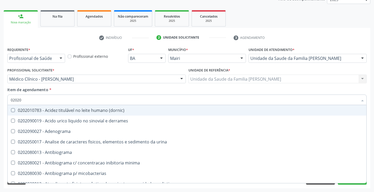
type input "0202"
checkbox hdl "false"
checkbox ldl "false"
checkbox total "false"
checkbox creatinina "false"
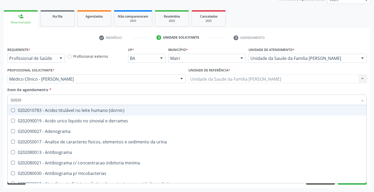
checkbox latica "true"
checkbox fracionadas\) "true"
checkbox digitoxina\) "true"
checkbox estrona "true"
checkbox glicose "false"
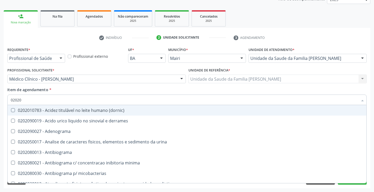
checkbox glicosilada "false"
checkbox \(ige\) "true"
checkbox magnesio "true"
checkbox potassio "false"
checkbox livre "true"
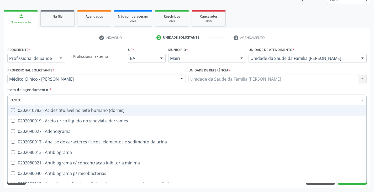
checkbox triglicerideos "false"
checkbox celulas "true"
checkbox completo "false"
checkbox \(western-blot\) "true"
checkbox fezes "false"
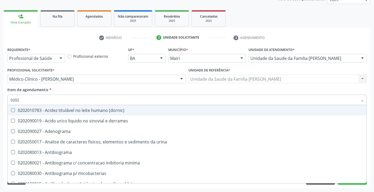
type input "02020"
checkbox cadmio "true"
checkbox calcio "true"
checkbox ionizavel "true"
checkbox catecolaminas "true"
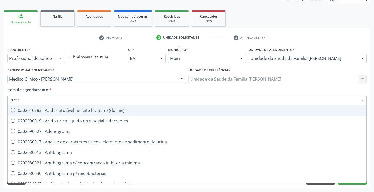
checkbox hdl "false"
checkbox ldl "false"
checkbox total "false"
checkbox creatinina "false"
checkbox fenitoina "true"
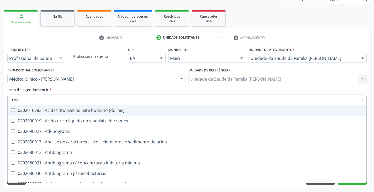
checkbox esperma "true"
checkbox glicose "false"
checkbox glicosilada "false"
checkbox isomerase-fosfohexose "true"
checkbox potassio "false"
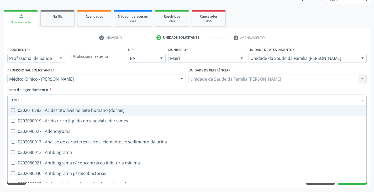
checkbox quinidina "true"
checkbox triglicerideos "false"
checkbox acilcarnitinas "true"
checkbox completo "false"
checkbox brasiliensis "true"
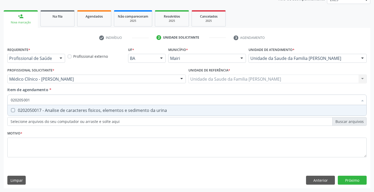
type input "0202050017"
click at [50, 109] on div "0202050017 - Analise de caracteres fisicos, elementos e sedimento da urina" at bounding box center [187, 110] width 352 height 4
checkbox urina "true"
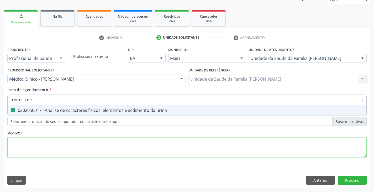
click at [48, 143] on div "Requerente * Profissional de Saúde Profissional de Saúde Paciente Nenhum result…" at bounding box center [186, 105] width 359 height 119
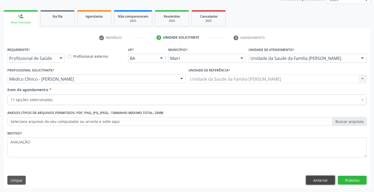
click at [324, 180] on button "Anterior" at bounding box center [320, 179] width 29 height 9
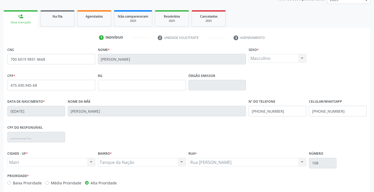
scroll to position [93, 0]
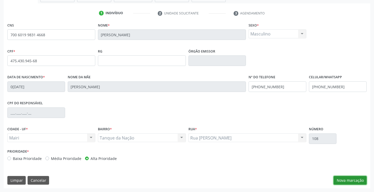
click at [356, 179] on button "Nova marcação" at bounding box center [349, 180] width 33 height 9
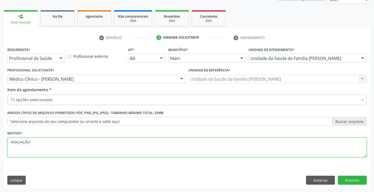
click at [38, 140] on textarea "AVALIAÇÃO" at bounding box center [186, 147] width 359 height 20
type textarea "AVALIAÇÃO, ACS OSMARINA"
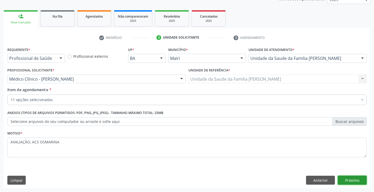
click at [349, 178] on button "Próximo" at bounding box center [352, 179] width 29 height 9
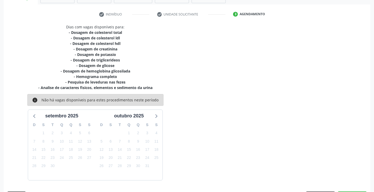
scroll to position [107, 0]
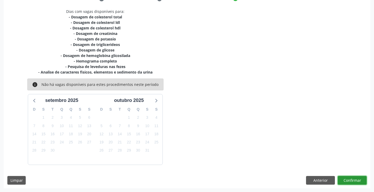
click at [355, 182] on button "Confirmar" at bounding box center [352, 180] width 29 height 9
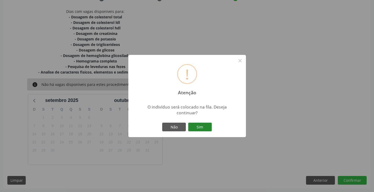
click at [205, 126] on button "Sim" at bounding box center [200, 127] width 24 height 9
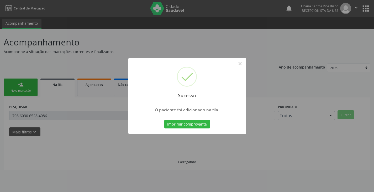
scroll to position [0, 0]
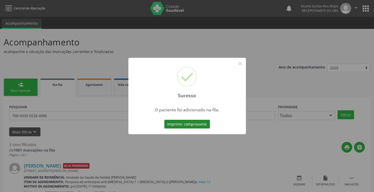
click at [207, 123] on button "Imprimir comprovante" at bounding box center [187, 124] width 46 height 9
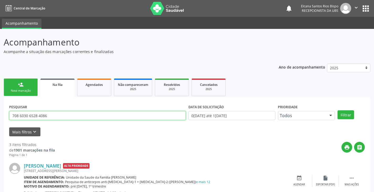
drag, startPoint x: 46, startPoint y: 117, endPoint x: 0, endPoint y: 112, distance: 46.2
click at [0, 112] on div "Acompanhamento Acompanhe a situação das marcações correntes e finalizadas Relat…" at bounding box center [187, 170] width 374 height 283
paste input "0 6019 9831 4668"
type input "700 6019 9831 466"
click at [337, 110] on button "Filtrar" at bounding box center [345, 114] width 17 height 9
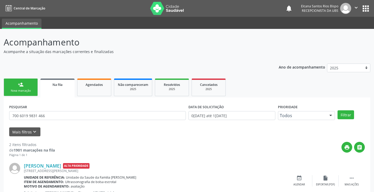
scroll to position [68, 0]
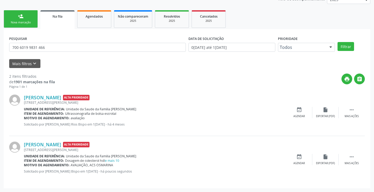
click at [22, 18] on div "person_add" at bounding box center [21, 16] width 6 height 6
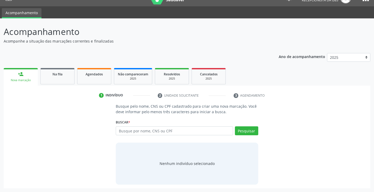
scroll to position [10, 0]
click at [142, 130] on input "text" at bounding box center [174, 130] width 117 height 9
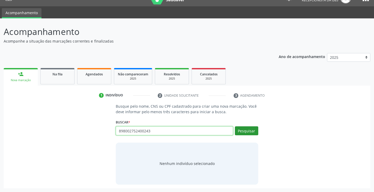
type input "898002752400243"
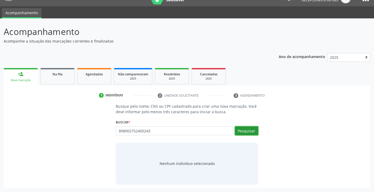
click at [251, 134] on button "Pesquisar" at bounding box center [246, 130] width 23 height 9
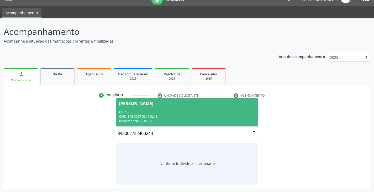
click at [169, 113] on div "CPF: --" at bounding box center [186, 112] width 135 height 4
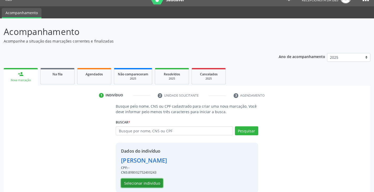
click at [128, 183] on button "Selecionar indivíduo" at bounding box center [142, 182] width 42 height 9
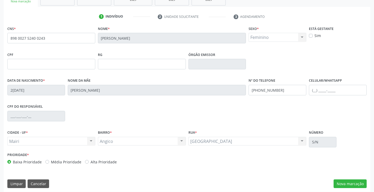
scroll to position [93, 0]
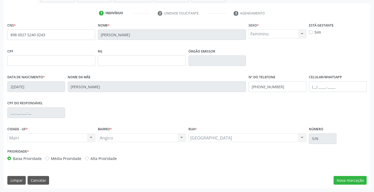
click at [111, 160] on label "Alta Prioridade" at bounding box center [103, 159] width 26 height 6
click at [89, 160] on input "Alta Prioridade" at bounding box center [87, 158] width 4 height 5
radio input "true"
click at [314, 87] on input "text" at bounding box center [338, 86] width 58 height 10
paste input "(48) 9102-6570"
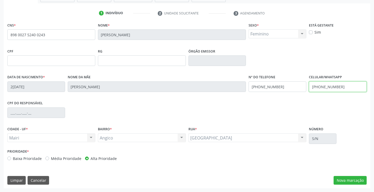
click at [319, 87] on input "(48) 9102-6570" at bounding box center [338, 86] width 58 height 10
type input "(48) 99102-6570"
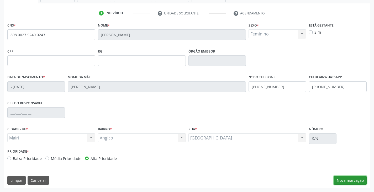
click at [346, 177] on button "Nova marcação" at bounding box center [349, 180] width 33 height 9
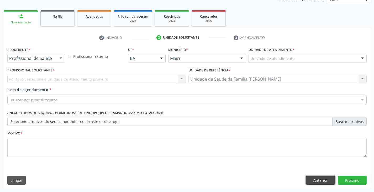
click at [308, 179] on button "Anterior" at bounding box center [320, 179] width 29 height 9
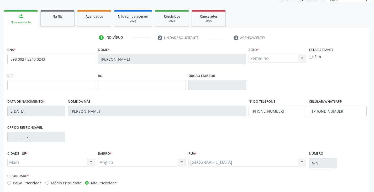
click at [315, 57] on label "Sim" at bounding box center [317, 57] width 7 height 6
click at [312, 57] on input "Sim" at bounding box center [311, 56] width 4 height 5
checkbox input "true"
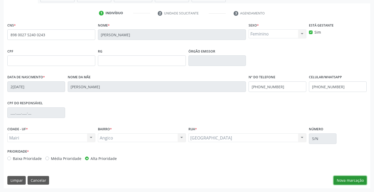
click at [356, 181] on button "Nova marcação" at bounding box center [349, 180] width 33 height 9
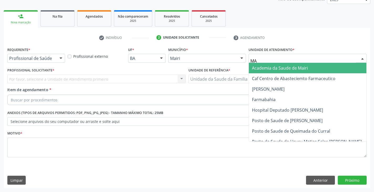
type input "MAR"
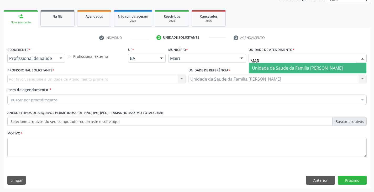
click at [257, 69] on span "Unidade da Saude da Familia [PERSON_NAME]" at bounding box center [297, 68] width 91 height 6
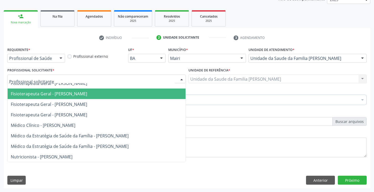
scroll to position [0, 0]
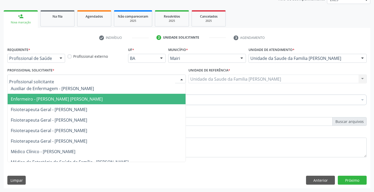
click at [70, 98] on span "Enfermeiro - Keile Kemyly Assis da Silva" at bounding box center [57, 99] width 92 height 6
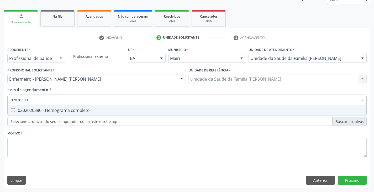
click at [39, 108] on div "0202020380 - Hemograma completo" at bounding box center [187, 110] width 352 height 4
click at [39, 108] on div "0202010473 - Dosagem de glicose" at bounding box center [187, 110] width 352 height 4
click at [39, 108] on div "0202050017 - Analise de caracteres fisicos, elementos e sedimento da urina" at bounding box center [187, 110] width 352 height 4
click at [39, 108] on div "0202031128 - Teste fta-abs igg p/ diagnostico da sifilis" at bounding box center [187, 110] width 352 height 4
click at [39, 108] on div "0202031136 - Teste fta-abs igm p/ diagnostico da sifilis" at bounding box center [187, 110] width 352 height 4
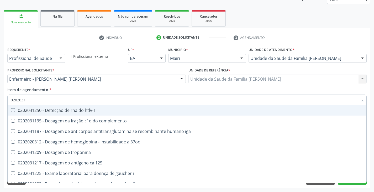
click at [74, 88] on div "Item de agendamento * 0202031 Desfazer seleção 0202031250 - Detecção de rna do …" at bounding box center [186, 95] width 359 height 17
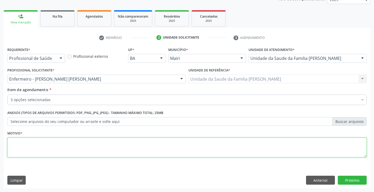
click at [32, 146] on textarea at bounding box center [186, 147] width 359 height 20
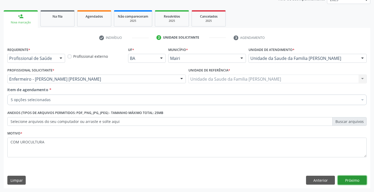
click at [355, 181] on button "Próximo" at bounding box center [352, 179] width 29 height 9
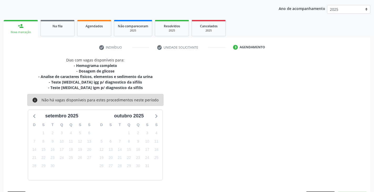
scroll to position [68, 0]
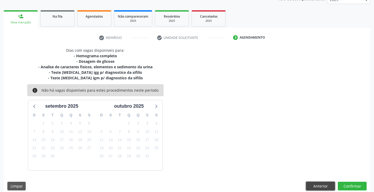
click at [318, 184] on button "Anterior" at bounding box center [320, 186] width 29 height 9
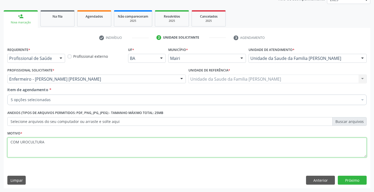
click at [67, 148] on textarea "COM UROCULTURA" at bounding box center [186, 147] width 359 height 20
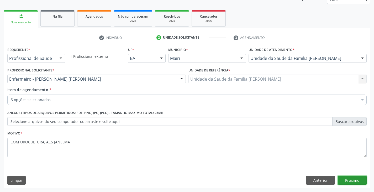
click at [359, 178] on button "Próximo" at bounding box center [352, 179] width 29 height 9
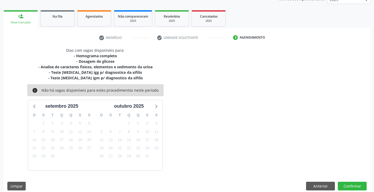
scroll to position [74, 0]
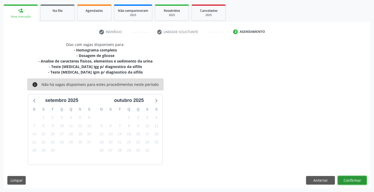
click at [356, 178] on button "Confirmar" at bounding box center [352, 180] width 29 height 9
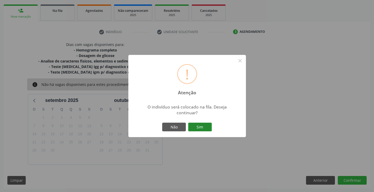
click at [197, 127] on button "Sim" at bounding box center [200, 127] width 24 height 9
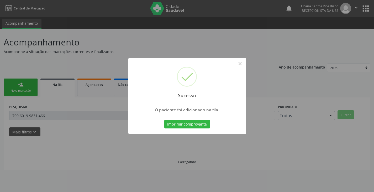
scroll to position [0, 0]
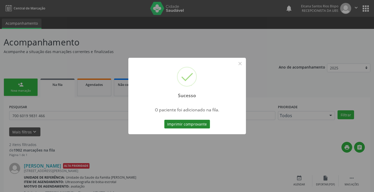
click at [188, 126] on button "Imprimir comprovante" at bounding box center [187, 124] width 46 height 9
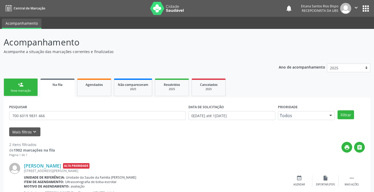
click at [27, 89] on div "Nova marcação" at bounding box center [21, 91] width 26 height 4
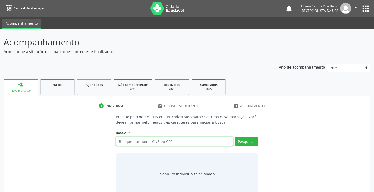
click at [158, 143] on input "text" at bounding box center [174, 141] width 117 height 9
paste input "898 0027 5240 0243"
click at [241, 140] on button "Pesquisar" at bounding box center [246, 141] width 23 height 9
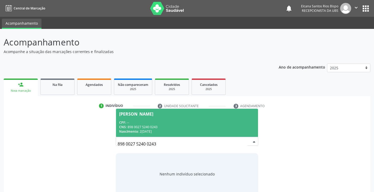
click at [172, 121] on div "CPF: --" at bounding box center [186, 122] width 135 height 4
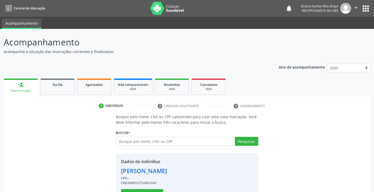
scroll to position [19, 0]
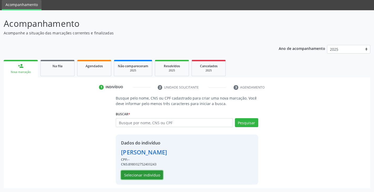
click at [132, 173] on button "Selecionar indivíduo" at bounding box center [142, 174] width 42 height 9
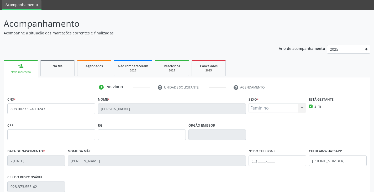
scroll to position [93, 0]
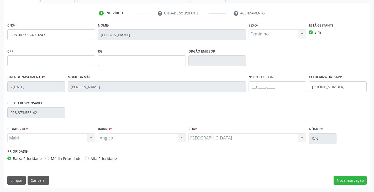
click at [108, 158] on label "Alta Prioridade" at bounding box center [103, 159] width 26 height 6
click at [89, 158] on input "Alta Prioridade" at bounding box center [87, 158] width 4 height 5
click at [267, 83] on input "text" at bounding box center [277, 86] width 58 height 10
paste input "(48) 9102-6570"
drag, startPoint x: 341, startPoint y: 87, endPoint x: 302, endPoint y: 88, distance: 38.8
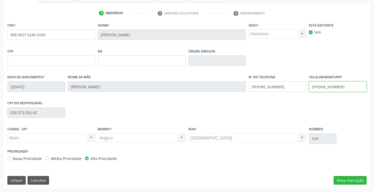
click at [302, 88] on div "Data de nascimento * 22/10/2013 Nome da mãe Lourdes da Silva de Jesus Nº do Tel…" at bounding box center [187, 86] width 362 height 26
paste input "48) 9102-6570"
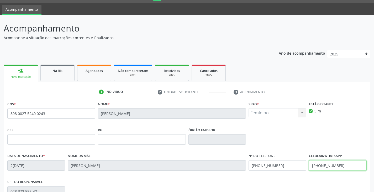
scroll to position [0, 0]
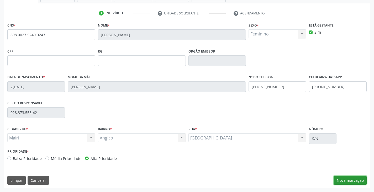
click at [348, 181] on button "Nova marcação" at bounding box center [349, 180] width 33 height 9
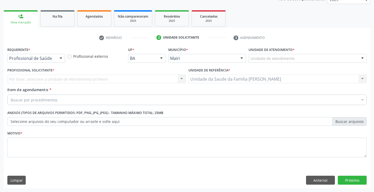
scroll to position [68, 0]
click at [299, 55] on div "Unidade de atendimento" at bounding box center [307, 58] width 118 height 9
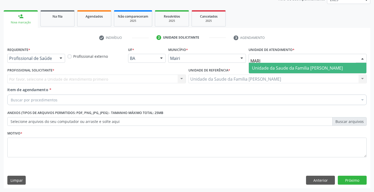
click at [273, 67] on span "Unidade da Saude da Familia [PERSON_NAME]" at bounding box center [297, 68] width 91 height 6
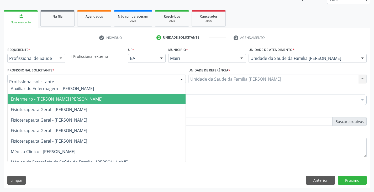
click at [54, 99] on span "Enfermeiro - [PERSON_NAME] [PERSON_NAME]" at bounding box center [57, 99] width 92 height 6
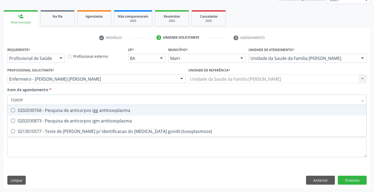
click at [49, 107] on span "0202030768 - Pesquisa de anticorpos igg antitoxoplasma" at bounding box center [187, 110] width 359 height 10
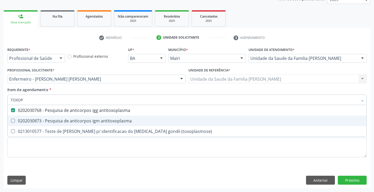
click at [50, 118] on span "0202030873 - Pesquisa de anticorpos igm antitoxoplasma" at bounding box center [187, 120] width 359 height 10
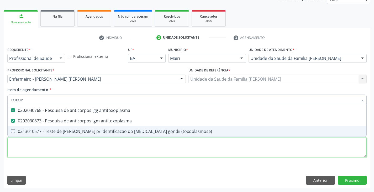
click at [41, 152] on div "Requerente * Profissional de Saúde Profissional de Saúde Paciente Nenhum result…" at bounding box center [186, 105] width 359 height 119
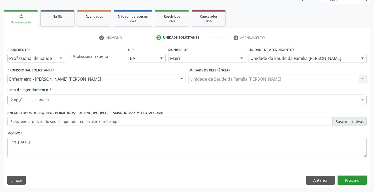
click at [359, 181] on button "Próximo" at bounding box center [352, 179] width 29 height 9
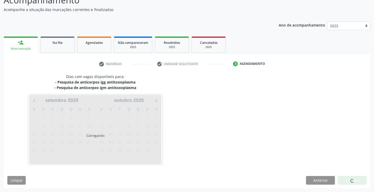
scroll to position [57, 0]
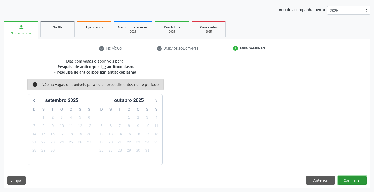
click at [355, 183] on button "Confirmar" at bounding box center [352, 180] width 29 height 9
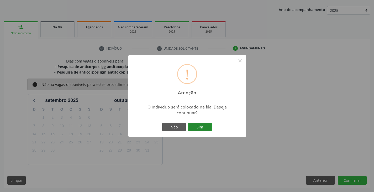
click at [206, 129] on button "Sim" at bounding box center [200, 127] width 24 height 9
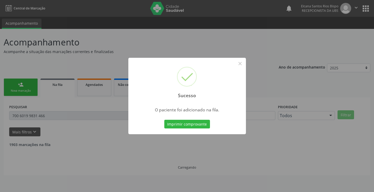
scroll to position [0, 0]
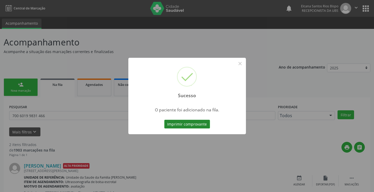
click at [203, 123] on button "Imprimir comprovante" at bounding box center [187, 124] width 46 height 9
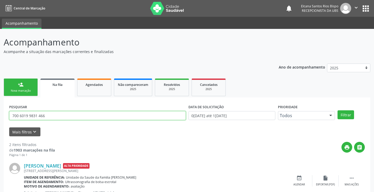
drag, startPoint x: 31, startPoint y: 117, endPoint x: 0, endPoint y: 117, distance: 31.0
click at [0, 117] on div "Acompanhamento Acompanhe a situação das marcações correntes e finalizadas Relat…" at bounding box center [187, 144] width 374 height 231
paste input "48 9102-6570"
click at [337, 110] on button "Filtrar" at bounding box center [345, 114] width 17 height 9
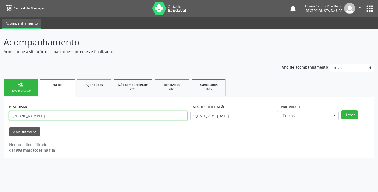
drag, startPoint x: 40, startPoint y: 114, endPoint x: 0, endPoint y: 112, distance: 40.5
click at [0, 112] on div "Acompanhamento Acompanhe a situação das marcações correntes e finalizadas Relat…" at bounding box center [189, 110] width 378 height 163
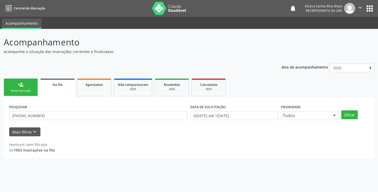
click at [0, 112] on div "Acompanhamento Acompanhe a situação das marcações correntes e finalizadas Relat…" at bounding box center [189, 110] width 378 height 163
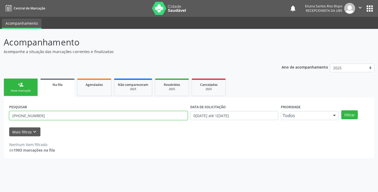
drag, startPoint x: 42, startPoint y: 115, endPoint x: 0, endPoint y: 118, distance: 42.1
click at [0, 118] on div "Acompanhamento Acompanhe a situação das marcações correntes e finalizadas Relat…" at bounding box center [189, 110] width 378 height 163
paste input "898 0027 5240 0243"
click at [341, 110] on button "Filtrar" at bounding box center [349, 114] width 17 height 9
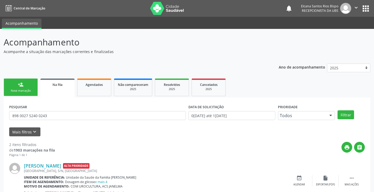
scroll to position [68, 0]
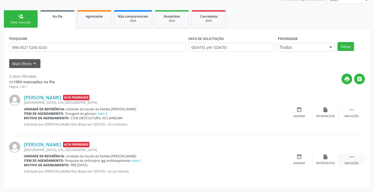
click at [350, 155] on icon "" at bounding box center [352, 157] width 6 height 6
click at [328, 158] on div "edit Editar" at bounding box center [325, 159] width 26 height 11
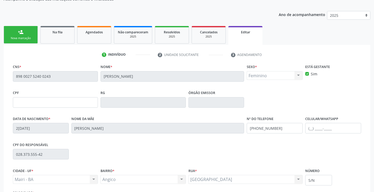
scroll to position [100, 0]
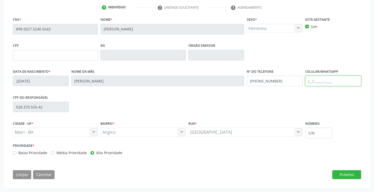
click at [313, 78] on input "text" at bounding box center [333, 81] width 56 height 10
paste input "(48) 9102-6570"
drag, startPoint x: 249, startPoint y: 79, endPoint x: 298, endPoint y: 79, distance: 48.8
click at [298, 79] on input "(99) 99999-9999" at bounding box center [275, 81] width 56 height 10
paste input "48) 9102-6570"
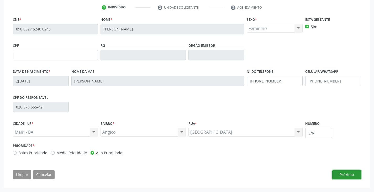
drag, startPoint x: 341, startPoint y: 172, endPoint x: 327, endPoint y: 169, distance: 14.5
click at [341, 172] on button "Próximo" at bounding box center [346, 174] width 29 height 9
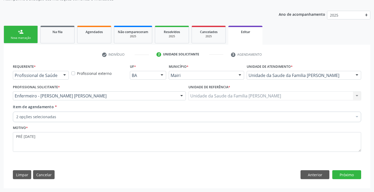
scroll to position [53, 0]
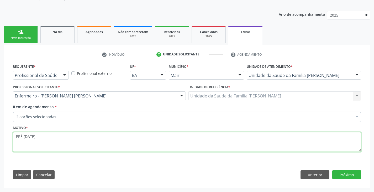
click at [38, 138] on textarea "PRÉ [DATE]" at bounding box center [187, 142] width 348 height 20
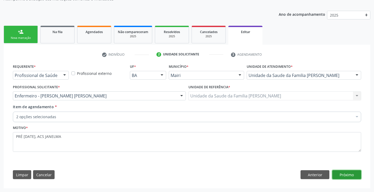
click at [333, 178] on button "Próximo" at bounding box center [346, 174] width 29 height 9
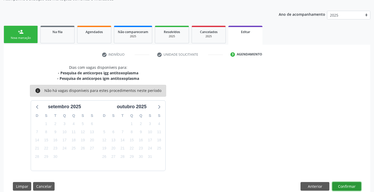
click at [353, 185] on button "Confirmar" at bounding box center [346, 186] width 29 height 9
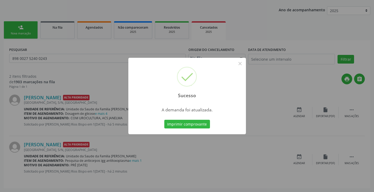
scroll to position [0, 0]
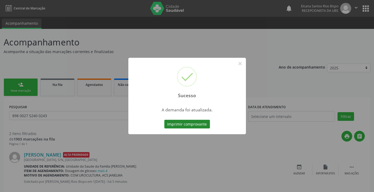
click at [203, 122] on button "Imprimir comprovante" at bounding box center [187, 124] width 46 height 9
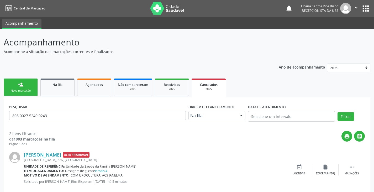
click at [29, 83] on link "person_add Nova marcação" at bounding box center [21, 87] width 34 height 18
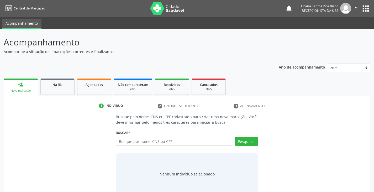
click at [147, 136] on div "Buscar * Busque por nome, CNS ou CPF Nenhum resultado encontrado para: " " Digi…" at bounding box center [187, 139] width 142 height 20
click at [146, 145] on input "text" at bounding box center [174, 141] width 117 height 9
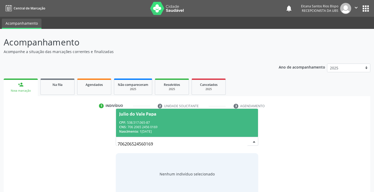
click at [135, 119] on span "Julio do Vale Papa CPF: 538.517.065-87 CNS: 706 2065 2456 0169 Nascimento: 18/1…" at bounding box center [187, 123] width 142 height 28
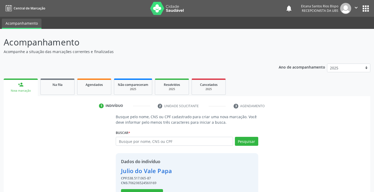
scroll to position [19, 0]
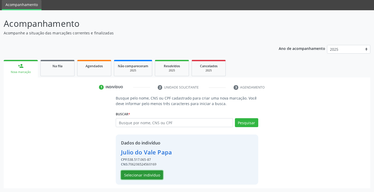
click at [148, 178] on button "Selecionar indivíduo" at bounding box center [142, 174] width 42 height 9
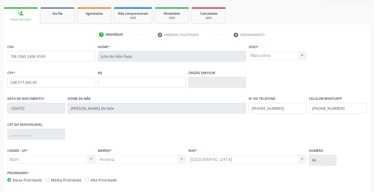
scroll to position [93, 0]
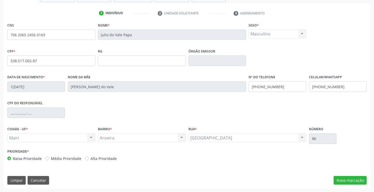
click at [100, 160] on label "Alta Prioridade" at bounding box center [103, 159] width 26 height 6
click at [89, 160] on input "Alta Prioridade" at bounding box center [87, 158] width 4 height 5
click at [348, 180] on button "Nova marcação" at bounding box center [349, 180] width 33 height 9
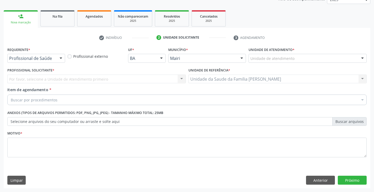
scroll to position [68, 0]
click at [303, 59] on div "Unidade de atendimento" at bounding box center [307, 58] width 118 height 9
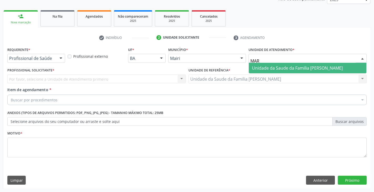
click at [302, 67] on span "Unidade da Saude da Familia [PERSON_NAME]" at bounding box center [297, 68] width 91 height 6
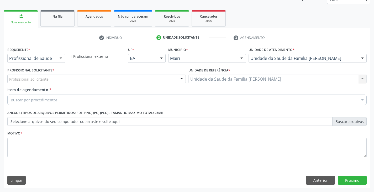
click at [38, 73] on label "Profissional Solicitante *" at bounding box center [30, 70] width 47 height 8
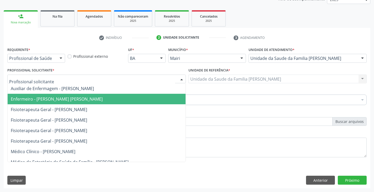
click at [41, 98] on span "Enfermeiro - [PERSON_NAME] [PERSON_NAME]" at bounding box center [57, 99] width 92 height 6
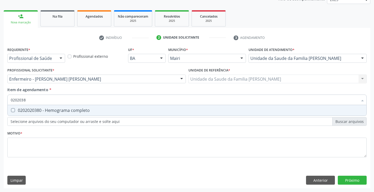
click at [45, 110] on div "0202020380 - Hemograma completo" at bounding box center [187, 110] width 352 height 4
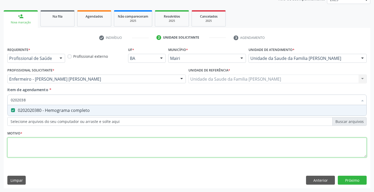
click at [39, 148] on div "Requerente * Profissional de Saúde Profissional de Saúde Paciente Nenhum result…" at bounding box center [186, 105] width 359 height 119
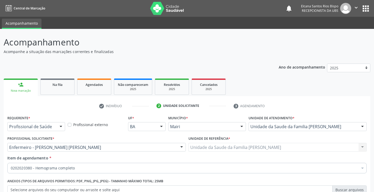
scroll to position [68, 0]
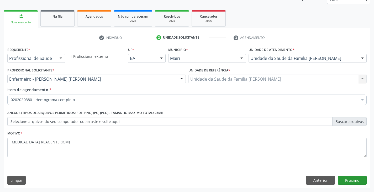
type textarea "[MEDICAL_DATA] REAGENTE (IGM)"
click at [350, 180] on button "Próximo" at bounding box center [352, 179] width 29 height 9
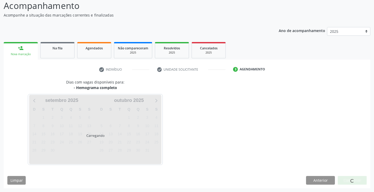
scroll to position [52, 0]
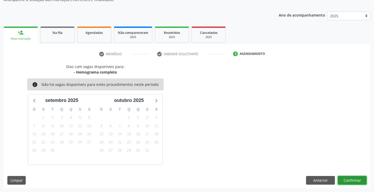
click at [358, 178] on button "Confirmar" at bounding box center [352, 180] width 29 height 9
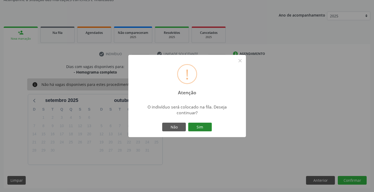
click at [199, 128] on button "Sim" at bounding box center [200, 127] width 24 height 9
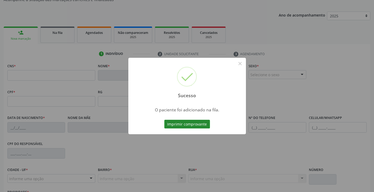
click at [199, 125] on button "Imprimir comprovante" at bounding box center [187, 124] width 46 height 9
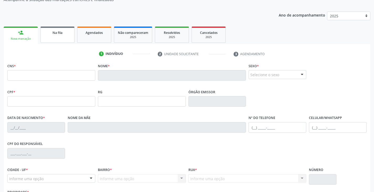
click at [50, 29] on link "Na fila" at bounding box center [57, 34] width 34 height 16
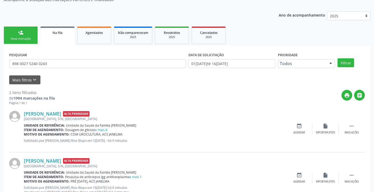
scroll to position [0, 0]
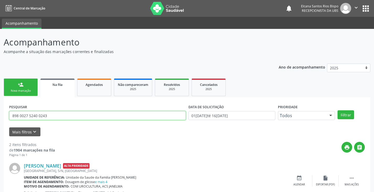
drag, startPoint x: 51, startPoint y: 118, endPoint x: 0, endPoint y: 123, distance: 51.1
click at [0, 123] on div "Acompanhamento Acompanhe a situação das marcações correntes e finalizadas Relat…" at bounding box center [187, 147] width 374 height 236
paste input "706 2065 2456 0169"
type input "706 2065 2456 0169"
click at [337, 110] on button "Filtrar" at bounding box center [345, 114] width 17 height 9
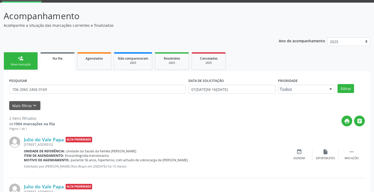
scroll to position [68, 0]
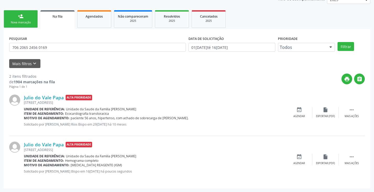
click at [26, 19] on link "person_add Nova marcação" at bounding box center [21, 19] width 34 height 18
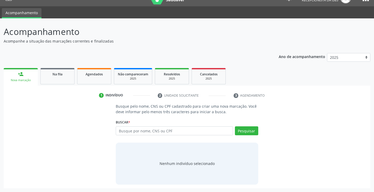
scroll to position [10, 0]
click at [162, 132] on input "text" at bounding box center [174, 130] width 117 height 9
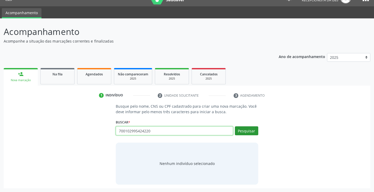
type input "700102995424220"
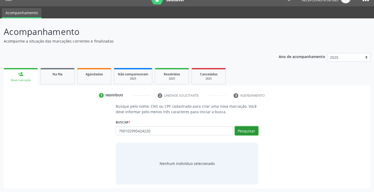
click at [238, 128] on button "Pesquisar" at bounding box center [246, 130] width 23 height 9
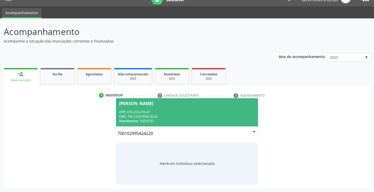
click at [145, 110] on div "CPF: 076.310.295-47" at bounding box center [186, 112] width 135 height 4
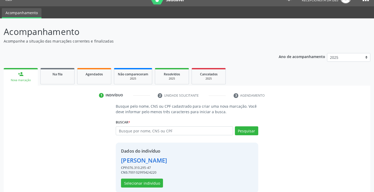
scroll to position [19, 0]
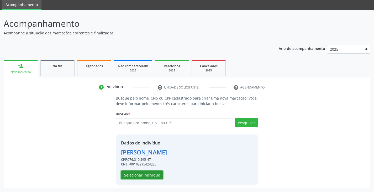
click at [145, 175] on button "Selecionar indivíduo" at bounding box center [142, 174] width 42 height 9
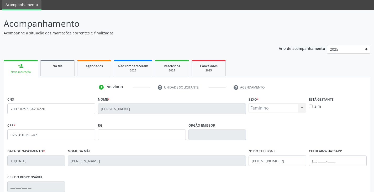
scroll to position [93, 0]
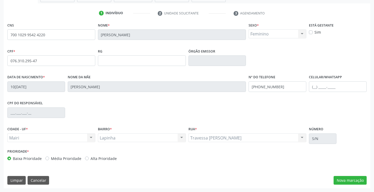
click at [108, 158] on label "Alta Prioridade" at bounding box center [103, 159] width 26 height 6
click at [89, 158] on input "Alta Prioridade" at bounding box center [87, 158] width 4 height 5
radio input "true"
click at [314, 31] on div "Sim" at bounding box center [338, 32] width 58 height 6
click at [314, 31] on label "Sim" at bounding box center [317, 32] width 7 height 6
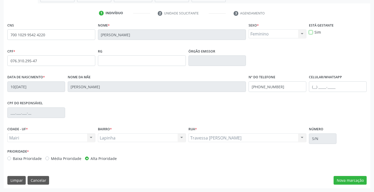
click at [310, 31] on input "Sim" at bounding box center [311, 31] width 4 height 5
checkbox input "true"
click at [351, 179] on button "Nova marcação" at bounding box center [349, 180] width 33 height 9
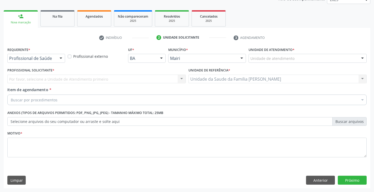
scroll to position [68, 0]
click at [295, 59] on div at bounding box center [307, 58] width 118 height 9
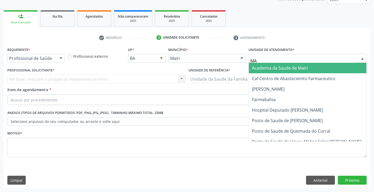
type input "MAR"
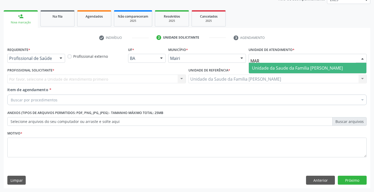
click at [290, 66] on span "Unidade da Saude da Familia [PERSON_NAME]" at bounding box center [297, 68] width 91 height 6
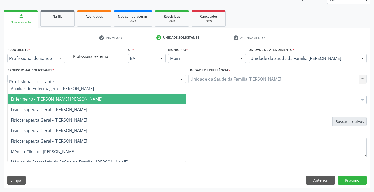
click at [75, 99] on span "Enfermeiro - [PERSON_NAME] [PERSON_NAME]" at bounding box center [57, 99] width 92 height 6
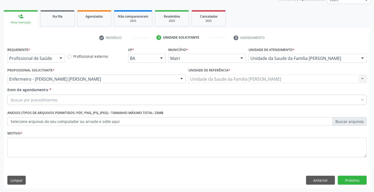
click at [70, 99] on div "Buscar por procedimentos" at bounding box center [186, 99] width 359 height 10
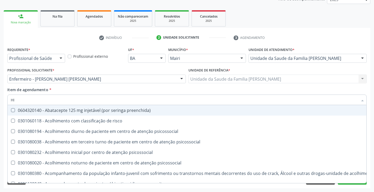
type input "[MEDICAL_DATA]"
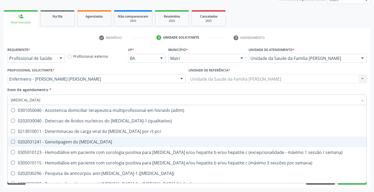
scroll to position [52, 0]
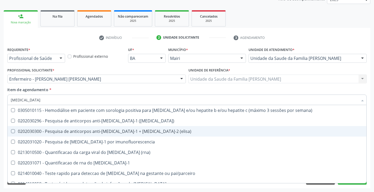
click at [79, 130] on div "0202030300 - Pesquisa de anticorpos anti-[MEDICAL_DATA]-1 + [MEDICAL_DATA]-2 (e…" at bounding box center [187, 131] width 352 height 4
checkbox \(elisa\) "true"
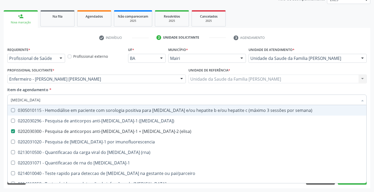
type input "HI"
checkbox \(elisa\) "false"
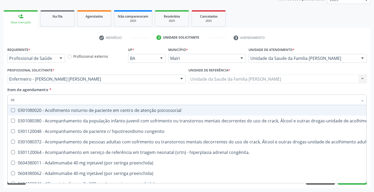
type input "H"
checkbox \(elisa\) "false"
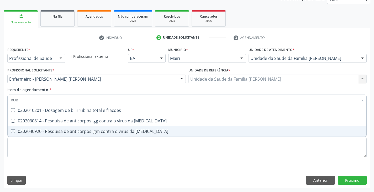
scroll to position [0, 0]
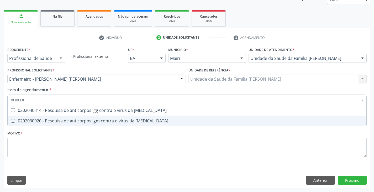
type input "[MEDICAL_DATA]"
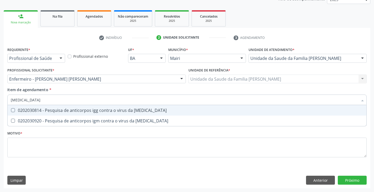
click at [52, 113] on span "0202030814 - Pesquisa de anticorpos igg contra o virus da [MEDICAL_DATA]" at bounding box center [187, 110] width 359 height 10
checkbox rubeola "true"
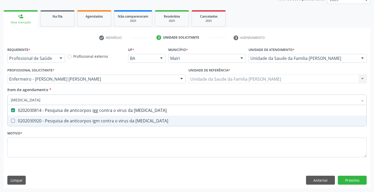
click at [51, 119] on div "0202030920 - Pesquisa de anticorpos igm contra o virus da [MEDICAL_DATA]" at bounding box center [187, 121] width 352 height 4
checkbox rubeola "true"
type input "RUB"
checkbox rubeola "false"
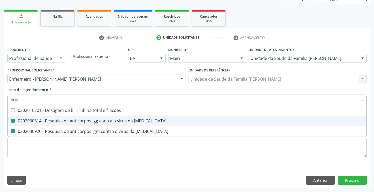
type input "RU"
checkbox rubeola "false"
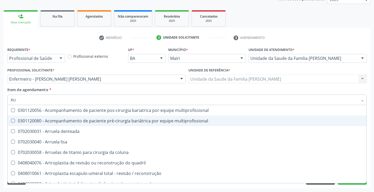
type input "R"
checkbox rubeola "false"
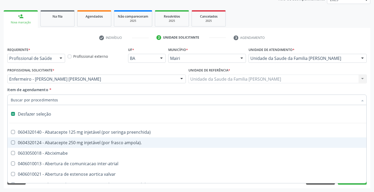
type input "H"
checkbox prostata "true"
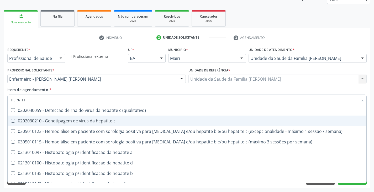
type input "HEPATITE"
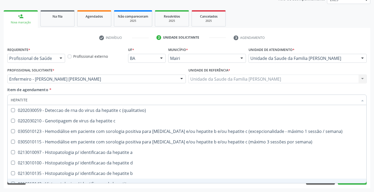
scroll to position [52, 0]
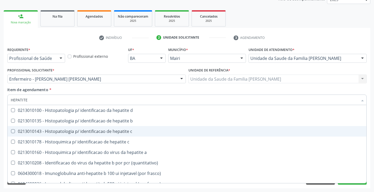
click at [90, 128] on span "0213010143 - Histopatologia p/ identificacao de hepatite c" at bounding box center [187, 131] width 359 height 10
checkbox c "true"
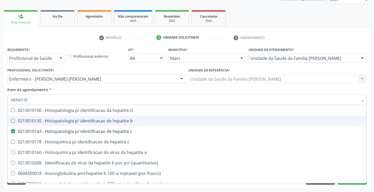
click at [89, 119] on div "0213010135 - Histopatologia p/ identificacao de hepatite b" at bounding box center [187, 121] width 352 height 4
checkbox b "true"
type input "HEPATI"
checkbox b "false"
checkbox c "true"
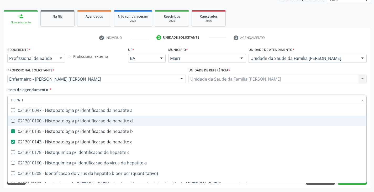
type input "HEPAT"
checkbox b "false"
checkbox c "false"
checkbox frasco\) "true"
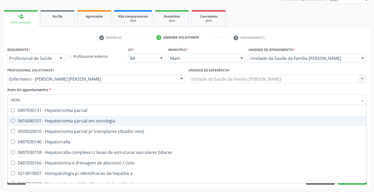
type input "HEP"
checkbox b "false"
checkbox c "true"
type input "HE"
checkbox c "false"
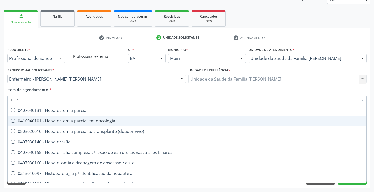
checkbox c "false"
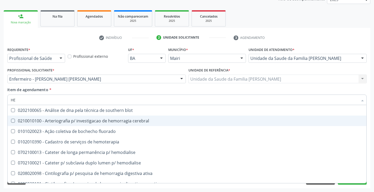
type input "H"
checkbox b "false"
checkbox c "false"
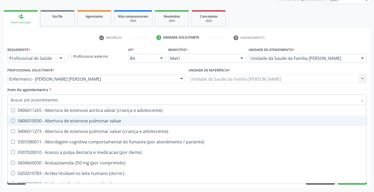
type input "V"
checkbox autologo "true"
checkbox intra-aortico "true"
checkbox dias\) "true"
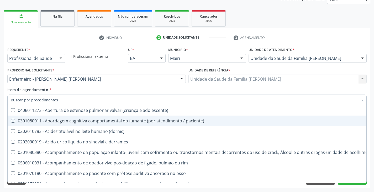
checkbox \(elisa\) "false"
checkbox rubeola "false"
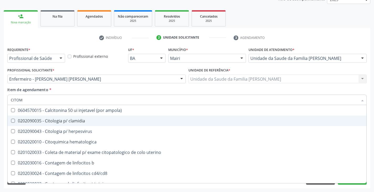
scroll to position [0, 0]
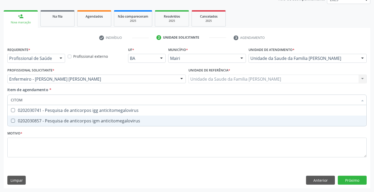
type input "CITOME"
click at [81, 121] on div "0202030857 - Pesquisa de anticorpos igm anticitomegalovirus" at bounding box center [187, 121] width 352 height 4
checkbox anticitomegalovirus "true"
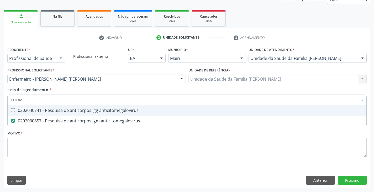
click at [83, 108] on div "0202030741 - Pesquisa de anticorpos igg anticitomegalovirus" at bounding box center [187, 110] width 352 height 4
checkbox anticitomegalovirus "true"
type input "CITO"
checkbox anticitomegalovirus "false"
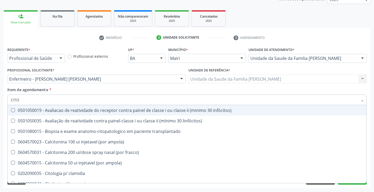
type input "CIT"
checkbox anticitomegalovirus "false"
type input "C"
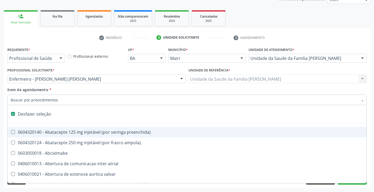
type input "H"
checkbox sistemicas "true"
checkbox esqueléticas "true"
checkbox prostata "true"
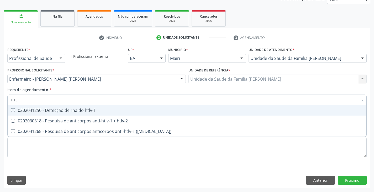
type input "HTLV"
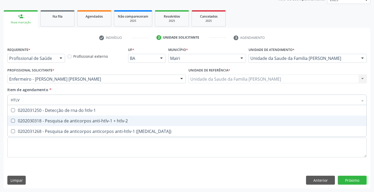
click at [90, 120] on div "0202030318 - Pesquisa de anticorpos anti-htlv-1 + htlv-2" at bounding box center [187, 121] width 352 height 4
checkbox htlv-2 "true"
type input "HT"
checkbox htlv-2 "false"
checkbox \(western-blot\) "true"
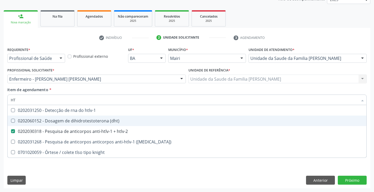
type input "H"
checkbox htlv-2 "false"
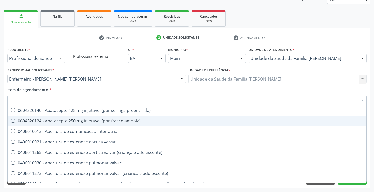
type input "TO"
checkbox ui "true"
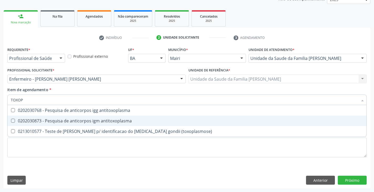
type input "TOXOPL"
click at [90, 121] on div "0202030873 - Pesquisa de anticorpos igm antitoxoplasma" at bounding box center [187, 121] width 352 height 4
checkbox antitoxoplasma "true"
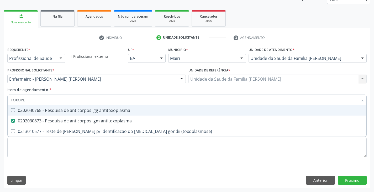
click at [68, 108] on div "0202030768 - Pesquisa de anticorpos igg antitoxoplasma" at bounding box center [187, 110] width 352 height 4
checkbox antitoxoplasma "true"
type input "TOX"
checkbox antitoxoplasma "false"
checkbox \(toxoplasmose\) "true"
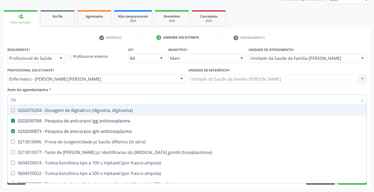
type input "T"
checkbox antitoxoplasma "false"
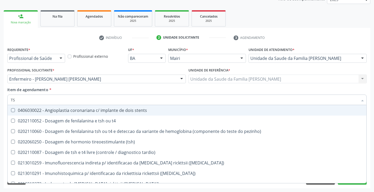
type input "TSH"
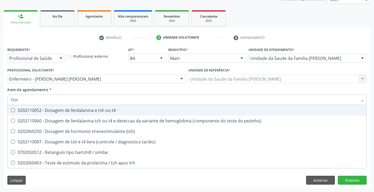
click at [68, 108] on div "0202110052 - Dosagem de fenilalanina e tsh ou t4" at bounding box center [187, 110] width 352 height 4
checkbox t4 "true"
type input "TS"
checkbox t4 "false"
checkbox pezinho\) "true"
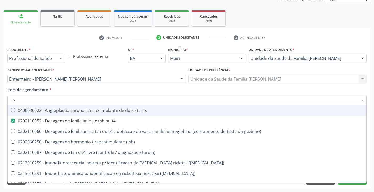
type input "T"
checkbox t4 "false"
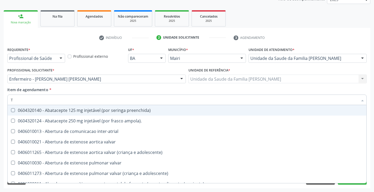
type input "[MEDICAL_DATA]"
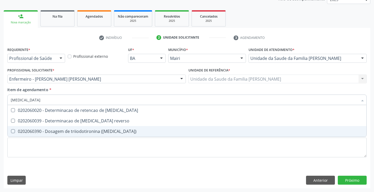
click at [75, 133] on div "0202060390 - Dosagem de triiodotironina ([MEDICAL_DATA])" at bounding box center [187, 131] width 352 height 4
checkbox \(t3\) "true"
type input "T"
checkbox \(t3\) "false"
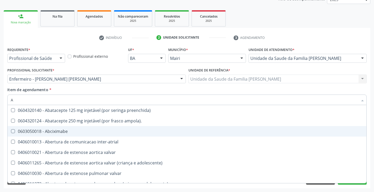
type input "AN"
checkbox população "true"
checkbox cefalico "true"
checkbox monopolar "true"
checkbox \(adulto\) "true"
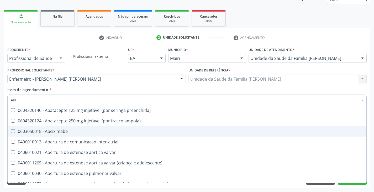
checkbox \(pediatrico\) "true"
checkbox dias\) "true"
checkbox vagina "true"
checkbox tuberculose "true"
checkbox \(puericultura\) "true"
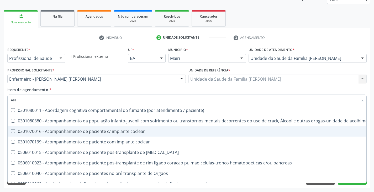
type input "ANTI"
checkbox permanência "true"
checkbox capsula\) "true"
checkbox nível\) "true"
checkbox parafusos "true"
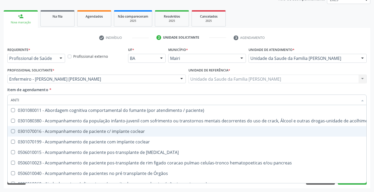
checkbox triciclicos "true"
checkbox \(antigeno\) "true"
checkbox \(fsh\) "true"
checkbox 125 "true"
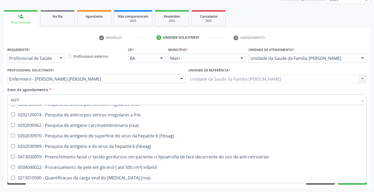
scroll to position [1260, 0]
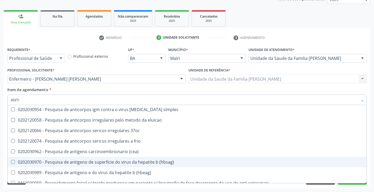
click at [106, 163] on div "0202030970 - Pesquisa de antigeno de superficie do virus da hepatite b (hbsag)" at bounding box center [187, 162] width 352 height 4
checkbox \(hbsag\) "true"
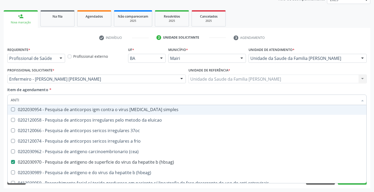
type input "ANT"
checkbox \(elisa\) "false"
checkbox htlv-2 "false"
checkbox anticitomegalovirus "false"
checkbox antitoxoplasma "false"
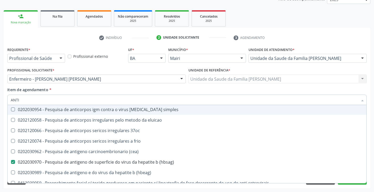
checkbox rubeola "false"
checkbox anticitomegalovirus "false"
checkbox antitoxoplasma "false"
checkbox rubeola "false"
checkbox \(hbsag\) "false"
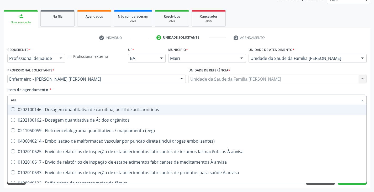
type input "A"
checkbox \(elisa\) "false"
checkbox htlv-2 "false"
checkbox anticitomegalovirus "false"
checkbox antitoxoplasma "false"
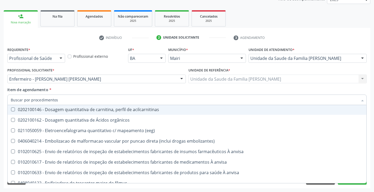
checkbox rubeola "false"
checkbox anticitomegalovirus "false"
checkbox antitoxoplasma "false"
checkbox rubeola "false"
checkbox \(hbsag\) "false"
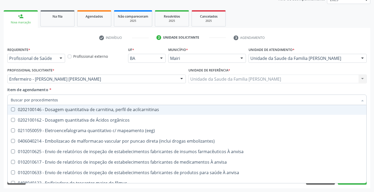
checkbox anterior "false"
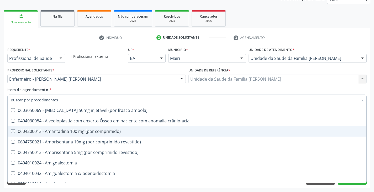
scroll to position [1282, 0]
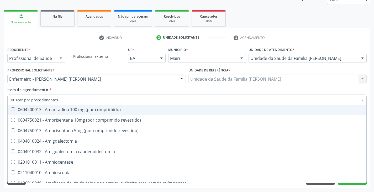
click at [45, 104] on input "Item de agendamento *" at bounding box center [184, 99] width 347 height 10
type input "H"
checkbox abdominal "true"
checkbox sistemicas "true"
checkbox esqueléticas "true"
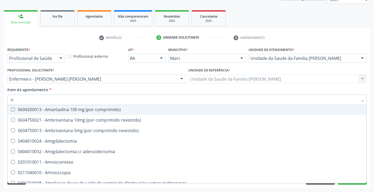
checkbox prostata "true"
checkbox aspiracao "true"
checkbox infusao "true"
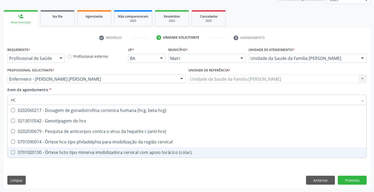
scroll to position [0, 0]
type input "HCV"
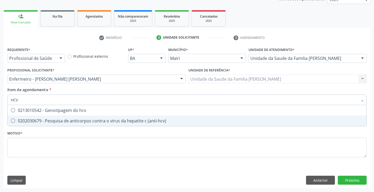
click at [48, 124] on span "0202030679 - Pesquisa de anticorpos contra o virus da hepatite c (anti-hcv)" at bounding box center [187, 120] width 359 height 10
checkbox \(anti-hcv\) "true"
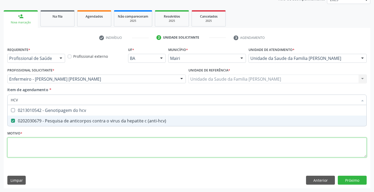
click at [44, 152] on div "Requerente * Profissional de Saúde Profissional de Saúde Paciente Nenhum result…" at bounding box center [186, 105] width 359 height 119
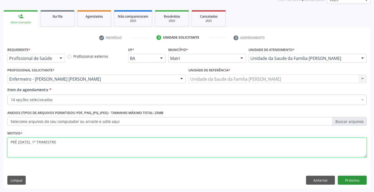
type textarea "PRÉ [DATE]. 1º TRIMESTRE"
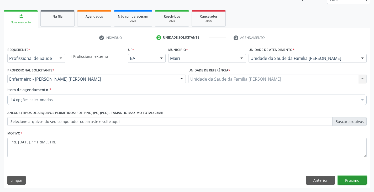
click at [352, 181] on button "Próximo" at bounding box center [352, 179] width 29 height 9
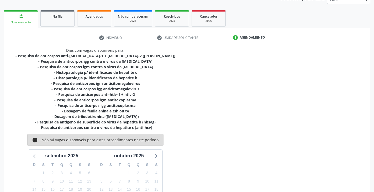
scroll to position [124, 0]
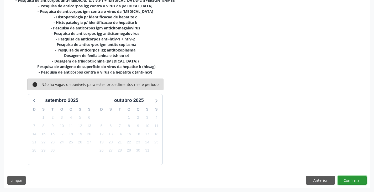
click at [352, 180] on button "Confirmar" at bounding box center [352, 180] width 29 height 9
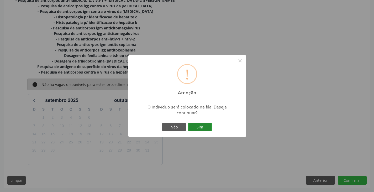
click at [195, 123] on button "Sim" at bounding box center [200, 127] width 24 height 9
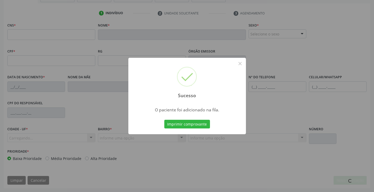
scroll to position [93, 0]
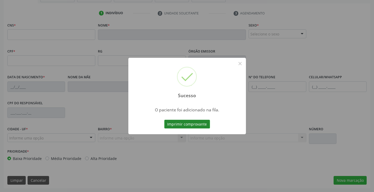
click at [183, 125] on button "Imprimir comprovante" at bounding box center [187, 124] width 46 height 9
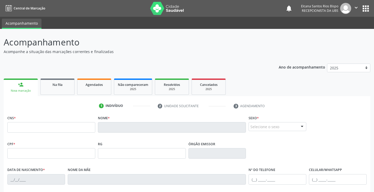
scroll to position [93, 0]
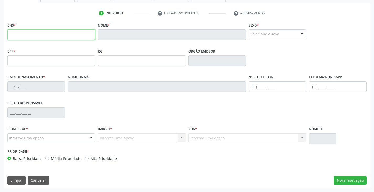
click at [49, 34] on input "text" at bounding box center [51, 34] width 88 height 10
paste input "700 1029 9542 4220"
type input "700 1029 9542 4220"
click at [103, 157] on label "Alta Prioridade" at bounding box center [103, 159] width 26 height 6
click at [89, 157] on input "Alta Prioridade" at bounding box center [87, 158] width 4 height 5
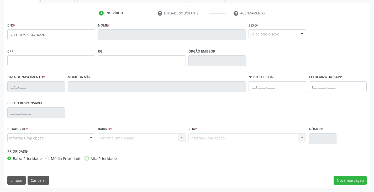
radio input "true"
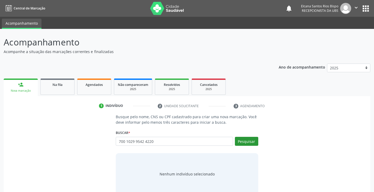
type input "700 1029 9542 4220"
click at [247, 141] on button "Pesquisar" at bounding box center [246, 141] width 23 height 9
type input "700 1029 9542 4220"
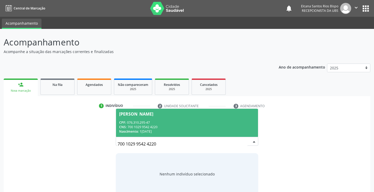
click at [177, 124] on div "CPF: 076.310.295-47" at bounding box center [186, 122] width 135 height 4
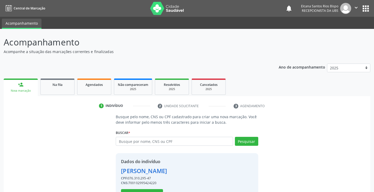
scroll to position [19, 0]
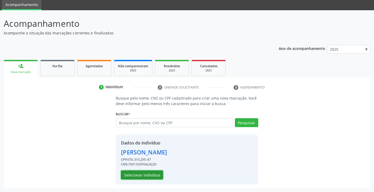
click at [138, 177] on button "Selecionar indivíduo" at bounding box center [142, 174] width 42 height 9
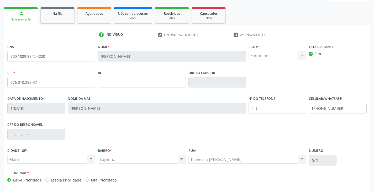
scroll to position [93, 0]
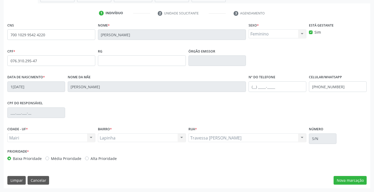
click at [85, 161] on div "Alta Prioridade" at bounding box center [101, 159] width 32 height 6
click at [90, 159] on label "Alta Prioridade" at bounding box center [103, 159] width 26 height 6
click at [85, 159] on input "Alta Prioridade" at bounding box center [87, 158] width 4 height 5
radio input "true"
click at [348, 181] on button "Nova marcação" at bounding box center [349, 180] width 33 height 9
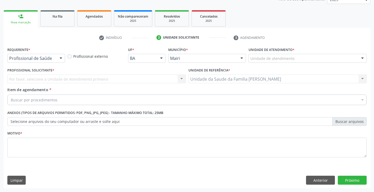
scroll to position [68, 0]
click at [301, 55] on div "Unidade de atendimento" at bounding box center [307, 58] width 118 height 9
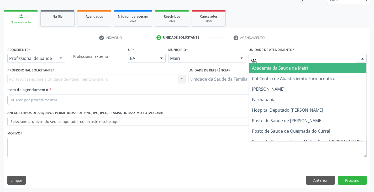
type input "MAR"
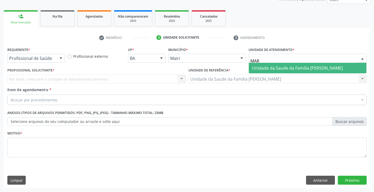
click at [299, 69] on span "Unidade da Saude da Familia [PERSON_NAME]" at bounding box center [297, 68] width 91 height 6
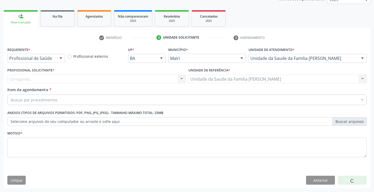
click at [31, 79] on div "Carregando... Nenhum resultado encontrado para: " " Não há nenhuma opção para s…" at bounding box center [96, 78] width 178 height 9
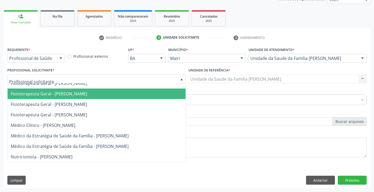
scroll to position [0, 0]
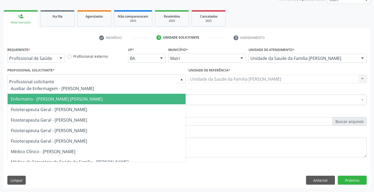
click at [56, 100] on span "Enfermeiro - [PERSON_NAME] [PERSON_NAME]" at bounding box center [57, 99] width 92 height 6
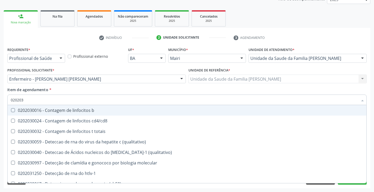
type input "0202038"
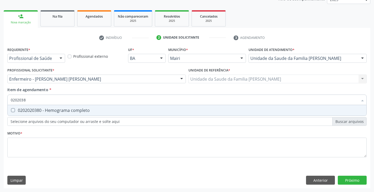
click at [50, 110] on div "0202020380 - Hemograma completo" at bounding box center [187, 110] width 352 height 4
checkbox completo "true"
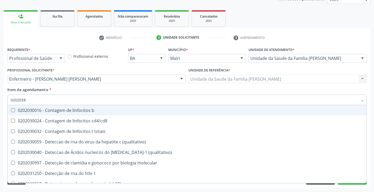
type input "020203"
checkbox b "false"
type input "02020"
checkbox completo "false"
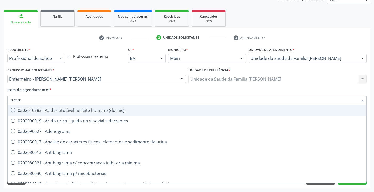
type input "0202"
checkbox completo "false"
checkbox \(western-blot\) "true"
type input "02020"
checkbox completo "true"
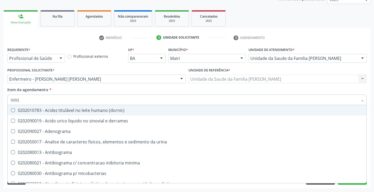
checkbox \(western-blot\) "false"
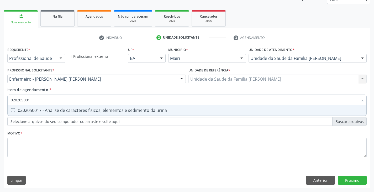
type input "0202050017"
click at [50, 110] on div "0202050017 - Analise de caracteres fisicos, elementos e sedimento da urina" at bounding box center [187, 110] width 352 height 4
checkbox urina "true"
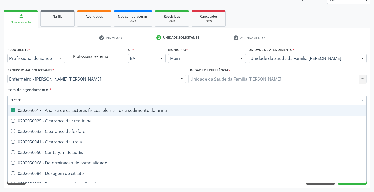
type input "02020"
checkbox urina "false"
checkbox ureia "true"
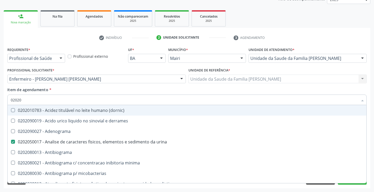
type input "020204"
checkbox urina "false"
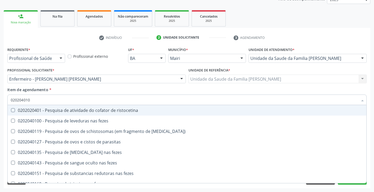
type input "0202040100"
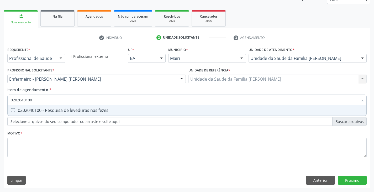
click at [54, 109] on div "0202040100 - Pesquisa de leveduras nas fezes" at bounding box center [187, 110] width 352 height 4
checkbox fezes "true"
type input "02020401"
checkbox fezes "false"
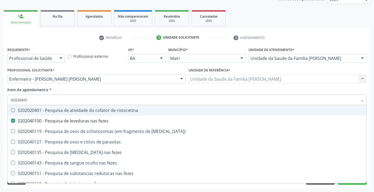
type input "0202040"
checkbox fezes "false"
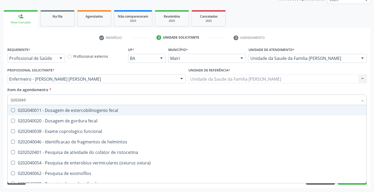
type input "020204"
checkbox fezes "false"
checkbox fezes "true"
type input "02020"
checkbox helmintos "true"
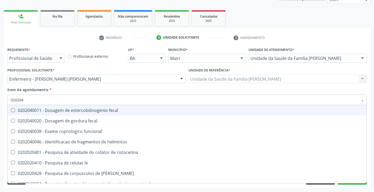
checkbox fezes "false"
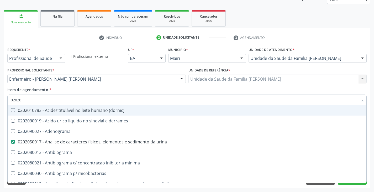
type input "020201"
checkbox urina "false"
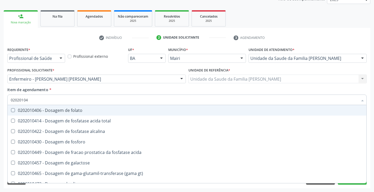
type input "020201047"
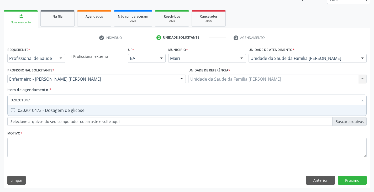
click at [72, 111] on div "0202010473 - Dosagem de glicose" at bounding box center [187, 110] width 352 height 4
checkbox glicose "true"
type input "02020104"
checkbox glicose "false"
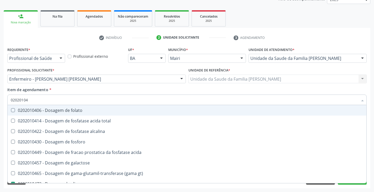
type input "0202010"
checkbox glicose "false"
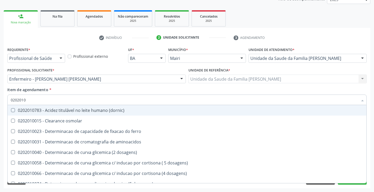
type input "020201"
checkbox glicose "false"
checkbox magnesio "true"
type input "02020"
checkbox aminoacidos "true"
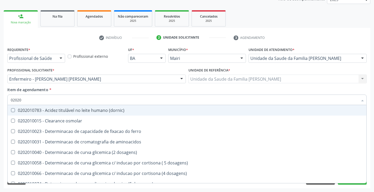
checkbox glicose "false"
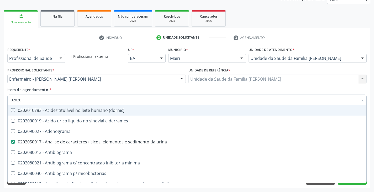
type input "020203"
checkbox urina "false"
checkbox molecular "true"
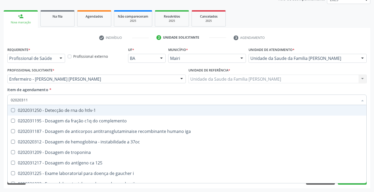
type input "020203112"
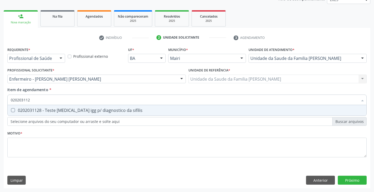
click at [72, 111] on div "0202031128 - Teste [MEDICAL_DATA] igg p/ diagnostico da sifilis" at bounding box center [187, 110] width 352 height 4
checkbox sifilis "true"
type input "02020311"
checkbox sifilis "false"
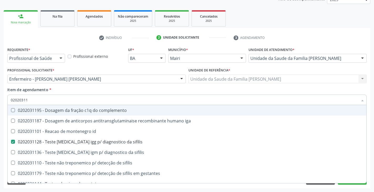
type input "020203113"
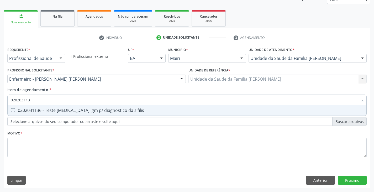
click at [72, 111] on div "0202031136 - Teste [MEDICAL_DATA] igm p/ diagnostico da sifilis" at bounding box center [187, 110] width 352 height 4
checkbox sifilis "true"
type input "02020311"
checkbox sifilis "false"
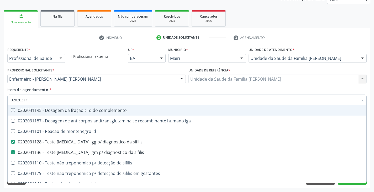
type input "0202031"
checkbox sifilis "false"
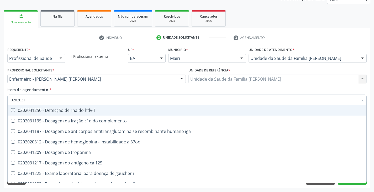
type input "020203"
checkbox sifilis "false"
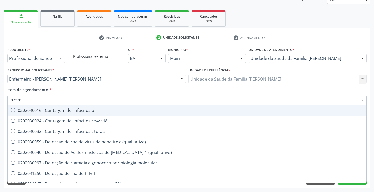
type input "02020"
checkbox \(qualitativo\) "true"
checkbox completo "false"
checkbox sifilis "false"
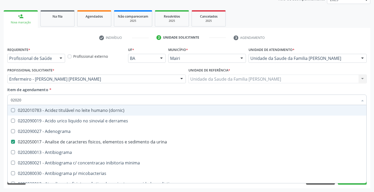
type input "0202"
checkbox glicose "false"
checkbox \(ige\) "true"
checkbox completo "false"
checkbox \(western-blot\) "true"
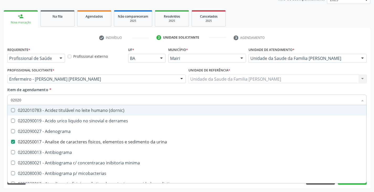
checkbox fezes "false"
checkbox sifilis "false"
type input "02021"
checkbox urina "false"
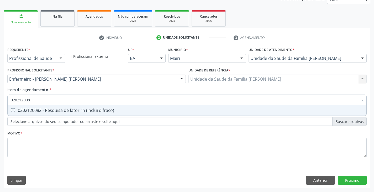
type input "0202120082"
click at [101, 112] on div "0202120082 - Pesquisa de fator rh (inclui d fraco)" at bounding box center [187, 110] width 352 height 4
checkbox fraco\) "true"
type input "02021200"
checkbox fraco\) "false"
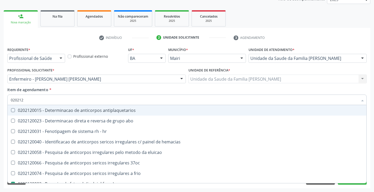
type input "02021"
checkbox fraco\) "false"
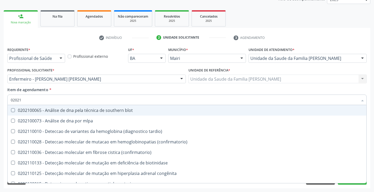
type input "0202"
checkbox \(confirmatorio\) "true"
checkbox fraco\) "false"
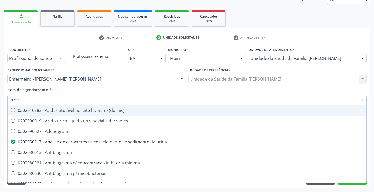
type input "02021"
checkbox urina "false"
checkbox biotinidase "true"
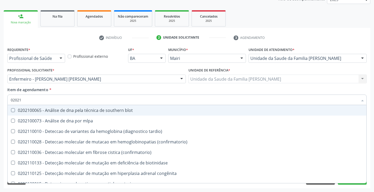
type input "020212"
checkbox antiplaquetarios "true"
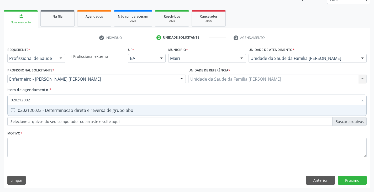
type input "0202120023"
click at [101, 112] on div "0202120023 - Determinacao direta e reversa de grupo abo" at bounding box center [187, 110] width 352 height 4
checkbox abo "true"
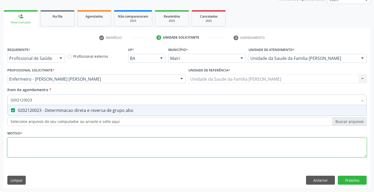
click at [122, 153] on div "Requerente * Profissional de Saúde Profissional de Saúde Paciente Nenhum result…" at bounding box center [186, 105] width 359 height 119
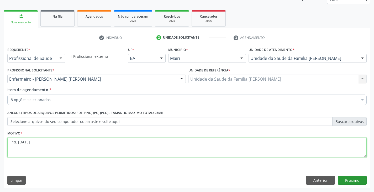
type textarea "PRÉ [DATE]"
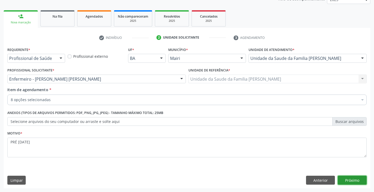
click at [351, 177] on button "Próximo" at bounding box center [352, 179] width 29 height 9
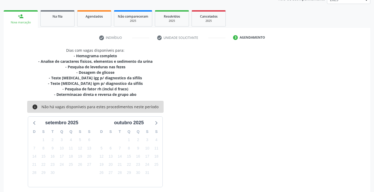
scroll to position [90, 0]
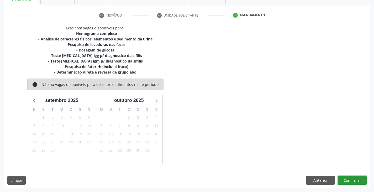
click at [351, 181] on button "Confirmar" at bounding box center [352, 180] width 29 height 9
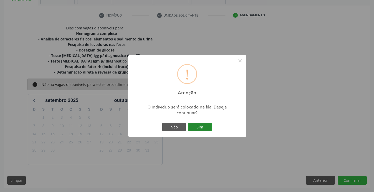
click at [211, 127] on button "Sim" at bounding box center [200, 127] width 24 height 9
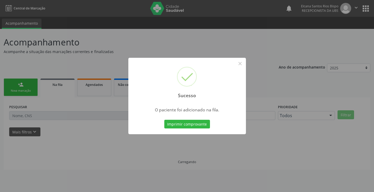
scroll to position [0, 0]
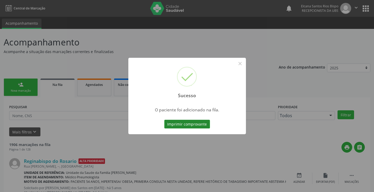
click at [203, 124] on button "Imprimir comprovante" at bounding box center [187, 124] width 46 height 9
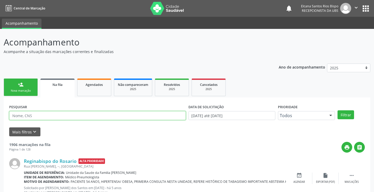
click at [54, 116] on input "text" at bounding box center [97, 115] width 177 height 9
paste input "700 1029 9542 4220"
type input "700 1029 9542 4220"
click at [337, 110] on button "Filtrar" at bounding box center [345, 114] width 17 height 9
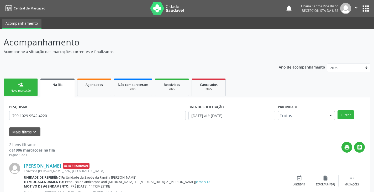
scroll to position [68, 0]
